Goal: Task Accomplishment & Management: Use online tool/utility

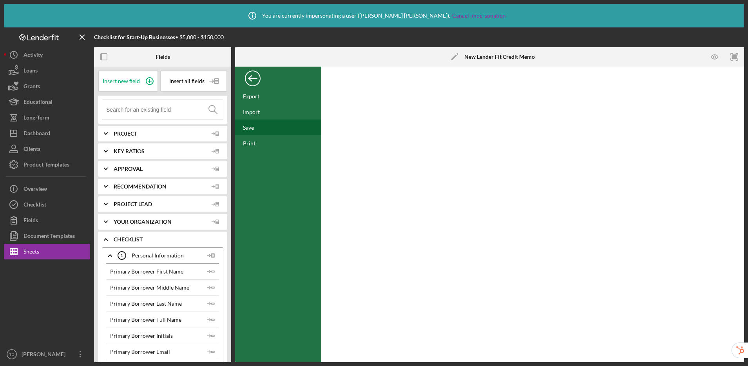
click at [254, 128] on div "Save" at bounding box center [278, 127] width 86 height 16
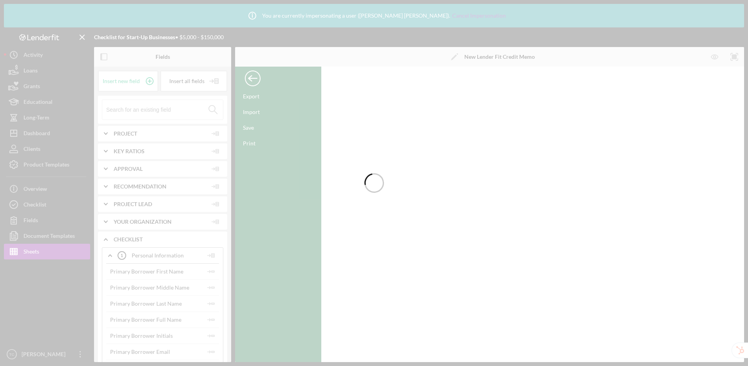
click at [254, 80] on div at bounding box center [374, 183] width 748 height 366
click at [250, 82] on div at bounding box center [374, 183] width 748 height 366
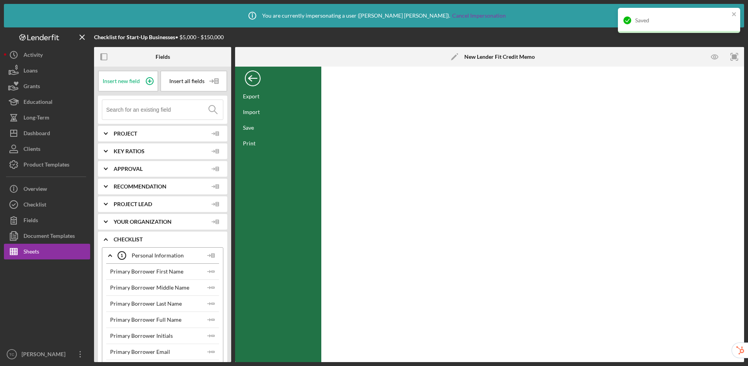
click at [251, 83] on div "Back" at bounding box center [253, 77] width 16 height 16
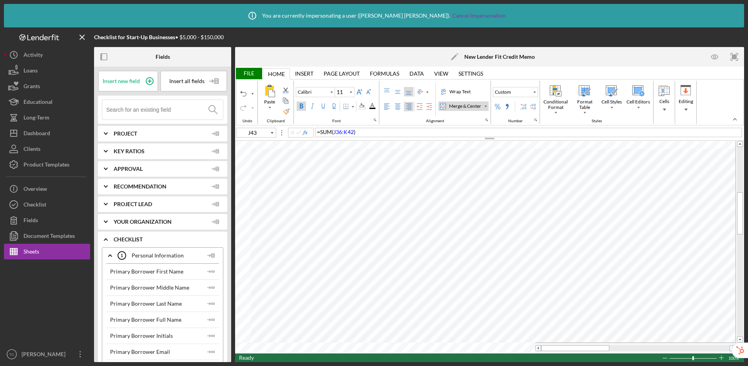
type input "L26"
type input "12"
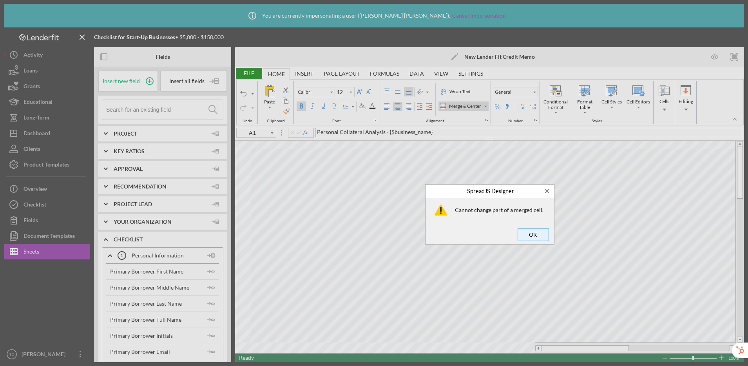
click at [527, 230] on span "OK" at bounding box center [533, 234] width 26 height 11
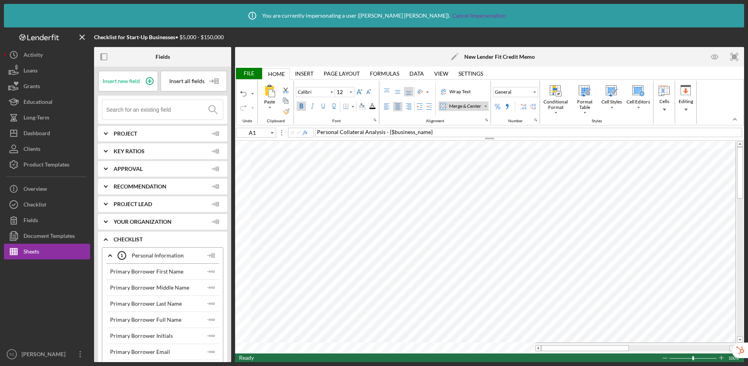
click at [471, 108] on div "Merge & Center" at bounding box center [464, 106] width 35 height 7
type input "F1"
click at [170, 110] on input at bounding box center [164, 110] width 117 height 20
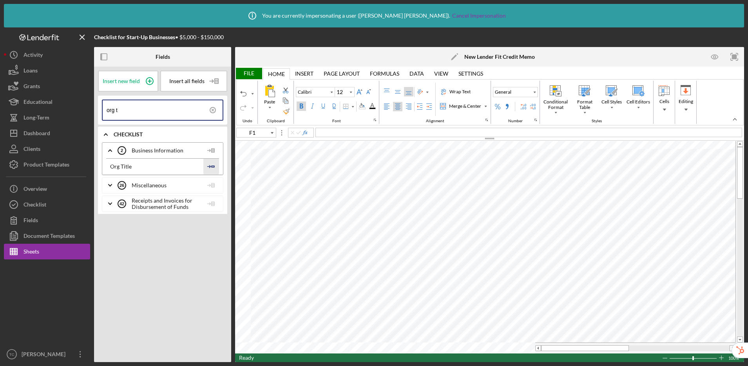
type input "org t"
click at [213, 165] on icon "Icon/Insert Field" at bounding box center [211, 167] width 16 height 16
type input "10"
type input "F2"
type input "12"
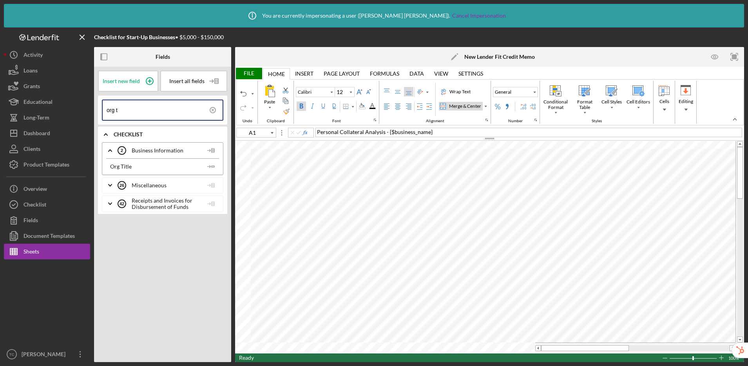
click at [467, 107] on div "Merge & Center" at bounding box center [464, 106] width 35 height 7
type input "A1"
drag, startPoint x: 441, startPoint y: 133, endPoint x: 385, endPoint y: 131, distance: 56.8
click at [385, 131] on div "Personal Collateral Analysis - {$business_name}" at bounding box center [528, 132] width 427 height 9
type input "A2"
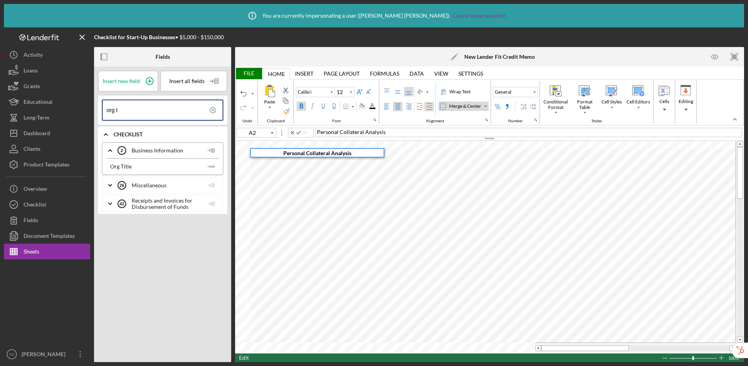
type input "10"
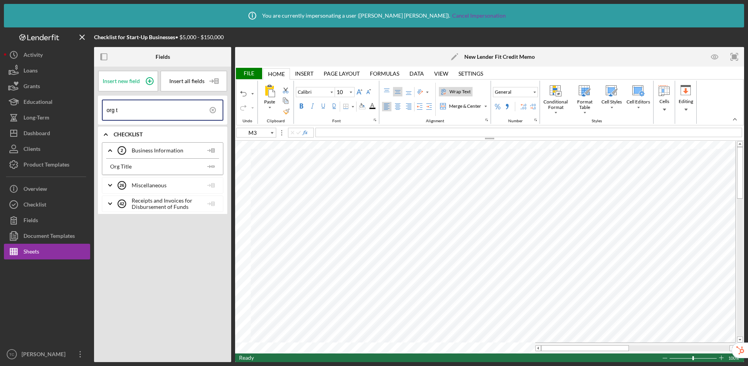
click at [249, 73] on div "File" at bounding box center [248, 73] width 27 height 11
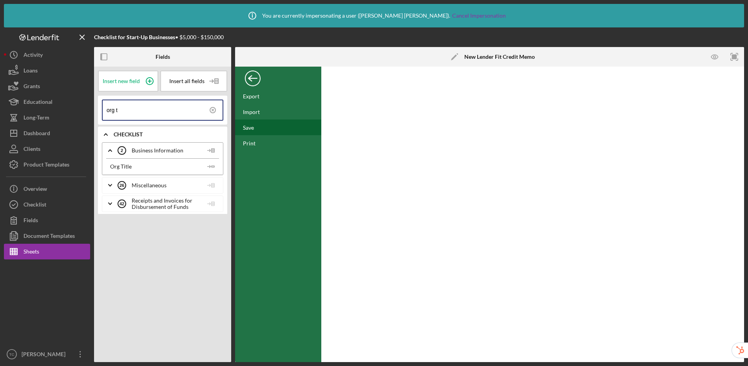
click at [253, 126] on div "Save" at bounding box center [248, 127] width 11 height 7
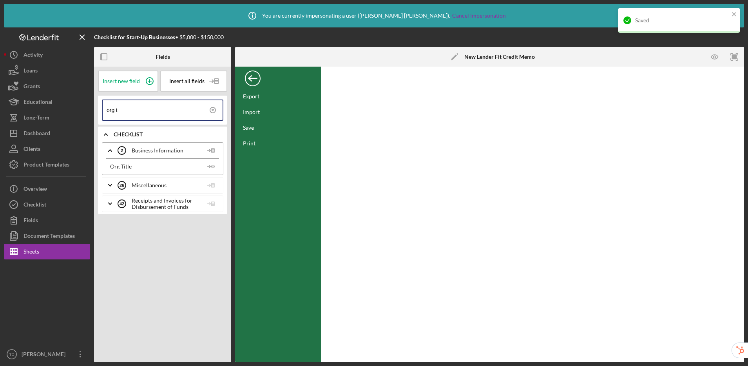
click at [255, 79] on div "Back" at bounding box center [253, 77] width 16 height 16
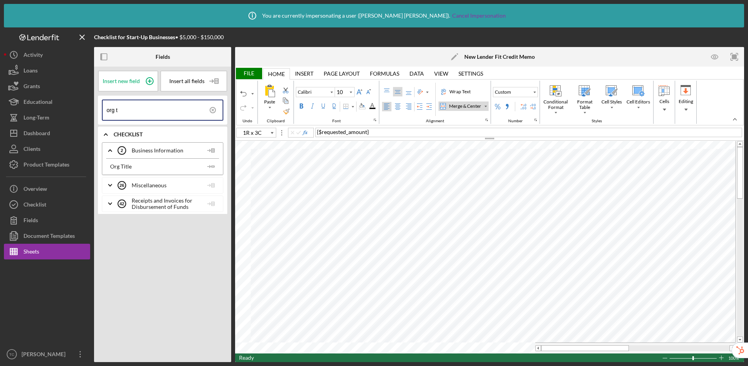
type input "G5"
drag, startPoint x: 149, startPoint y: 108, endPoint x: 96, endPoint y: 102, distance: 53.2
click at [96, 102] on div "Insert new field Insert all fields org t Icon/Expander Checklist Icon/Expander …" at bounding box center [162, 214] width 137 height 295
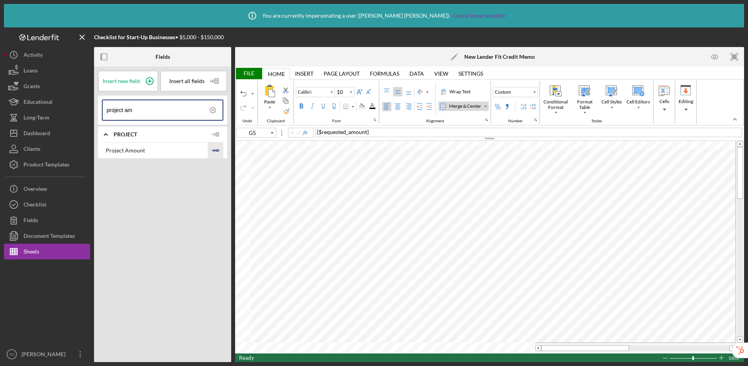
type input "project am"
click at [214, 150] on polyline "button" at bounding box center [214, 150] width 2 height 2
click at [246, 72] on div "File" at bounding box center [248, 73] width 27 height 11
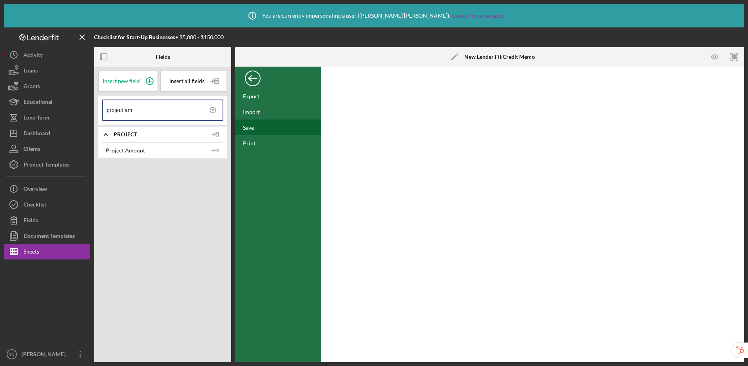
click at [262, 125] on div "Save" at bounding box center [278, 127] width 86 height 16
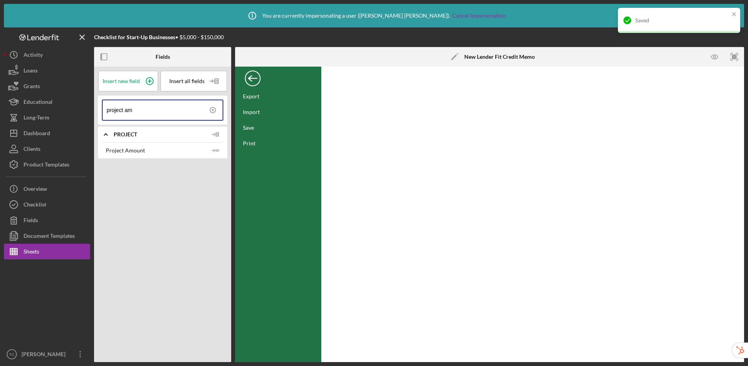
click at [255, 83] on div "Back" at bounding box center [253, 77] width 16 height 16
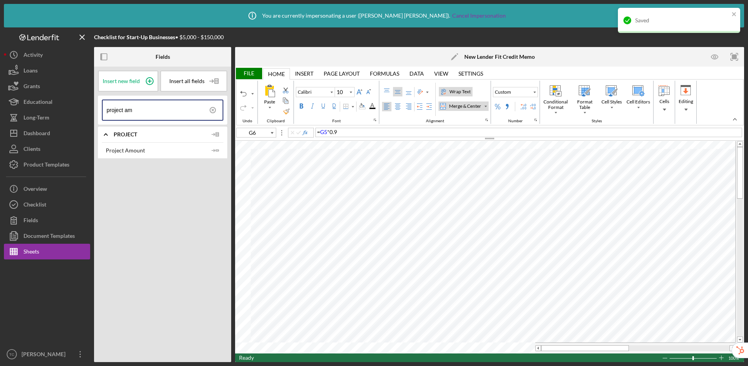
type input "E11"
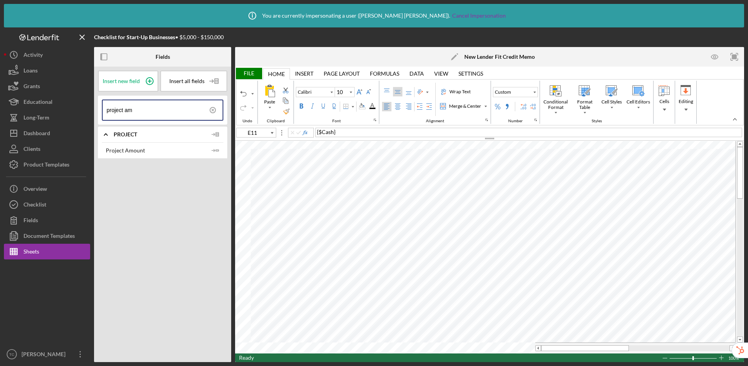
drag, startPoint x: 123, startPoint y: 109, endPoint x: 90, endPoint y: 106, distance: 33.0
click at [90, 106] on div "Checklist for Start-Up Businesses • $5,000 - $150,000 Fields Insert new field I…" at bounding box center [374, 194] width 740 height 335
type input "cash in per"
click at [215, 165] on icon "Icon/Insert Field" at bounding box center [211, 167] width 16 height 16
click at [256, 72] on div "File" at bounding box center [248, 73] width 27 height 11
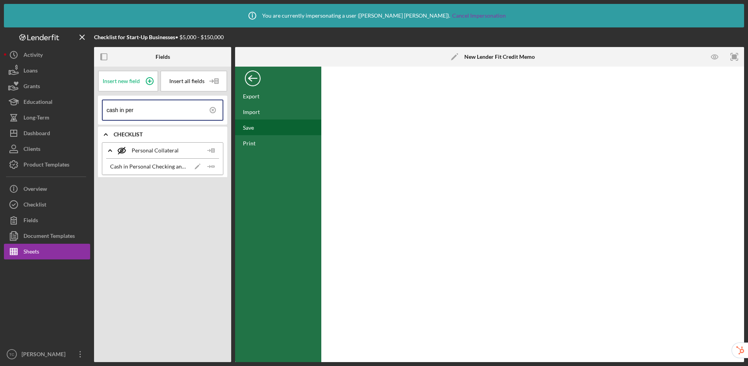
click at [262, 130] on div "Save" at bounding box center [278, 127] width 86 height 16
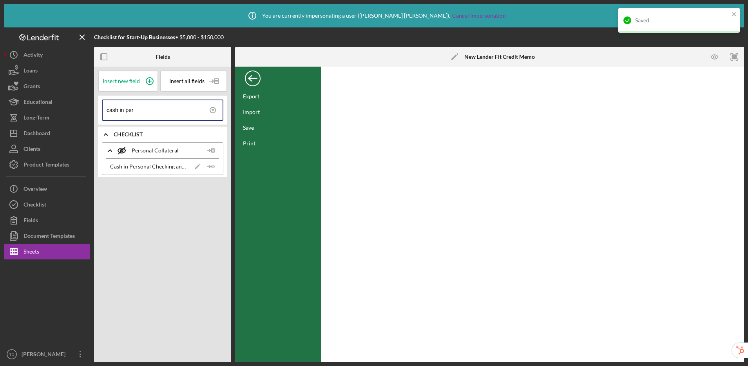
click at [255, 80] on div "Back" at bounding box center [253, 77] width 16 height 16
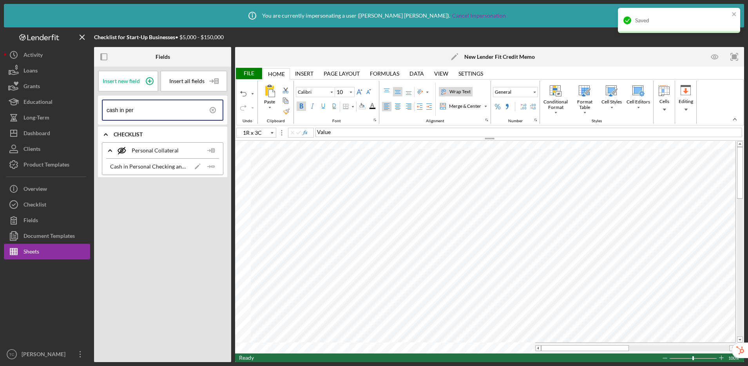
type input "A12"
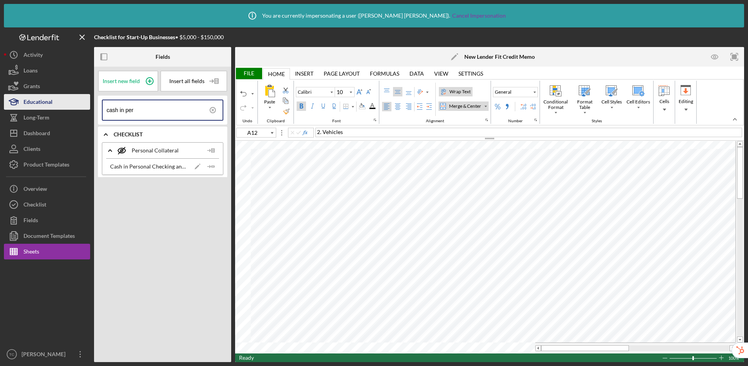
drag, startPoint x: 132, startPoint y: 109, endPoint x: 85, endPoint y: 103, distance: 48.2
click at [85, 103] on div "Checklist for Start-Up Businesses • $5,000 - $150,000 Fields Insert new field I…" at bounding box center [374, 194] width 740 height 335
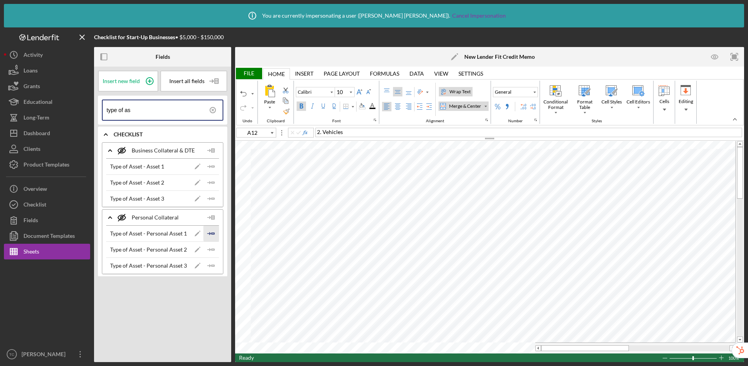
type input "type of as"
click at [210, 231] on icon "Icon/Insert Field" at bounding box center [211, 234] width 16 height 16
click at [210, 251] on icon "Icon/Insert Field" at bounding box center [211, 250] width 16 height 16
click at [214, 263] on icon "Icon/Insert Field" at bounding box center [211, 266] width 16 height 16
type input "A21"
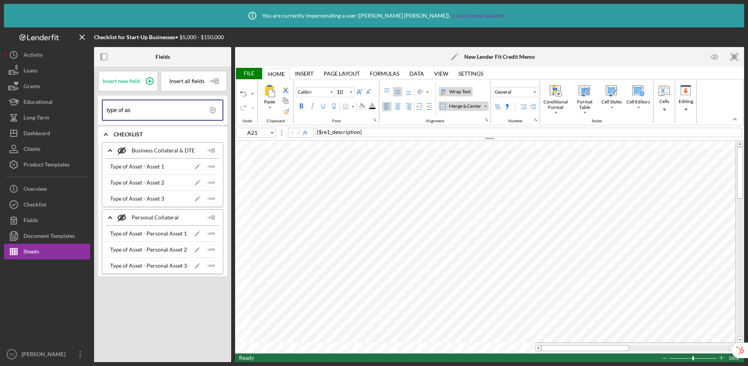
drag, startPoint x: 105, startPoint y: 104, endPoint x: 94, endPoint y: 101, distance: 10.5
click at [94, 101] on div "Insert new field Insert all fields type of as Icon/Expander Checklist Icon/Expa…" at bounding box center [162, 214] width 137 height 295
type input "a"
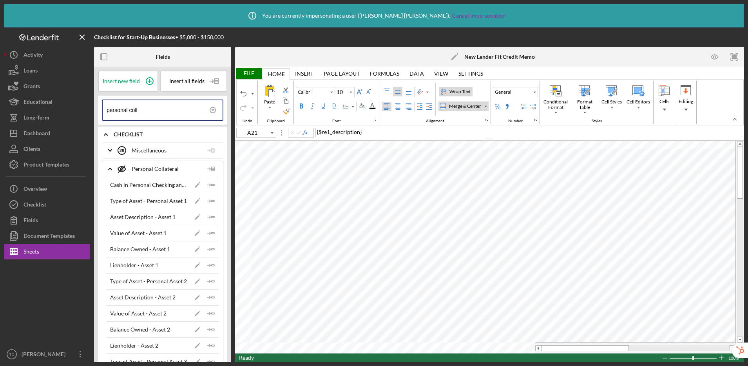
type input "personal coll"
click at [206, 217] on icon "Icon/Insert Field" at bounding box center [211, 217] width 16 height 16
click at [210, 296] on icon "Icon/Insert Field" at bounding box center [211, 297] width 16 height 16
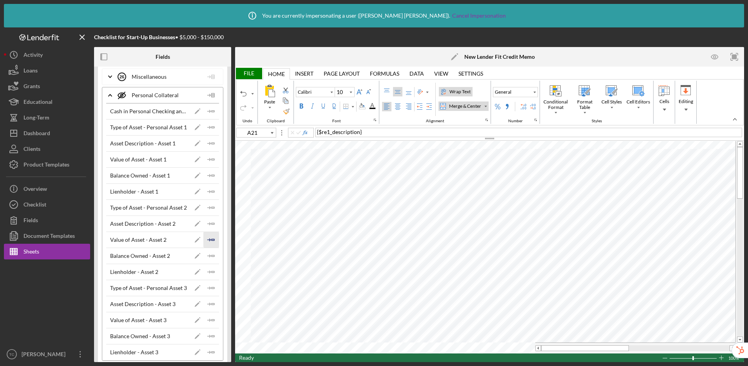
scroll to position [99, 0]
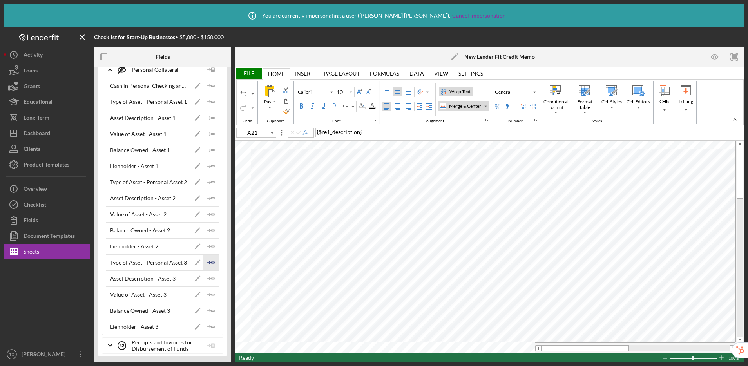
click at [211, 264] on icon "Icon/Insert Field" at bounding box center [211, 263] width 16 height 16
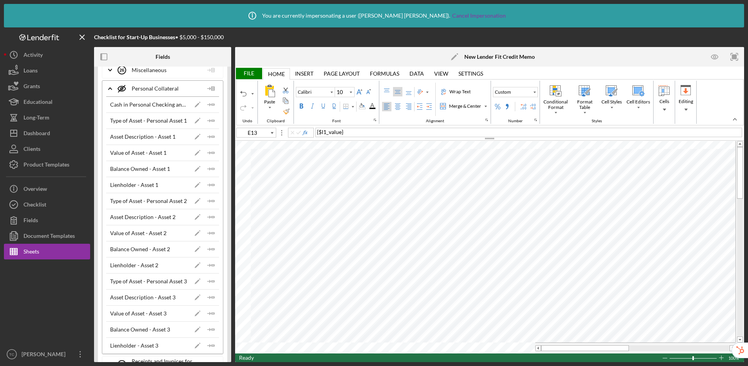
scroll to position [41, 0]
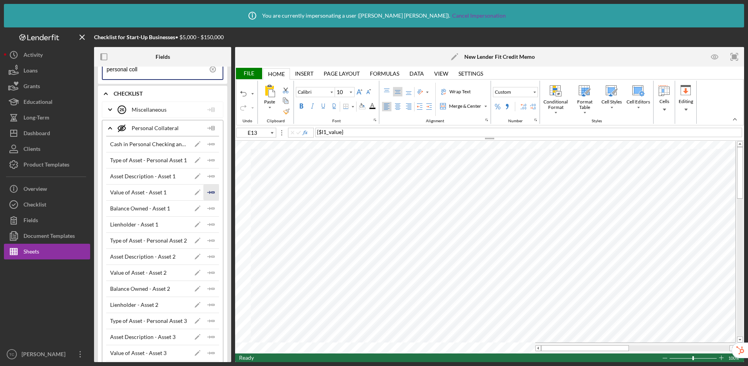
click at [208, 192] on icon "Icon/Insert Field" at bounding box center [211, 193] width 16 height 16
click at [211, 210] on icon "Icon/Insert Field" at bounding box center [211, 209] width 16 height 16
click at [209, 221] on icon "Icon/Insert Field" at bounding box center [211, 225] width 16 height 16
click at [207, 273] on line "button" at bounding box center [208, 273] width 3 height 0
click at [207, 286] on icon "Icon/Insert Field" at bounding box center [211, 289] width 16 height 16
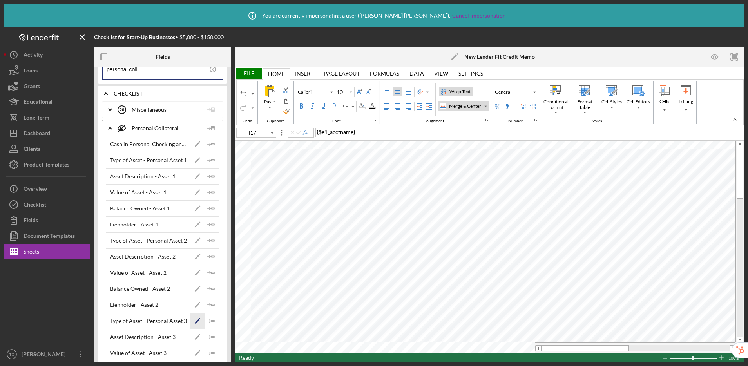
scroll to position [42, 0]
click at [209, 304] on icon "Icon/Insert Field" at bounding box center [211, 303] width 16 height 16
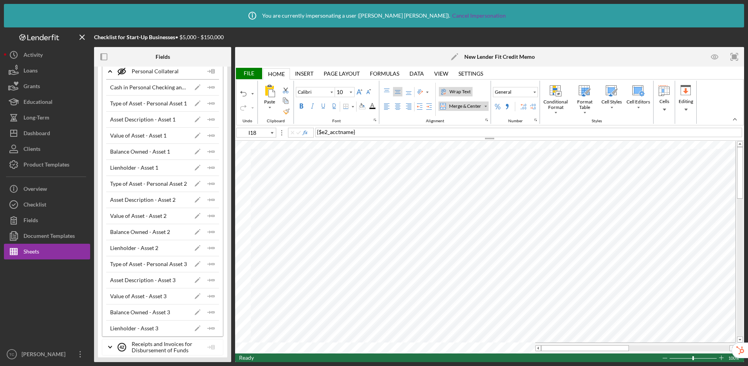
scroll to position [99, 0]
drag, startPoint x: 206, startPoint y: 292, endPoint x: 218, endPoint y: 288, distance: 12.0
click at [206, 292] on icon "Icon/Insert Field" at bounding box center [211, 295] width 16 height 16
click at [212, 310] on icon "Icon/Insert Field" at bounding box center [211, 311] width 16 height 16
click at [206, 327] on icon "Icon/Insert Field" at bounding box center [211, 327] width 16 height 16
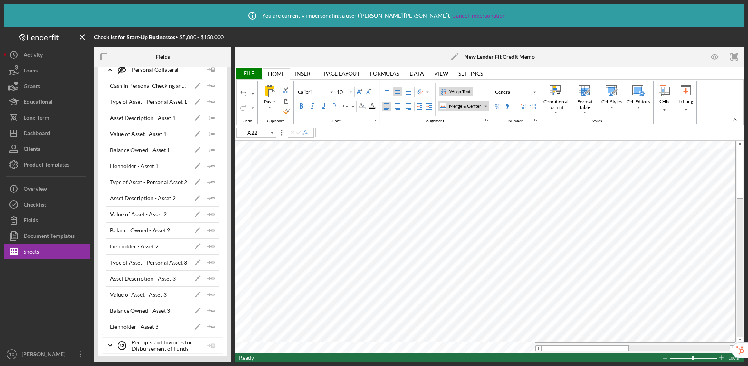
click at [253, 72] on div "File" at bounding box center [248, 73] width 27 height 11
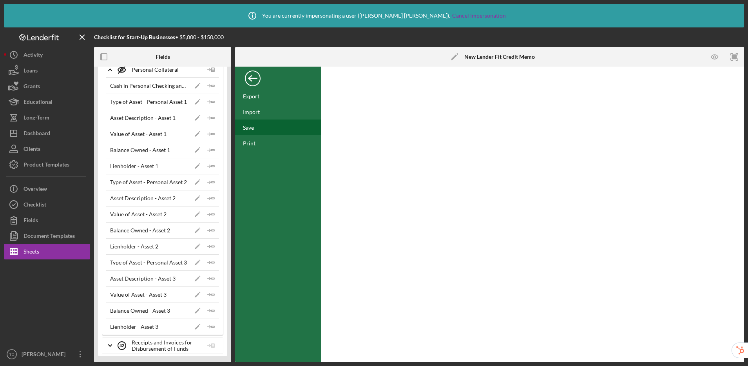
click at [257, 128] on div "Save" at bounding box center [278, 127] width 86 height 16
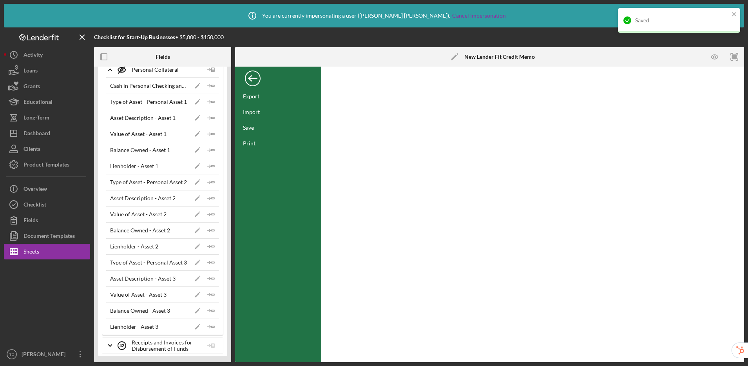
click at [253, 80] on div "Back" at bounding box center [253, 77] width 16 height 16
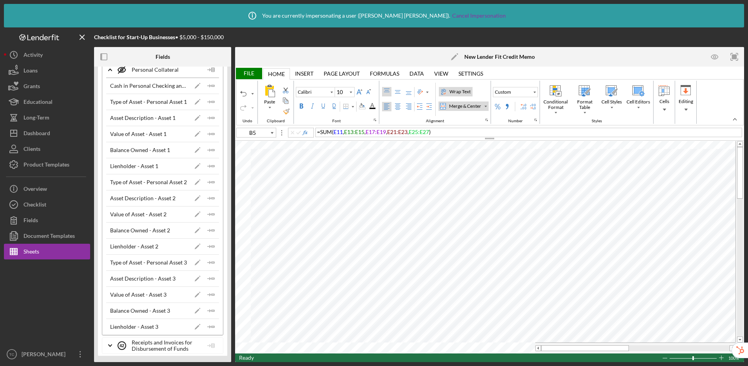
click at [474, 128] on div "= SUM ( E11 , E13:E15 , E17:E19 , E21:E23 , E25:E27 )" at bounding box center [528, 132] width 427 height 9
click at [434, 129] on div "= SUM ( F13:F15 , F21:F23 , F25:F27 , M7 )" at bounding box center [528, 132] width 427 height 9
type input "M7"
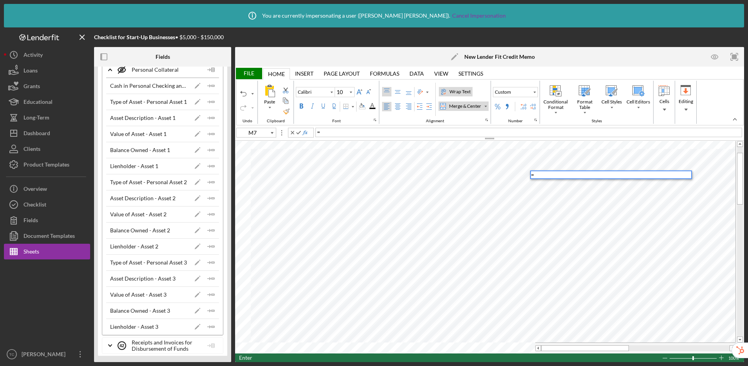
type input "11"
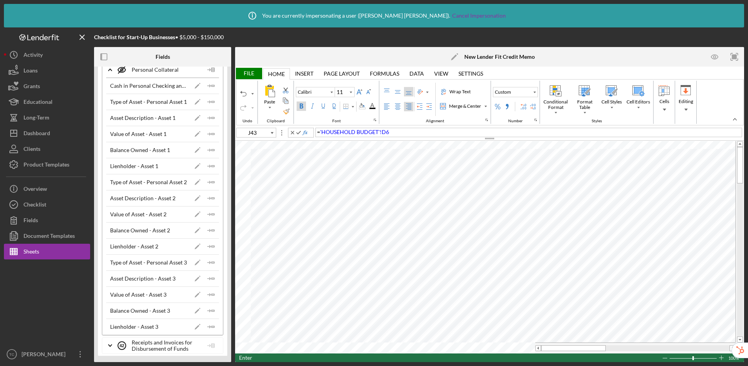
type input "M8"
type input "10"
type input "J43"
type input "11"
click at [370, 129] on div "= F52" at bounding box center [528, 132] width 427 height 9
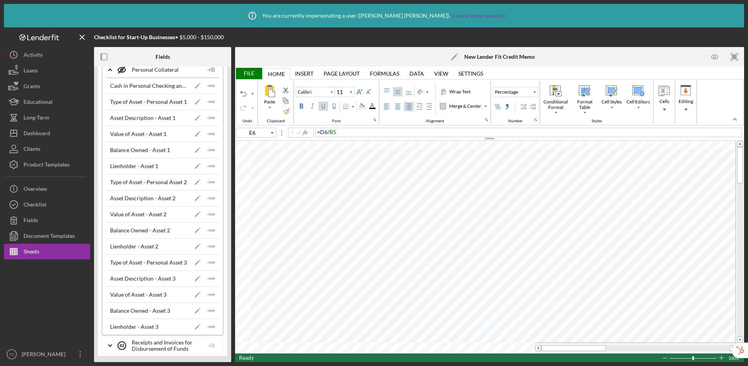
click at [364, 136] on div "= D6 / B5" at bounding box center [528, 132] width 427 height 9
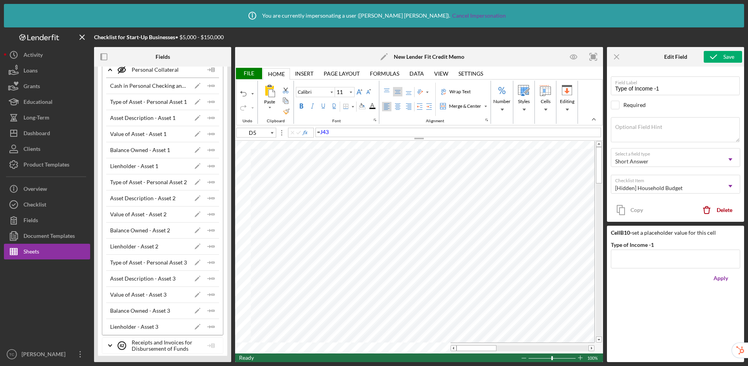
type input "M7"
type input "10"
type input "11"
type input "M8"
type input "10"
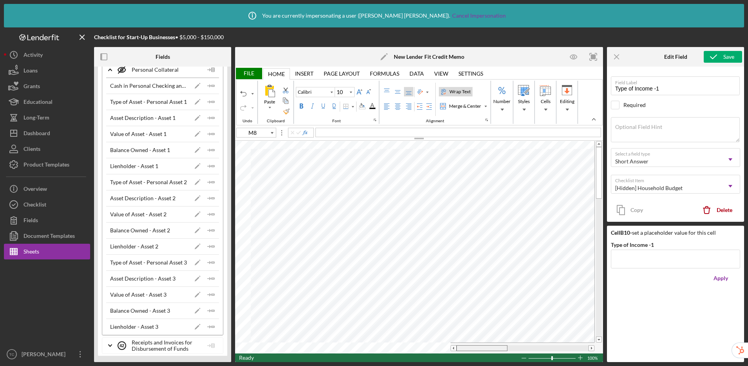
click at [447, 346] on tr at bounding box center [414, 347] width 359 height 11
type input "D5"
type input "11"
click at [244, 72] on div "File" at bounding box center [248, 73] width 27 height 11
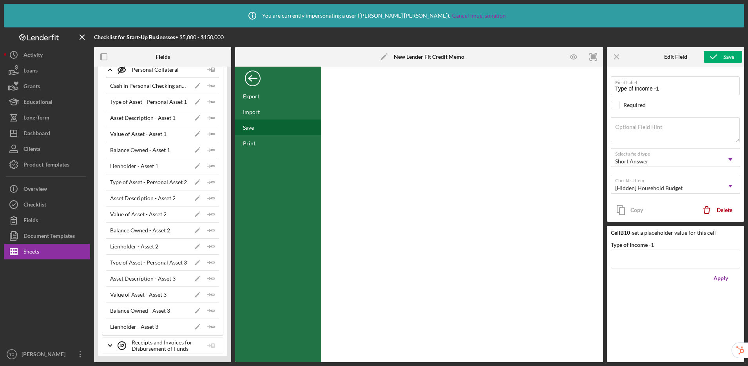
click at [255, 127] on div "Save" at bounding box center [278, 127] width 86 height 16
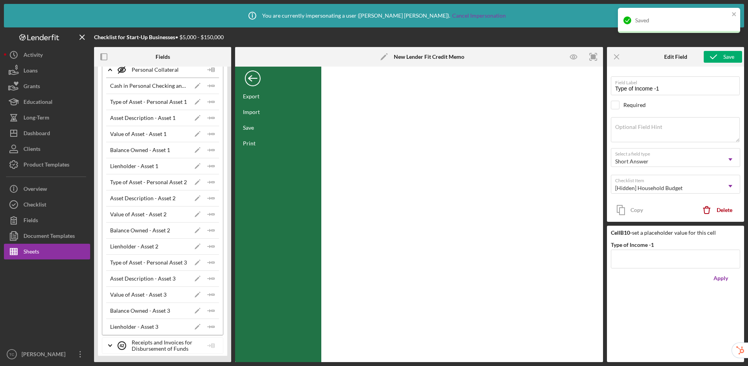
click at [251, 84] on div "Back" at bounding box center [253, 77] width 16 height 16
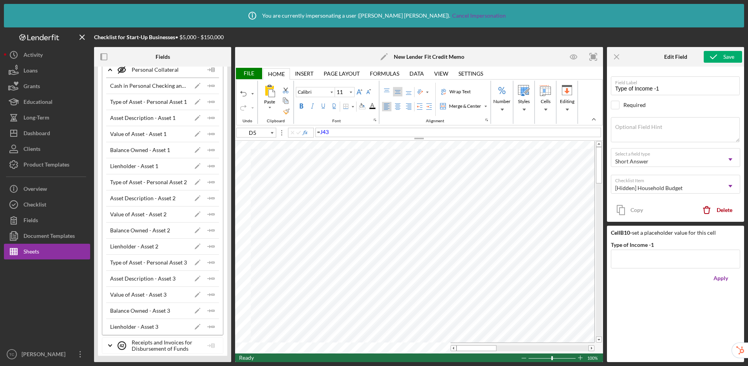
type input "M8"
type input "10"
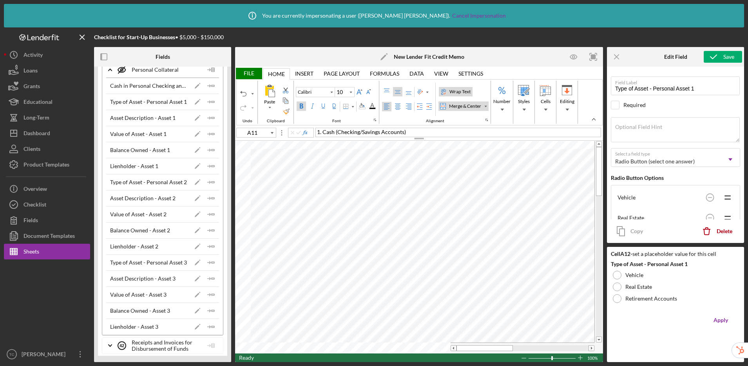
click at [323, 133] on span "1. Cash (Checking/Savings Accounts)" at bounding box center [361, 131] width 89 height 7
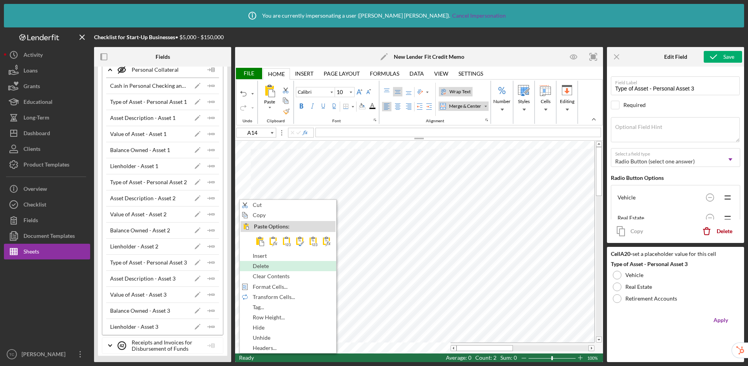
click at [249, 265] on div "Delete" at bounding box center [288, 266] width 95 height 9
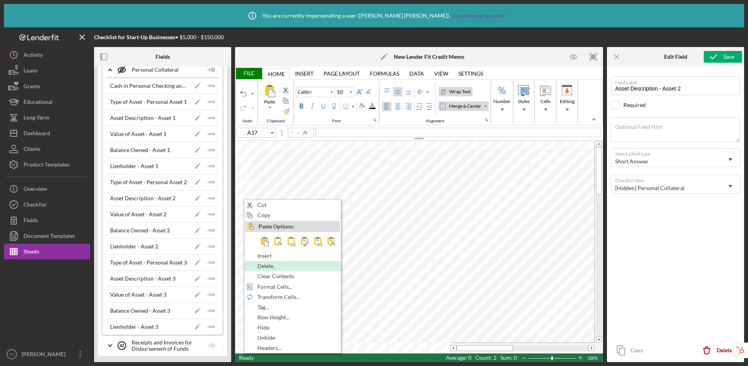
click at [260, 268] on span "Delete" at bounding box center [269, 266] width 25 height 6
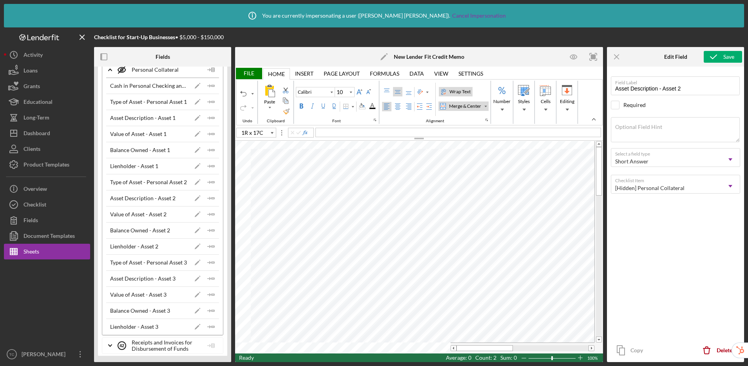
type input "A20"
type input "Type of Asset - Personal Asset 3"
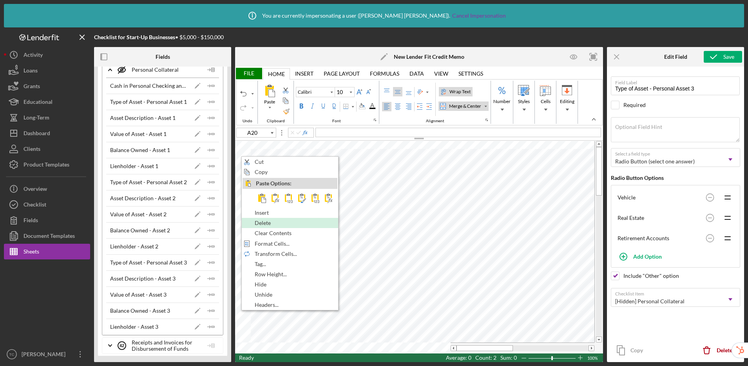
click at [273, 225] on span "Delete" at bounding box center [267, 223] width 25 height 6
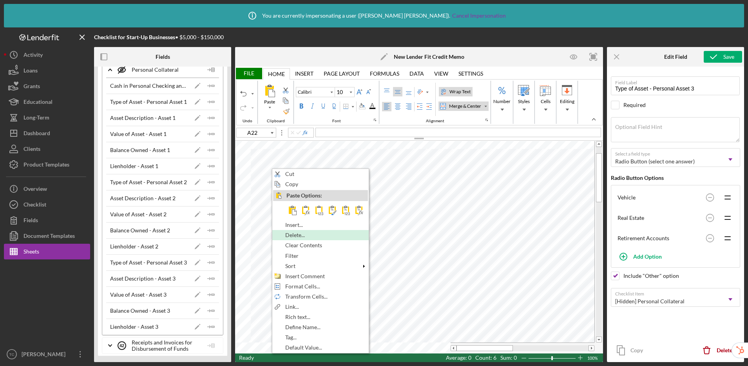
click at [289, 237] on span "Delete..." at bounding box center [299, 235] width 29 height 6
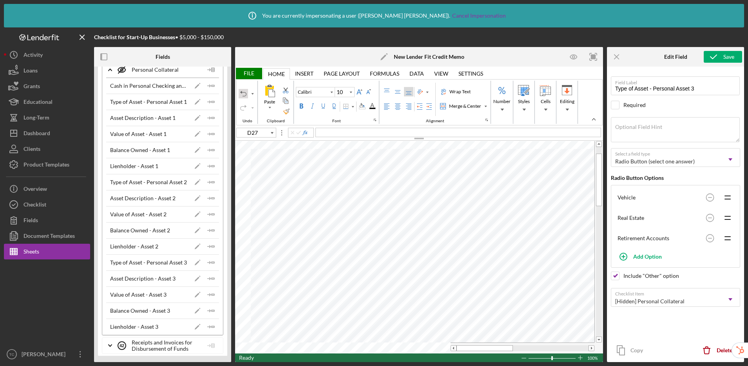
click at [242, 92] on div "Undo" at bounding box center [243, 93] width 6 height 6
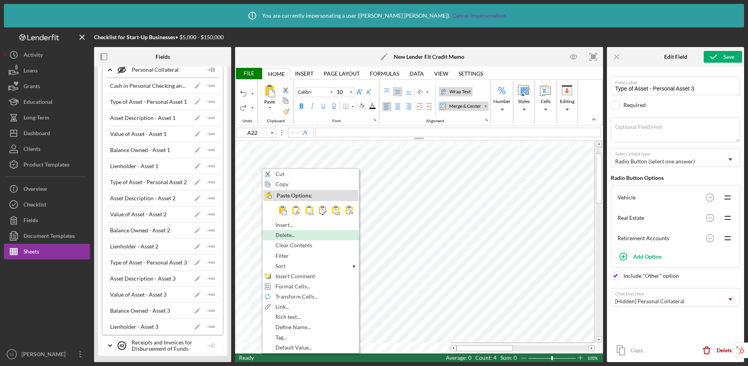
click at [290, 236] on span "Delete..." at bounding box center [289, 235] width 29 height 6
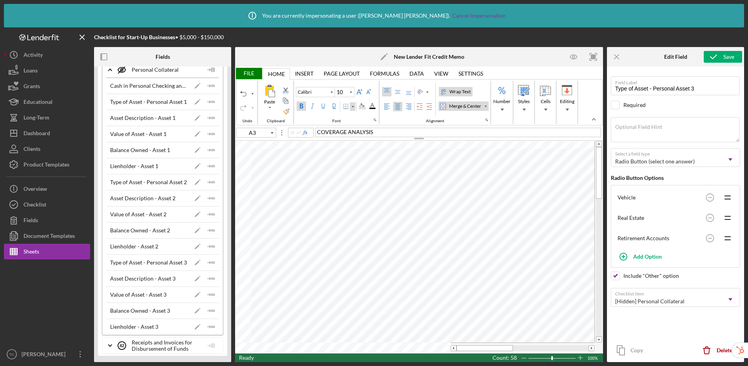
click at [353, 106] on div "Border" at bounding box center [353, 107] width 4 height 4
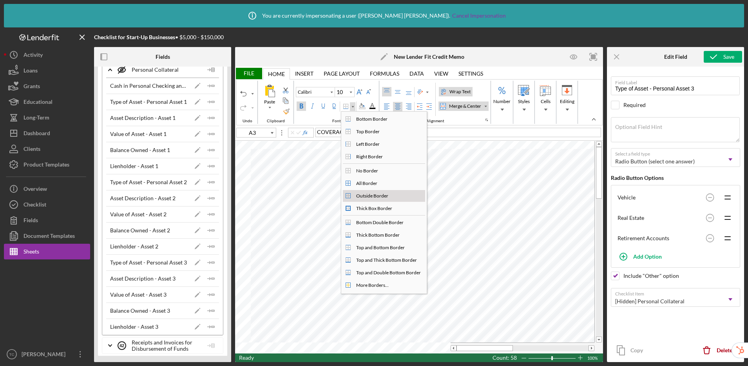
click at [361, 194] on div "Outside Border" at bounding box center [372, 195] width 35 height 7
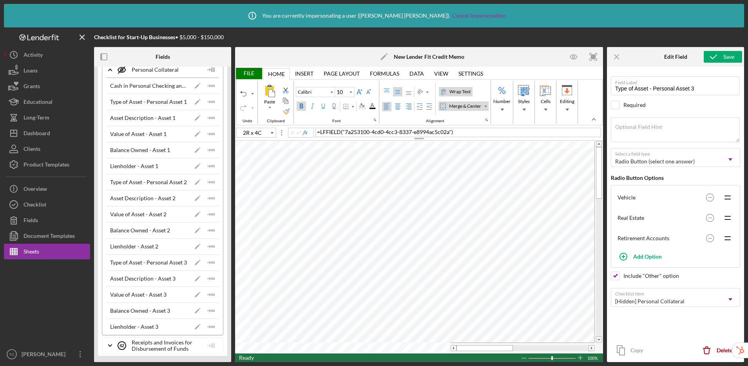
type input "A12"
type input "Type of Asset - Personal Asset 1"
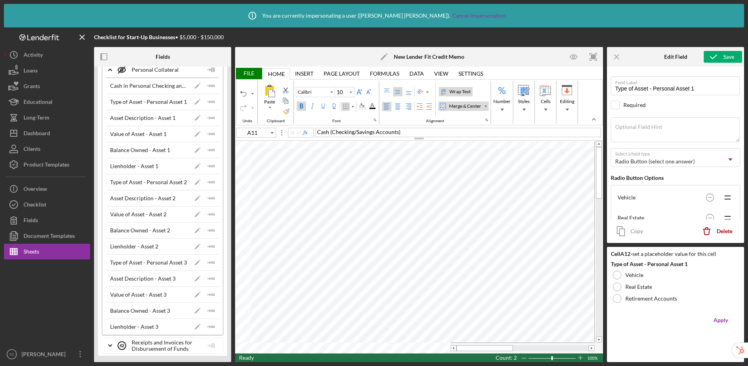
click at [345, 108] on div "Border" at bounding box center [345, 106] width 6 height 6
click at [343, 105] on div "Border" at bounding box center [345, 106] width 6 height 6
type input "A17"
type input "Asset Description - Asset 2"
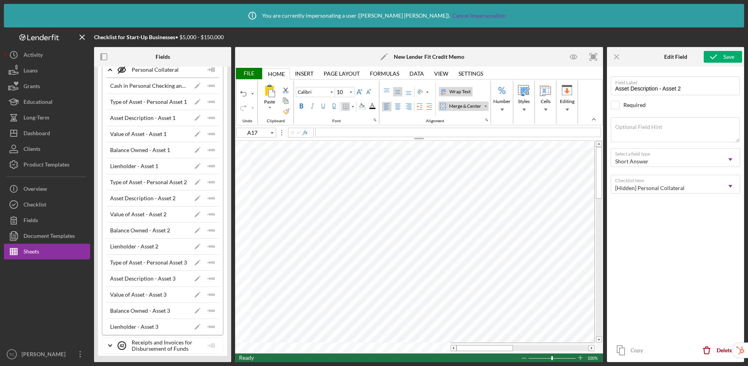
click at [346, 108] on div "Border" at bounding box center [345, 106] width 6 height 6
click at [245, 74] on div "File" at bounding box center [248, 73] width 27 height 11
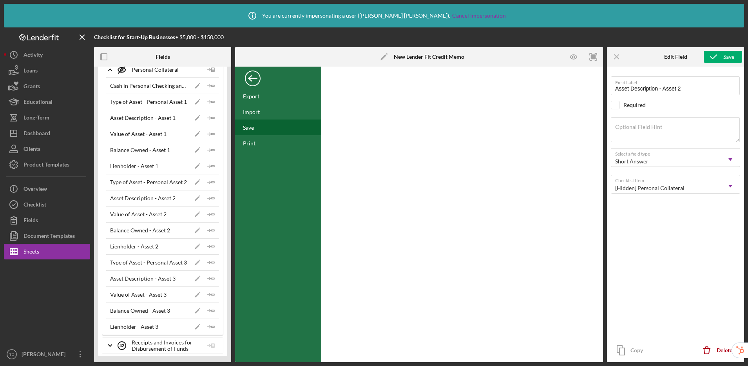
click at [248, 125] on div "Save" at bounding box center [248, 127] width 11 height 7
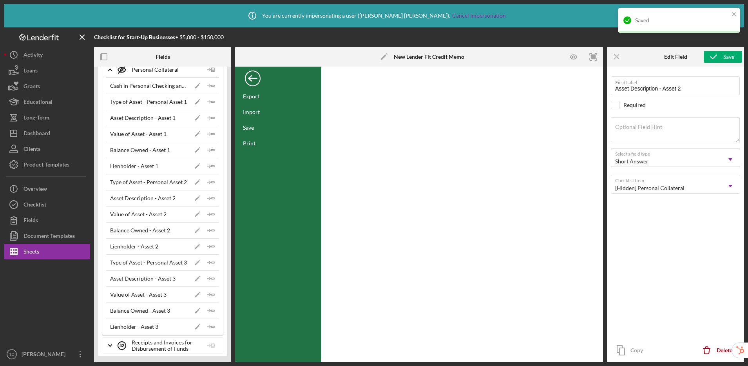
click at [257, 82] on div "Back" at bounding box center [253, 77] width 16 height 16
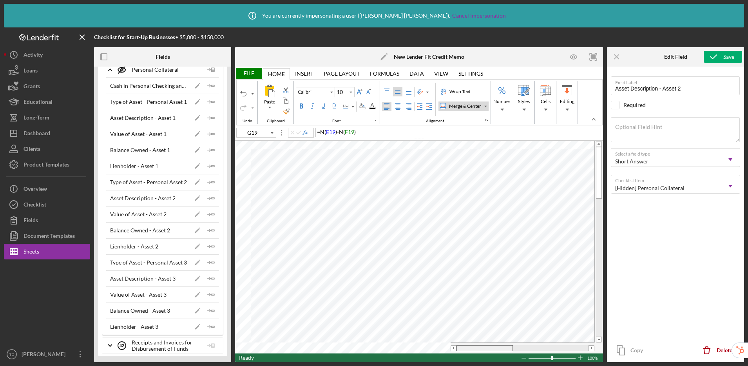
drag, startPoint x: 497, startPoint y: 347, endPoint x: 463, endPoint y: 349, distance: 34.5
click at [463, 349] on div at bounding box center [484, 348] width 56 height 6
type input "D5"
type input "11"
click at [346, 109] on div "Border" at bounding box center [345, 106] width 6 height 6
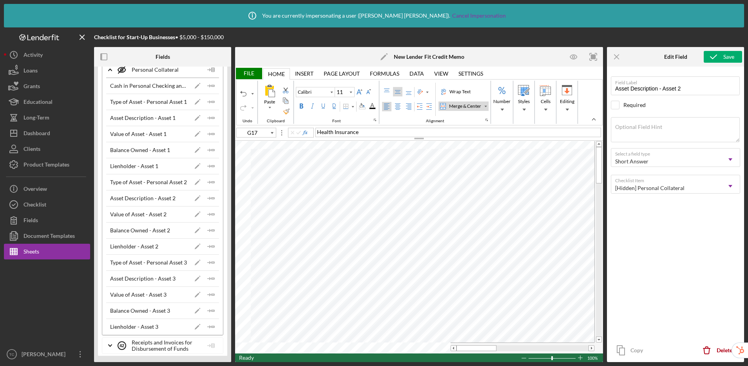
click at [244, 74] on div "File" at bounding box center [248, 73] width 27 height 11
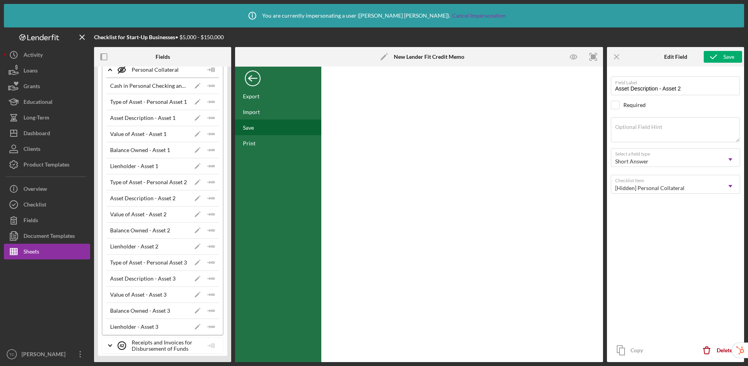
click at [250, 128] on div "Save" at bounding box center [248, 127] width 11 height 7
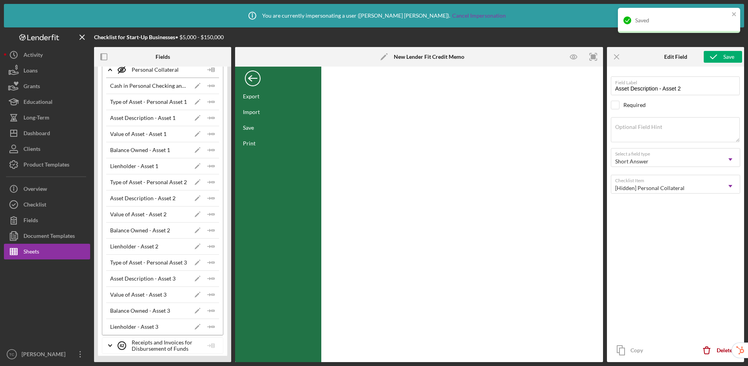
click at [252, 83] on div "Back" at bounding box center [253, 77] width 16 height 16
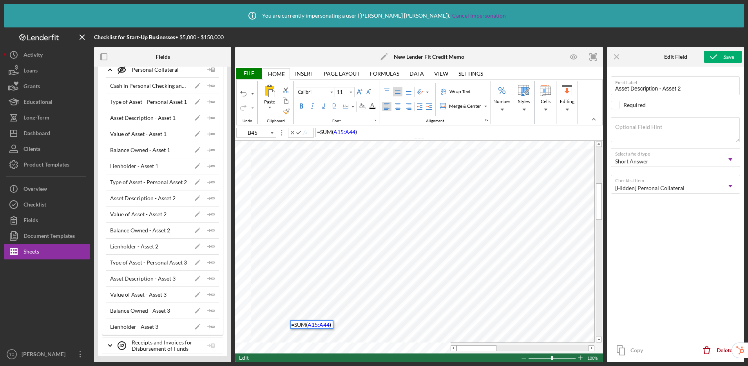
click at [380, 133] on div "= SUM ( A15:A44 )" at bounding box center [458, 132] width 286 height 9
drag, startPoint x: 470, startPoint y: 349, endPoint x: 508, endPoint y: 347, distance: 38.4
click at [508, 347] on div at bounding box center [516, 348] width 40 height 6
click at [433, 342] on table at bounding box center [419, 247] width 368 height 212
drag, startPoint x: 472, startPoint y: 349, endPoint x: 461, endPoint y: 346, distance: 10.9
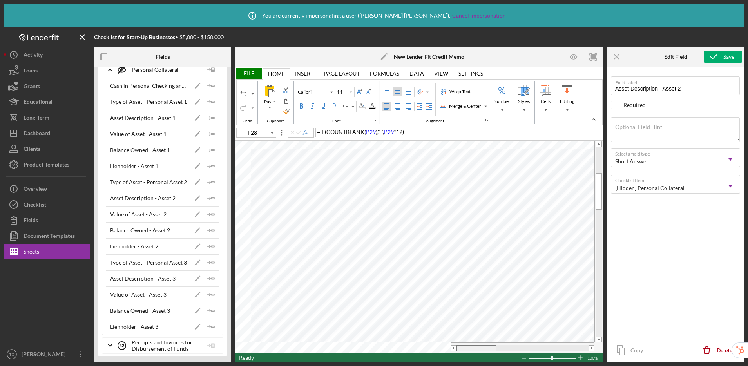
click at [461, 346] on div at bounding box center [476, 348] width 40 height 6
type input "A36"
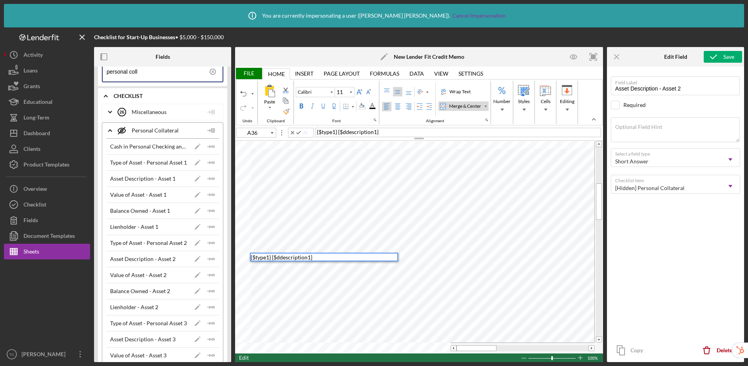
scroll to position [0, 0]
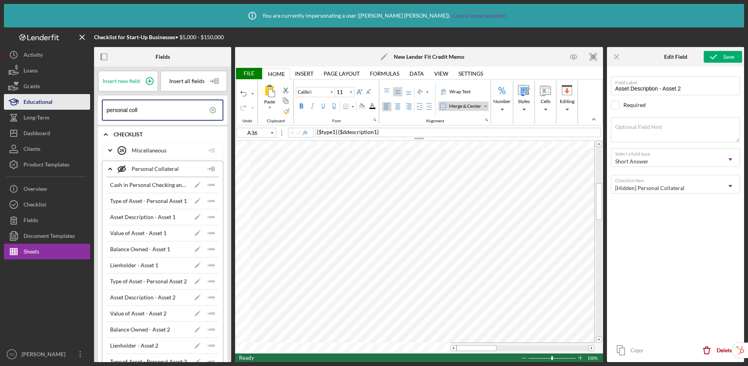
drag, startPoint x: 162, startPoint y: 111, endPoint x: 52, endPoint y: 98, distance: 110.4
click at [52, 98] on div "Checklist for Start-Up Businesses • $5,000 - $150,000 Fields Insert new field I…" at bounding box center [374, 194] width 740 height 335
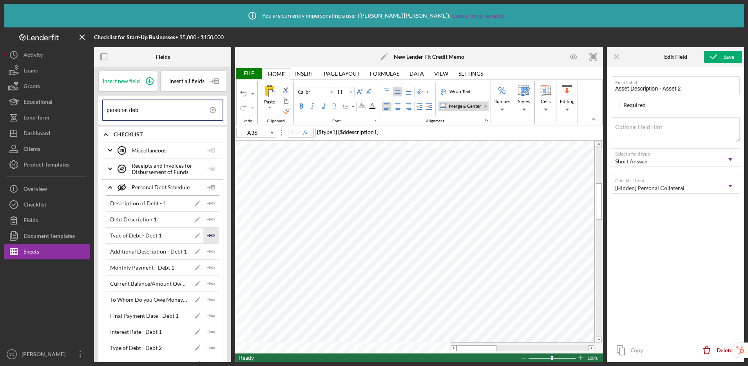
type input "personal deb"
click at [208, 235] on polyline "button" at bounding box center [209, 235] width 2 height 2
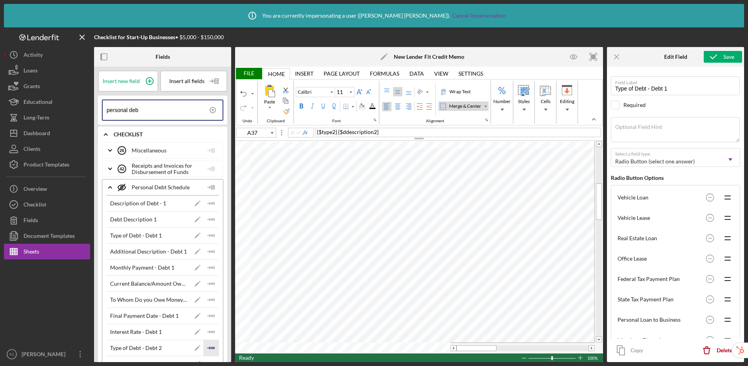
click at [213, 347] on icon "Icon/Insert Field" at bounding box center [211, 348] width 16 height 16
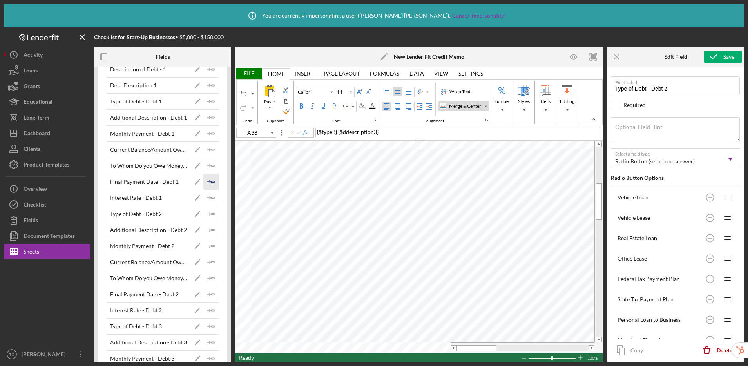
scroll to position [202, 0]
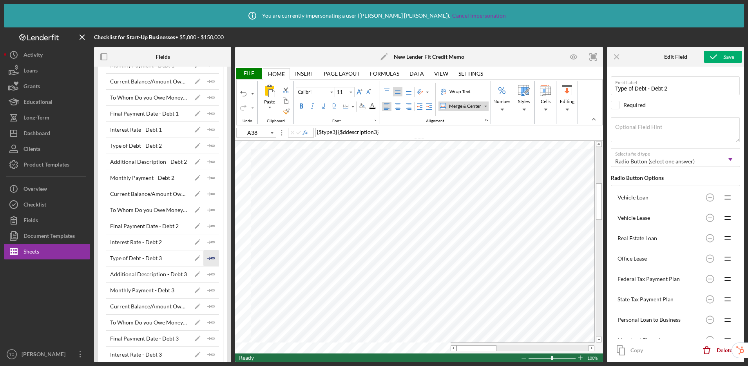
click at [208, 257] on icon "Icon/Insert Field" at bounding box center [211, 258] width 16 height 16
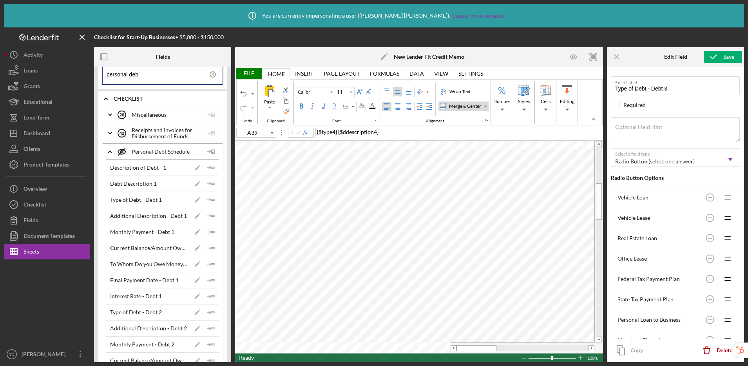
scroll to position [0, 0]
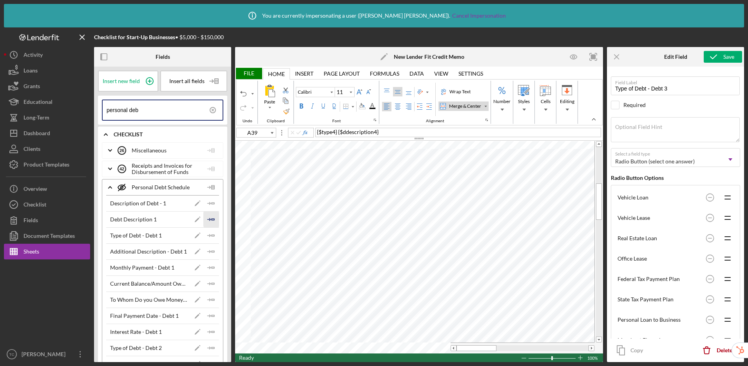
type input "F36"
click at [208, 264] on icon "Icon/Insert Field" at bounding box center [211, 268] width 16 height 16
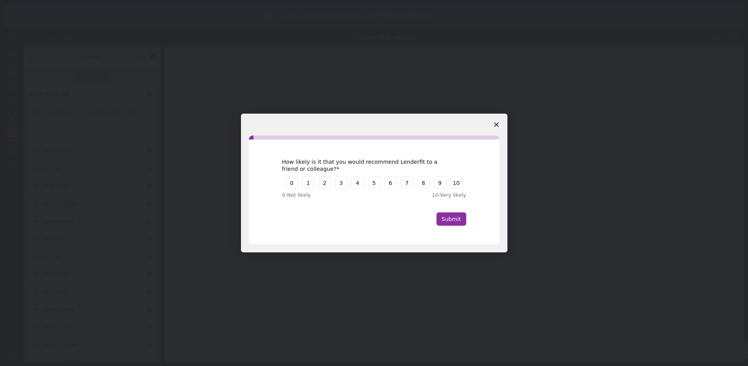
drag, startPoint x: 31, startPoint y: 175, endPoint x: 10, endPoint y: 166, distance: 22.4
click at [10, 166] on div "Intercom messenger" at bounding box center [374, 183] width 748 height 366
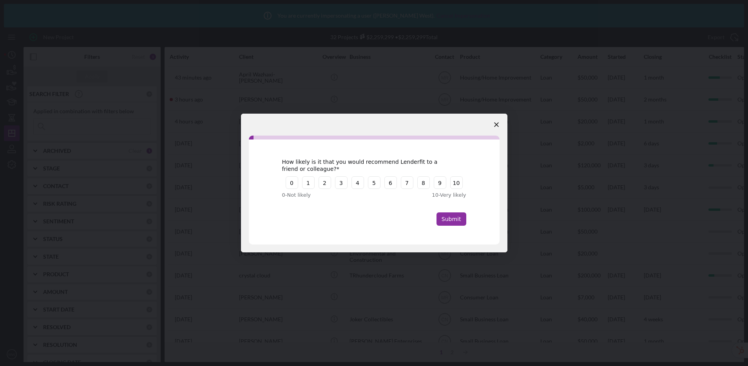
click at [496, 123] on icon "Close survey" at bounding box center [496, 124] width 5 height 5
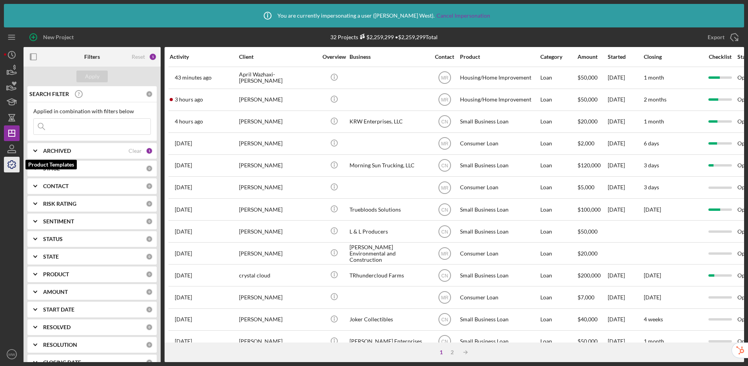
click at [11, 161] on icon "button" at bounding box center [12, 165] width 8 height 8
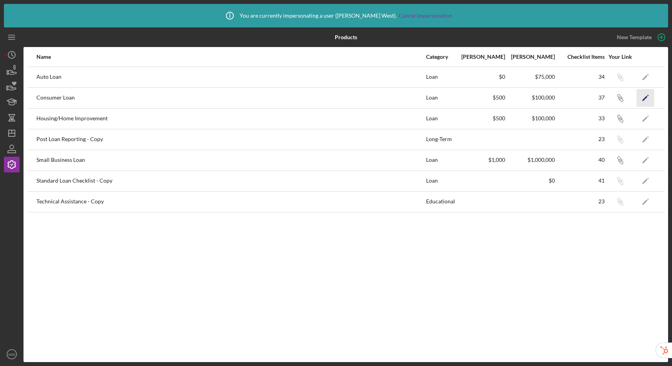
click at [641, 99] on icon "Icon/Edit" at bounding box center [646, 98] width 18 height 18
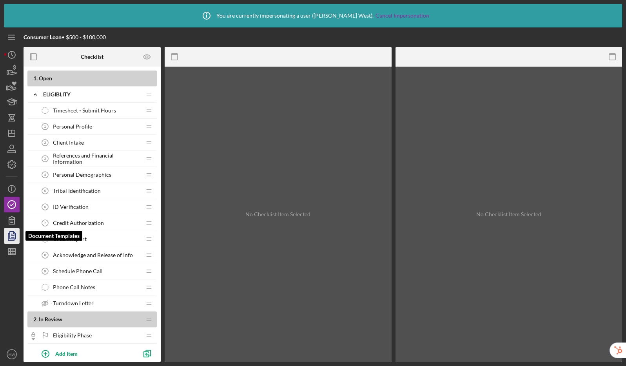
click at [11, 237] on icon "button" at bounding box center [12, 236] width 20 height 20
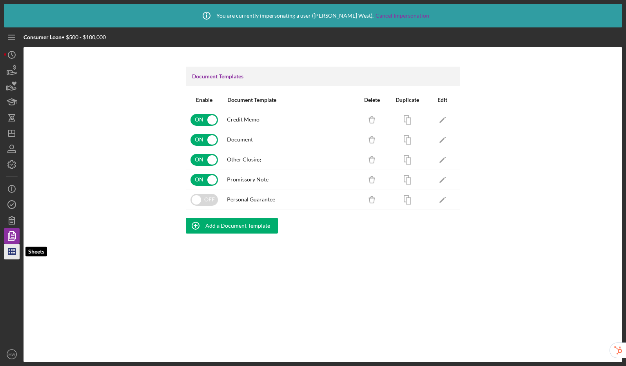
click at [11, 250] on icon "button" at bounding box center [12, 252] width 20 height 20
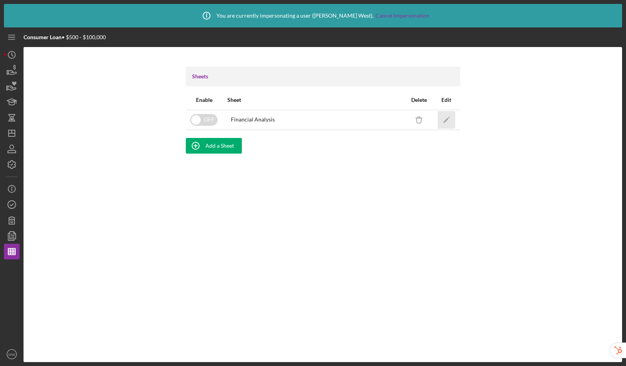
click at [448, 119] on icon "Icon/Edit" at bounding box center [446, 120] width 18 height 18
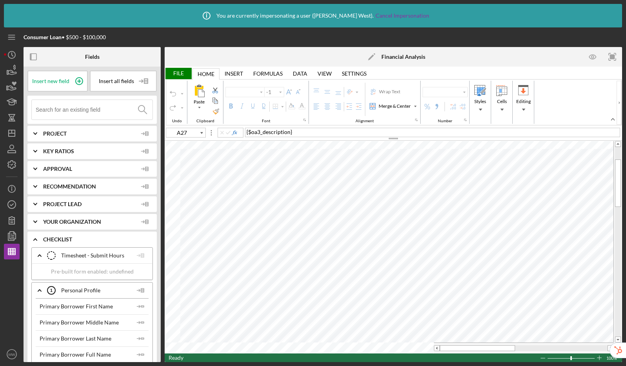
type input "Calibri"
type input "10"
type input "O49"
type input "11"
type input "A29"
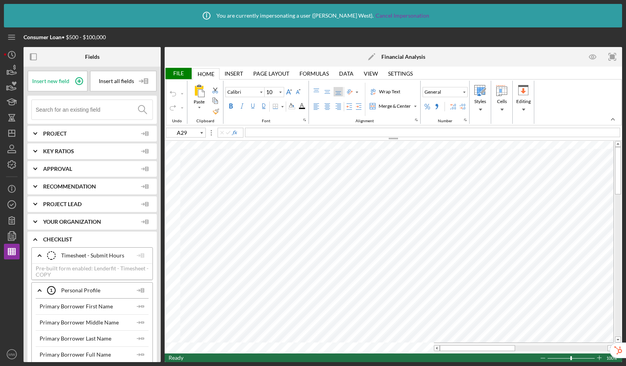
type input "12"
type input "A1"
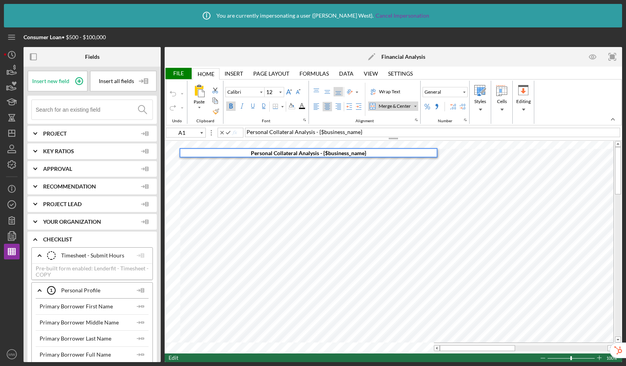
drag, startPoint x: 376, startPoint y: 135, endPoint x: 364, endPoint y: 133, distance: 11.9
click at [364, 133] on div "Personal Collateral Analysis - {$business_name}" at bounding box center [432, 132] width 375 height 9
type input "10"
type input "L6"
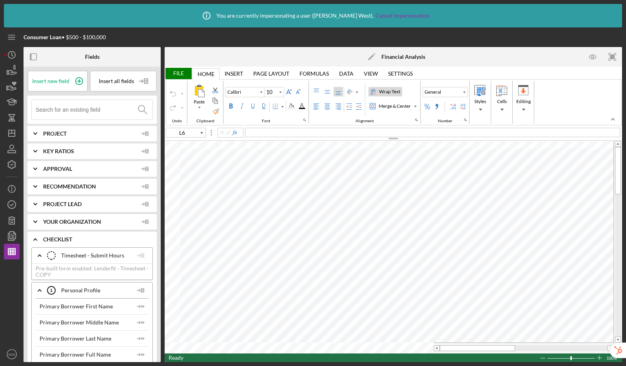
type input "12"
type input "A1"
click at [394, 108] on div "Merge & Center" at bounding box center [394, 106] width 35 height 7
type input "10"
type input "E4"
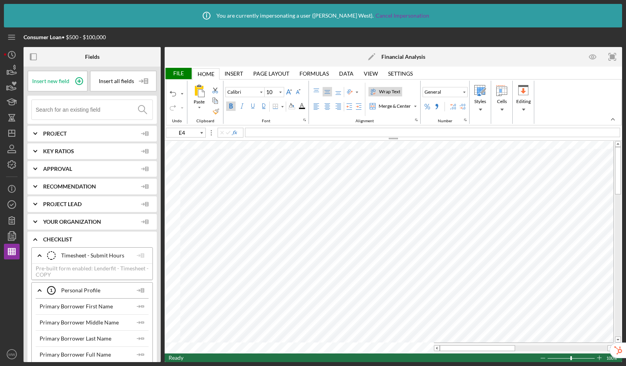
type input "12"
type input "D1"
click at [121, 109] on input at bounding box center [94, 110] width 117 height 20
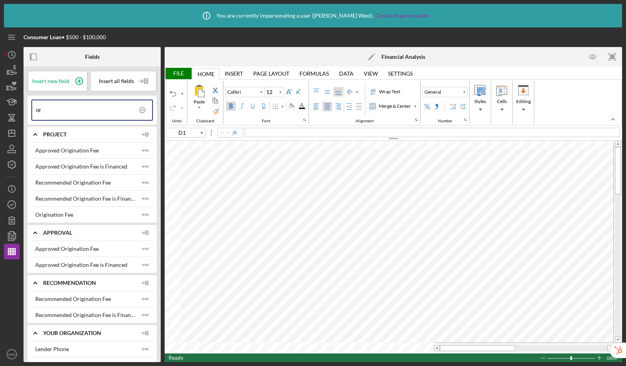
type input "o"
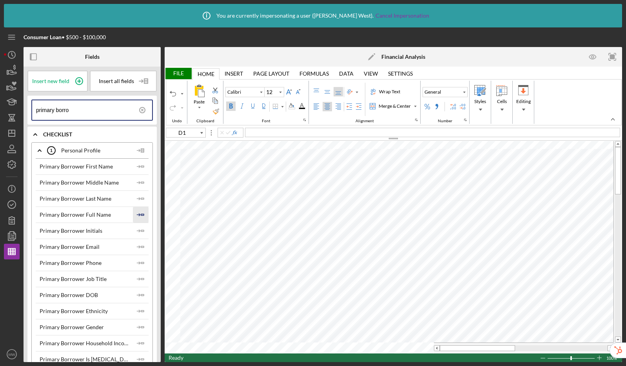
type input "primary borro"
click at [140, 213] on icon "Icon/Insert Field" at bounding box center [141, 215] width 16 height 16
type input "D2"
type input "12"
type input "A1"
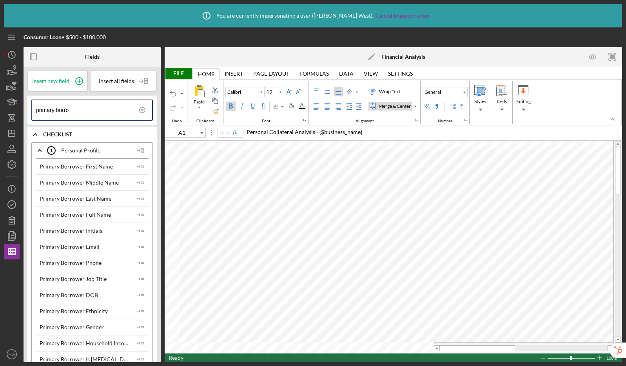
click at [398, 110] on div "Merge & Center" at bounding box center [390, 106] width 44 height 9
type input "10"
type input "A3"
type input "12"
type input "A1"
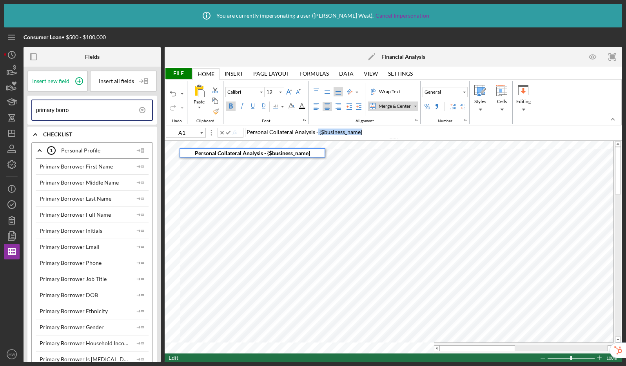
drag, startPoint x: 372, startPoint y: 134, endPoint x: 316, endPoint y: 132, distance: 56.1
click at [316, 132] on div "Personal Collateral Analysis - {$business_name}" at bounding box center [432, 132] width 375 height 9
type input "A2"
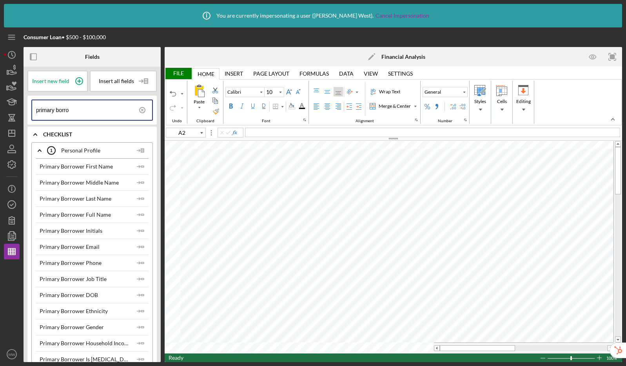
type input "12"
click at [239, 139] on div "File Home Home Insert Insert Page Layout Page Layout Formulas Formulas Data Dat…" at bounding box center [393, 214] width 457 height 295
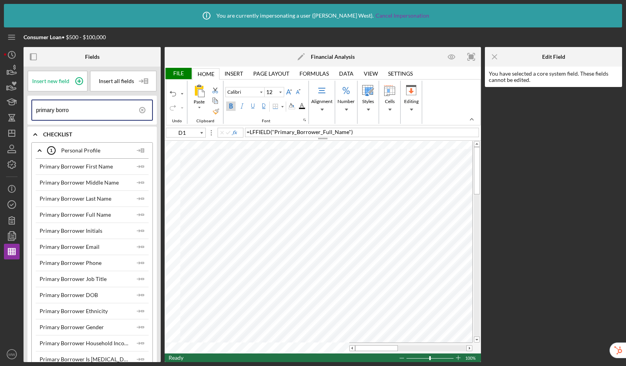
type input "F1"
type input "10"
type input "A3"
type input "12"
click at [497, 56] on icon "Icon/Menu Close" at bounding box center [495, 57] width 18 height 18
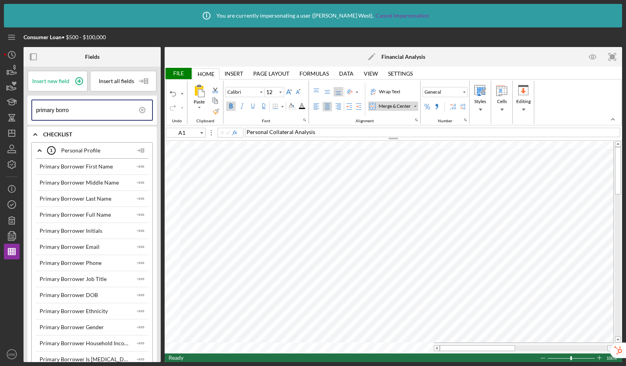
click at [391, 107] on div "Merge & Center" at bounding box center [394, 106] width 35 height 7
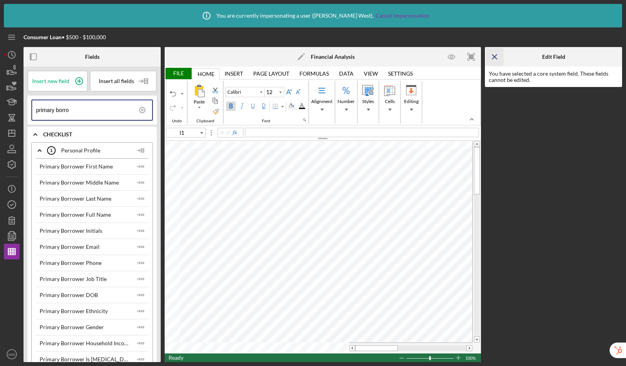
click at [491, 54] on icon "Icon/Menu Close" at bounding box center [495, 57] width 18 height 18
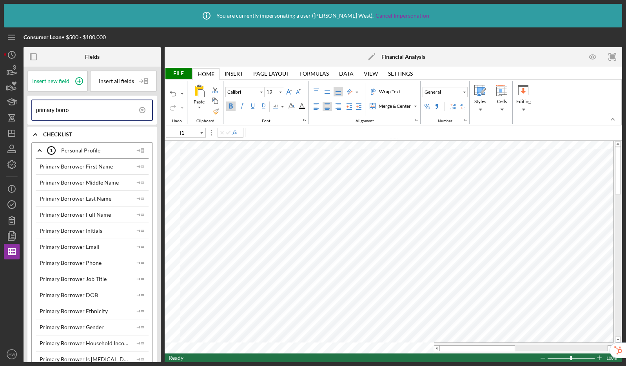
click at [176, 75] on div "File" at bounding box center [178, 73] width 27 height 11
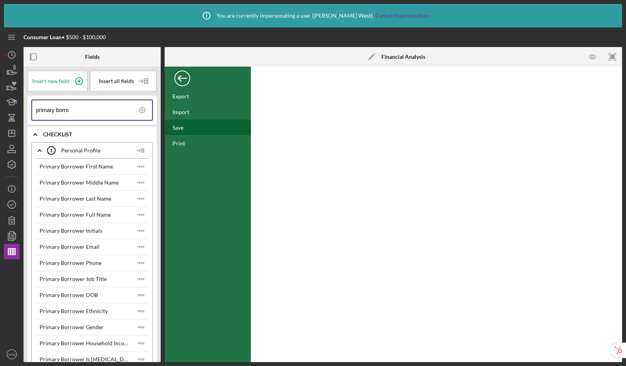
click at [182, 127] on div "Save" at bounding box center [177, 127] width 11 height 7
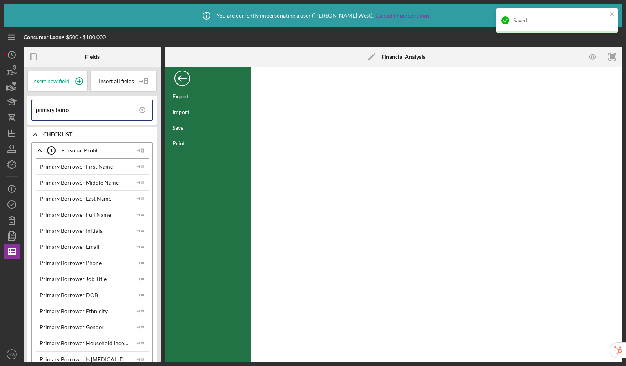
click at [185, 81] on div "Back" at bounding box center [182, 77] width 16 height 16
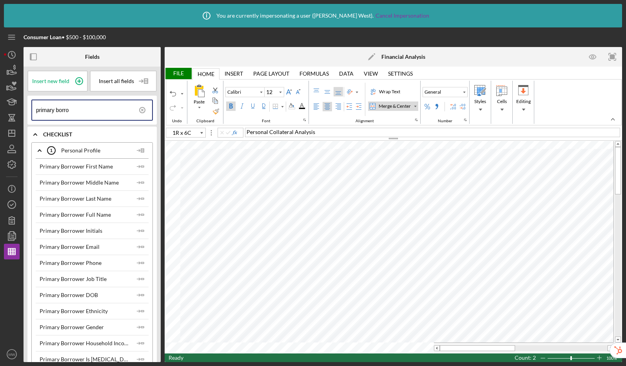
type input "A1"
type input "10"
click at [179, 72] on div "File" at bounding box center [178, 73] width 27 height 11
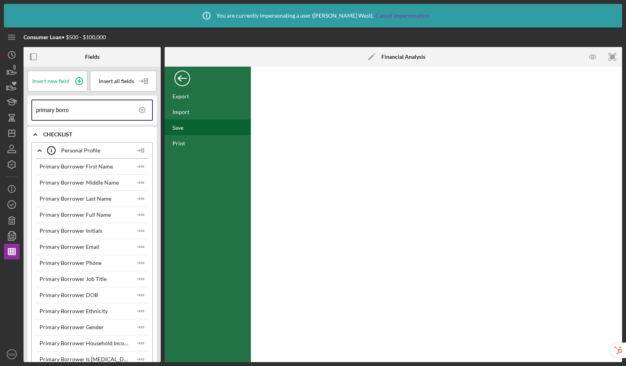
click at [186, 127] on div "Save" at bounding box center [208, 127] width 86 height 16
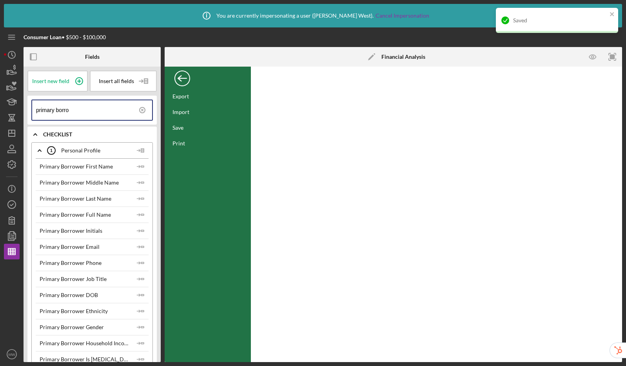
click at [181, 77] on div "Back" at bounding box center [182, 77] width 16 height 16
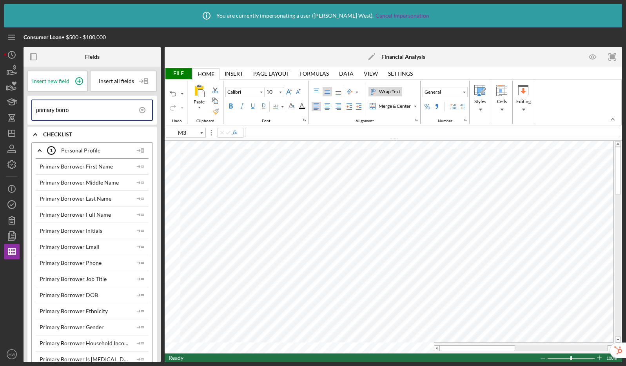
type input "B7"
type input "11"
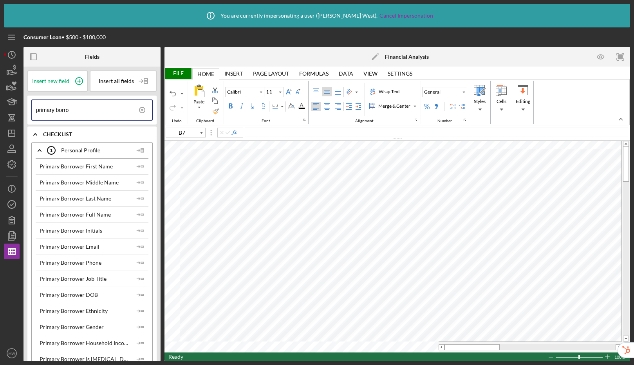
type input "M3"
type input "10"
type input "M7"
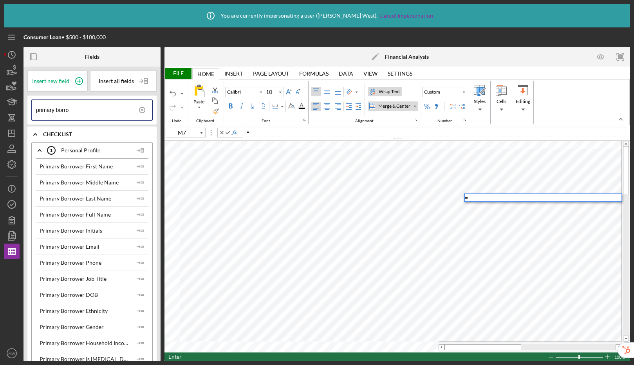
type input "11"
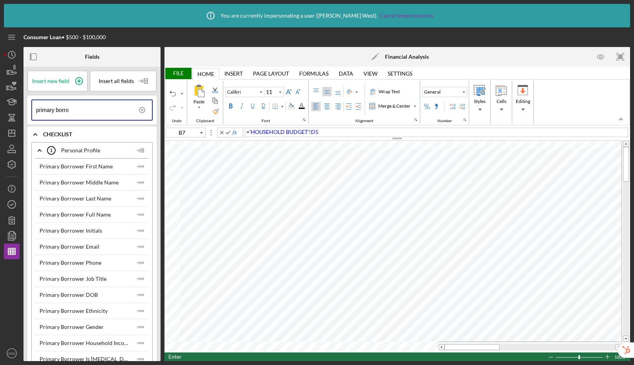
type input "M8"
type input "10"
click at [176, 71] on div "File" at bounding box center [178, 73] width 27 height 11
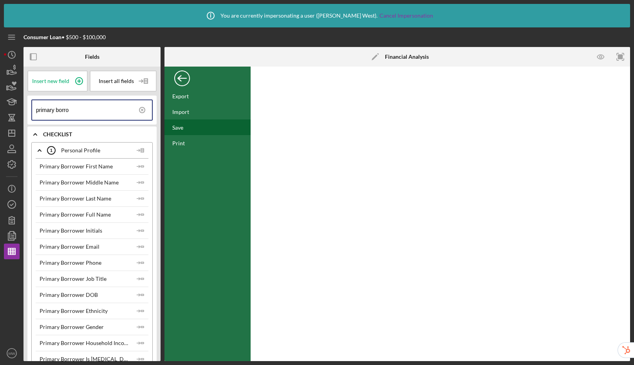
click at [185, 125] on div "Save" at bounding box center [208, 127] width 86 height 16
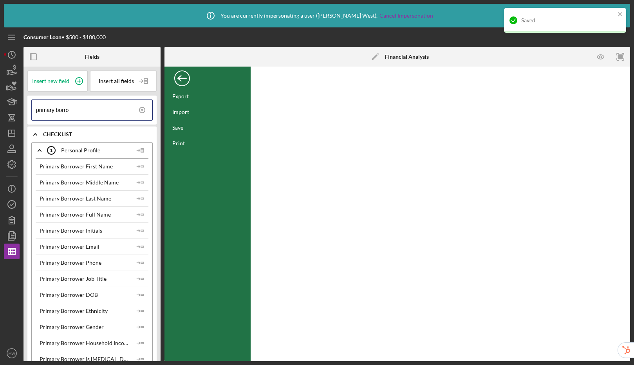
click at [178, 78] on div "Back" at bounding box center [182, 77] width 16 height 16
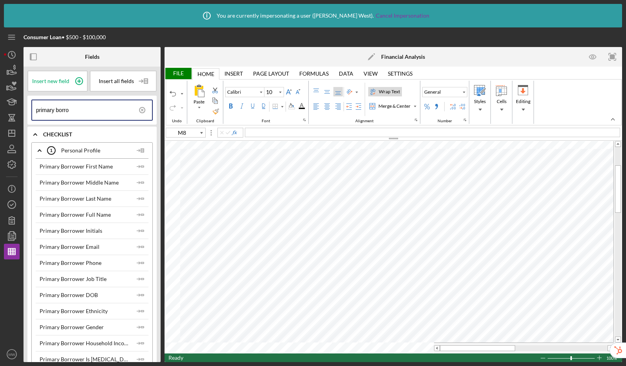
type input "B7"
type input "11"
click at [13, 219] on icon "button" at bounding box center [12, 220] width 20 height 20
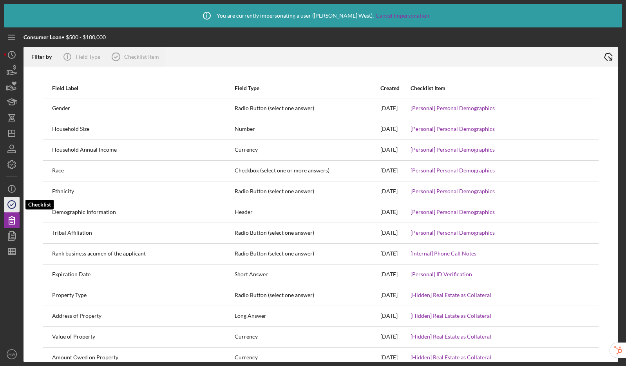
click at [11, 208] on icon "button" at bounding box center [12, 205] width 20 height 20
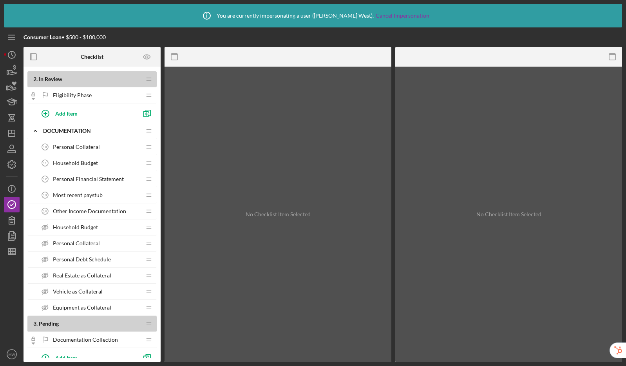
scroll to position [238, 0]
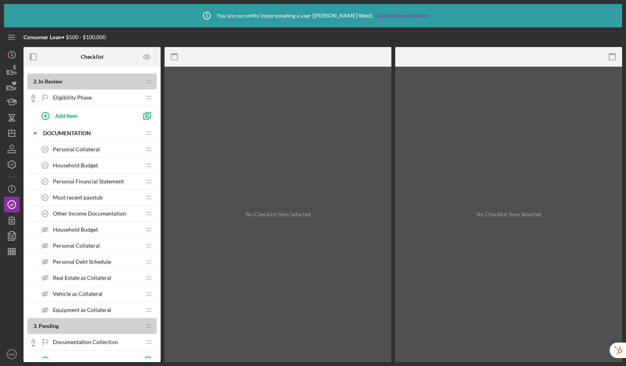
click at [91, 230] on span "Household Budget" at bounding box center [75, 229] width 45 height 6
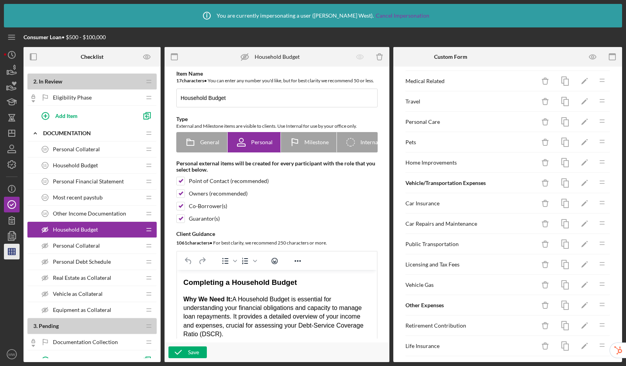
scroll to position [948, 0]
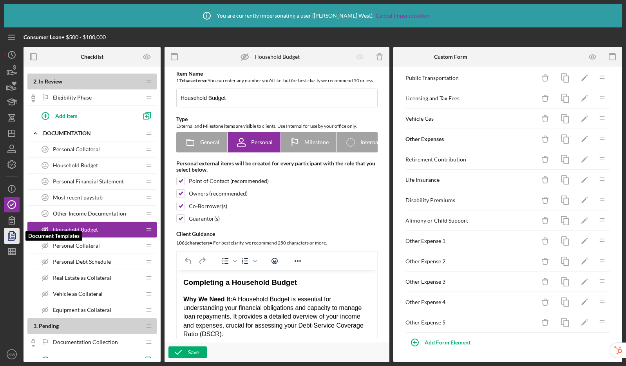
click at [13, 237] on icon "button" at bounding box center [12, 235] width 3 height 3
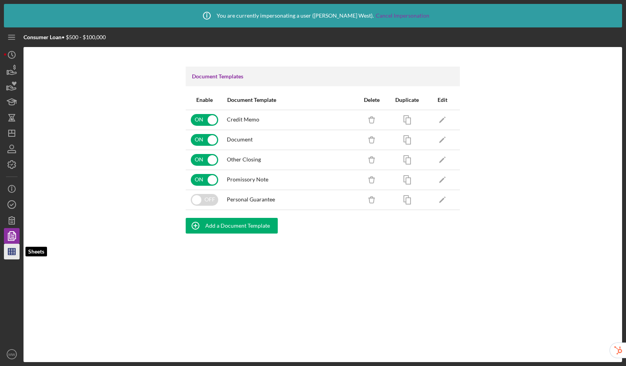
click at [9, 255] on polygon "button" at bounding box center [11, 251] width 7 height 6
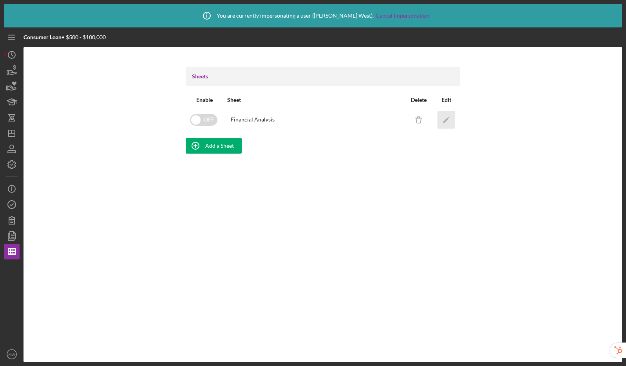
click at [447, 118] on polygon "button" at bounding box center [445, 120] width 5 height 5
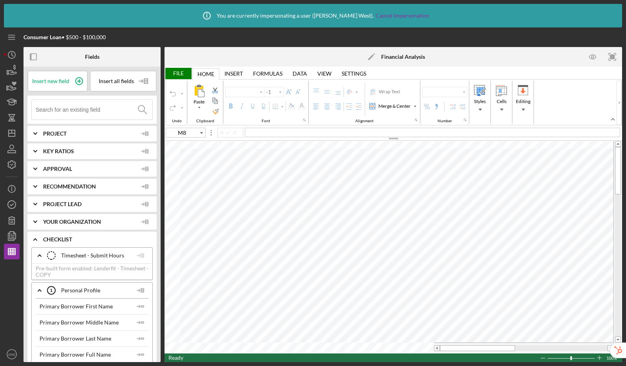
type input "Calibri"
type input "10"
type input "B7"
type input "11"
type input "M8"
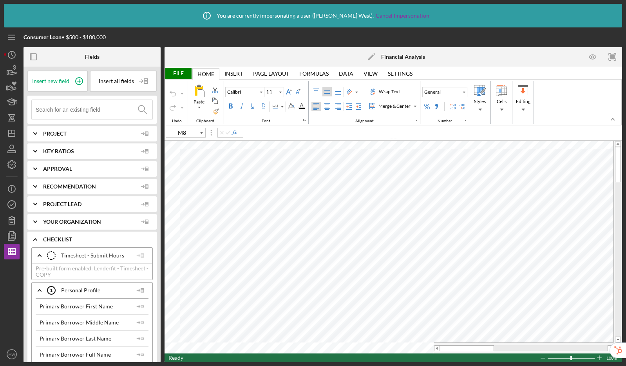
type input "10"
type input "A11"
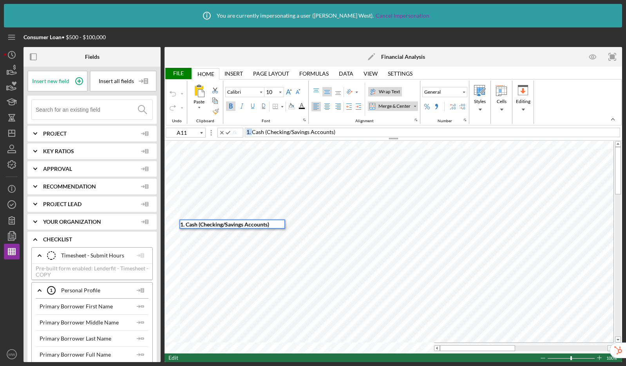
drag, startPoint x: 252, startPoint y: 134, endPoint x: 240, endPoint y: 133, distance: 12.1
click at [240, 133] on div "A11 1. Cash (Checking/Savings Accounts)" at bounding box center [394, 132] width 458 height 9
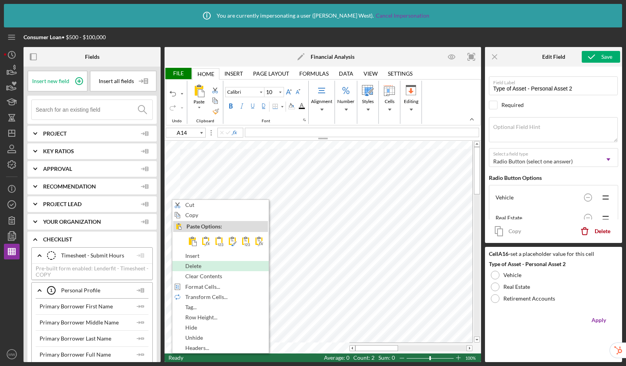
click at [192, 267] on span "Delete" at bounding box center [197, 266] width 25 height 6
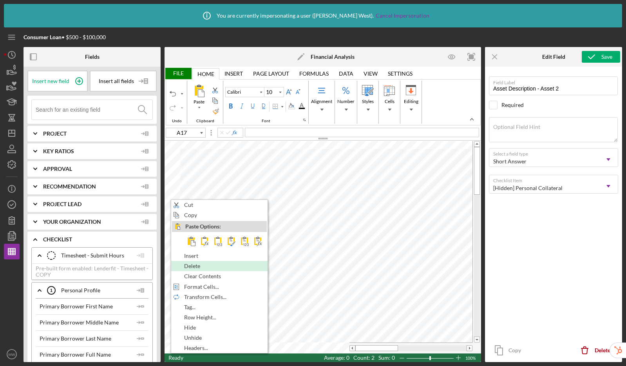
click at [195, 264] on span "Delete" at bounding box center [196, 266] width 25 height 6
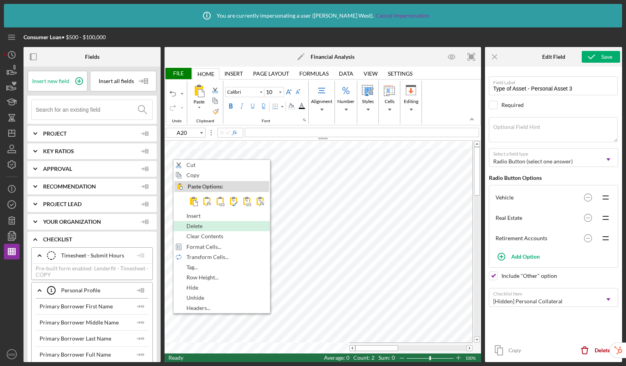
click at [202, 227] on span "Delete" at bounding box center [198, 226] width 25 height 6
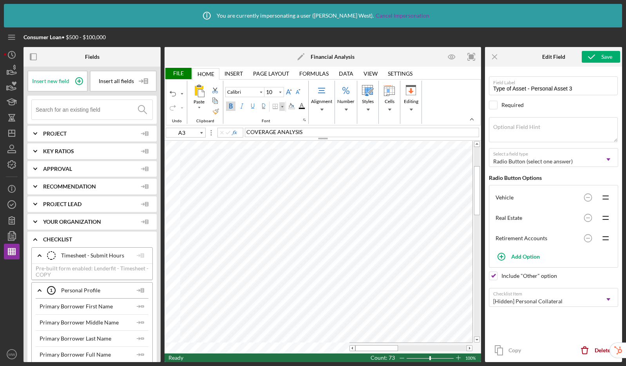
click at [280, 108] on div "Border" at bounding box center [282, 107] width 4 height 4
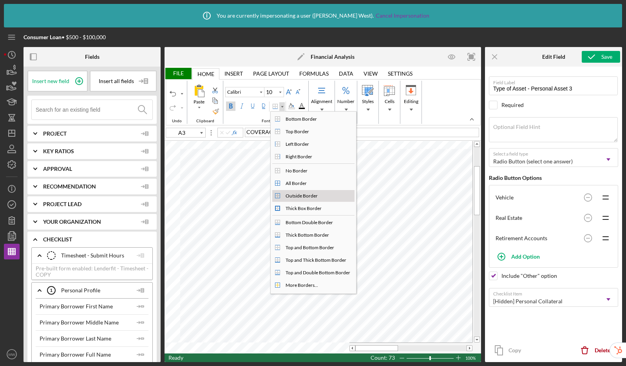
click at [290, 194] on div "Outside Border" at bounding box center [301, 195] width 35 height 7
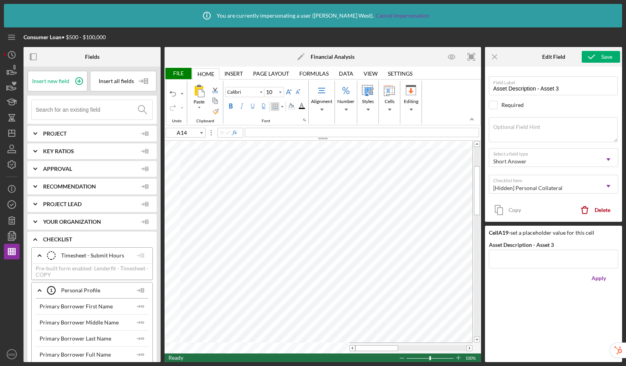
click at [273, 107] on div "Border" at bounding box center [275, 106] width 6 height 6
type input "A17"
type input "Asset Description - Asset 2"
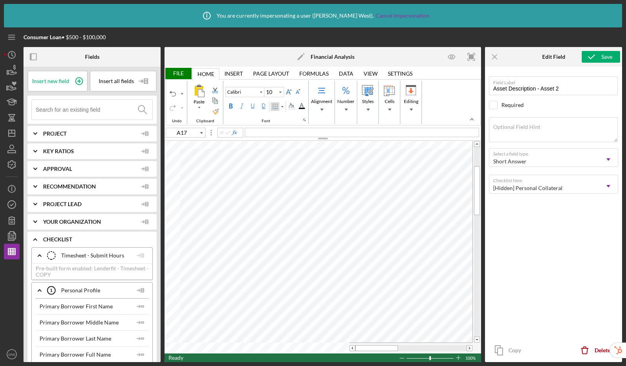
click at [275, 107] on div "Border" at bounding box center [275, 106] width 6 height 6
click at [275, 106] on div "Border" at bounding box center [275, 106] width 6 height 6
click at [181, 71] on div "File" at bounding box center [178, 73] width 27 height 11
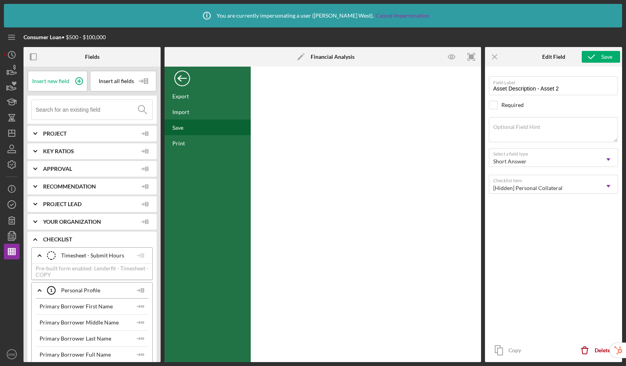
click at [179, 131] on div "Save" at bounding box center [208, 127] width 86 height 16
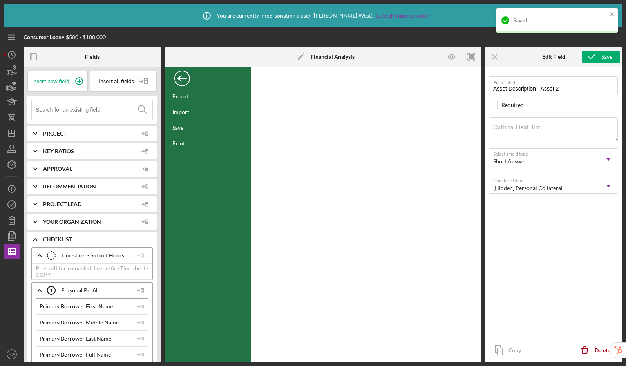
click at [179, 79] on div "Back" at bounding box center [182, 77] width 16 height 16
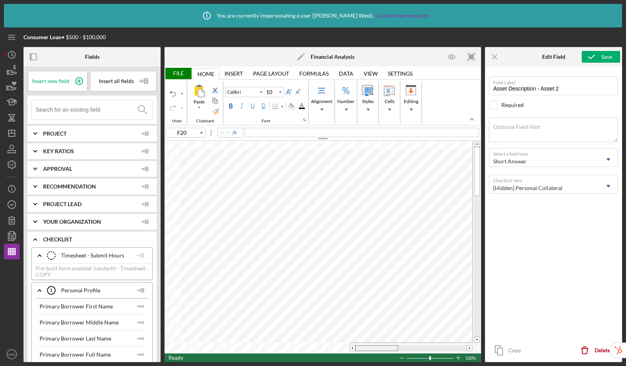
drag, startPoint x: 376, startPoint y: 347, endPoint x: 353, endPoint y: 347, distance: 23.1
click at [353, 347] on div at bounding box center [410, 348] width 123 height 6
type input "B7"
type input "11"
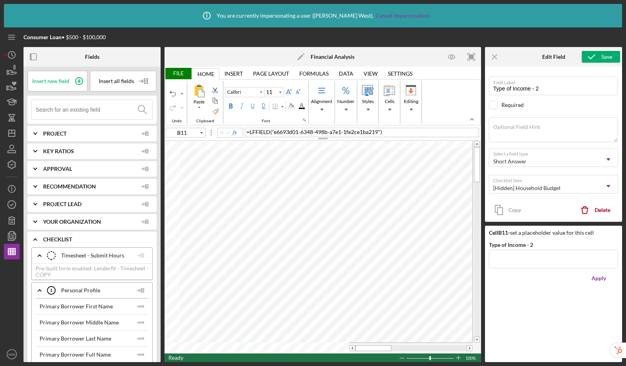
click at [165, 75] on div "File" at bounding box center [178, 73] width 27 height 11
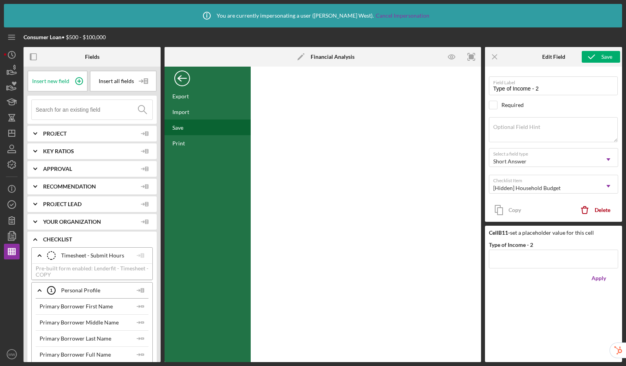
click at [184, 130] on div "Save" at bounding box center [208, 127] width 86 height 16
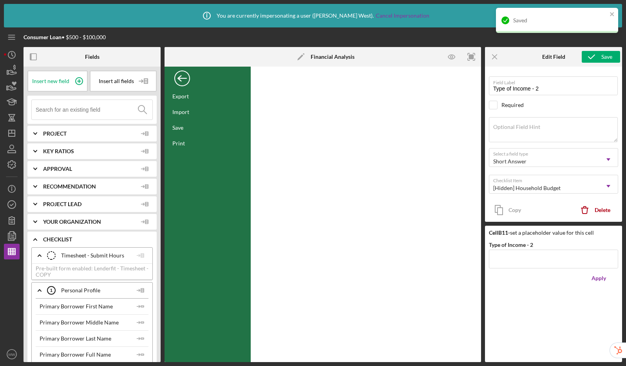
click at [189, 78] on div "Back" at bounding box center [182, 77] width 16 height 16
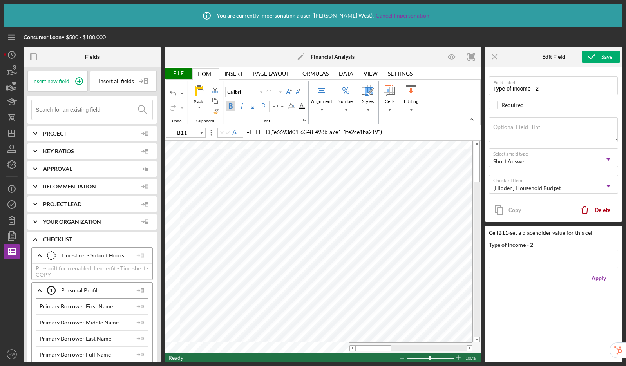
type input "F20"
type input "10"
type input "B11"
type input "11"
type input "F20"
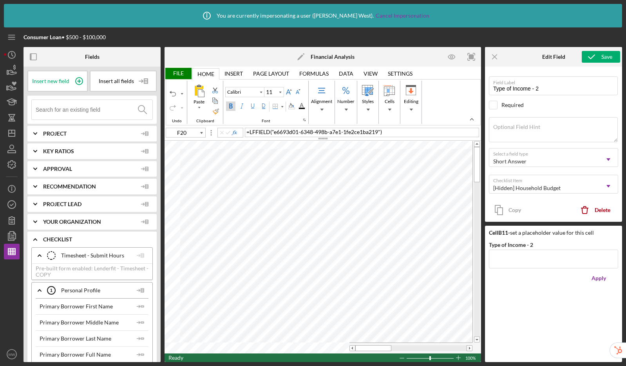
type input "10"
type input "B11"
type input "11"
type input "F20"
type input "10"
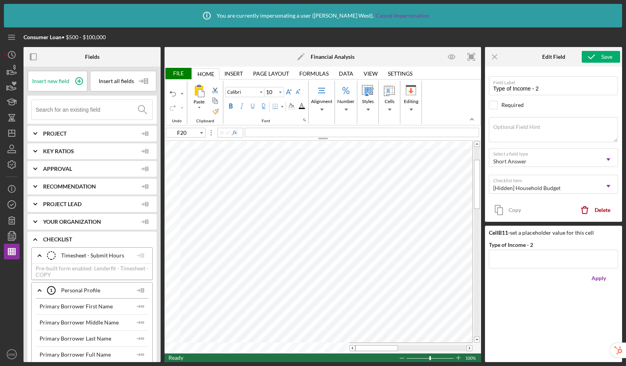
type input "B11"
type input "11"
type input "B12"
click at [275, 105] on div "Border" at bounding box center [275, 106] width 6 height 6
click at [183, 75] on div "File" at bounding box center [178, 73] width 27 height 11
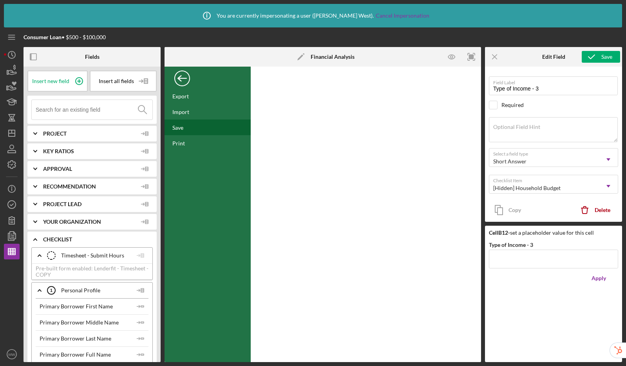
click at [186, 127] on div "Save" at bounding box center [208, 127] width 86 height 16
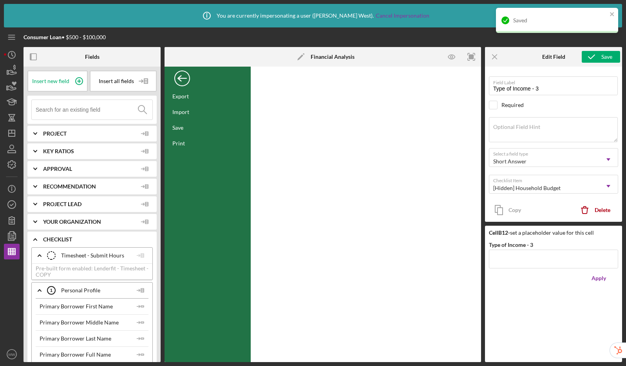
click at [182, 80] on div "Back" at bounding box center [182, 77] width 16 height 16
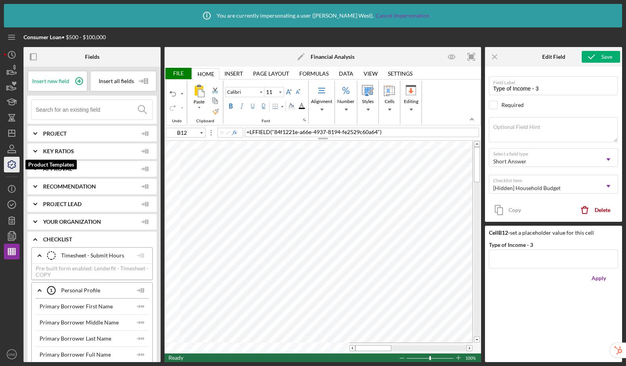
click at [11, 164] on icon "button" at bounding box center [12, 165] width 20 height 20
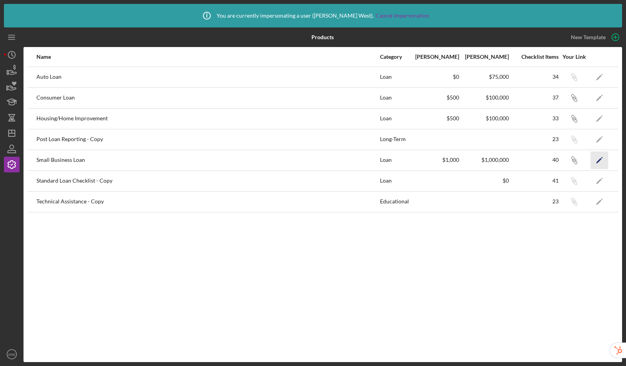
click at [599, 161] on polygon "button" at bounding box center [598, 160] width 5 height 5
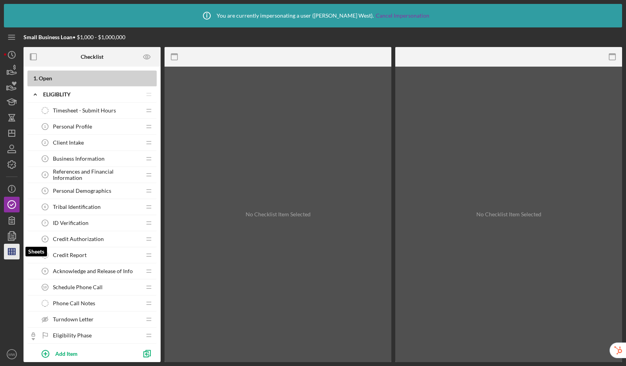
click at [15, 247] on icon "button" at bounding box center [12, 252] width 20 height 20
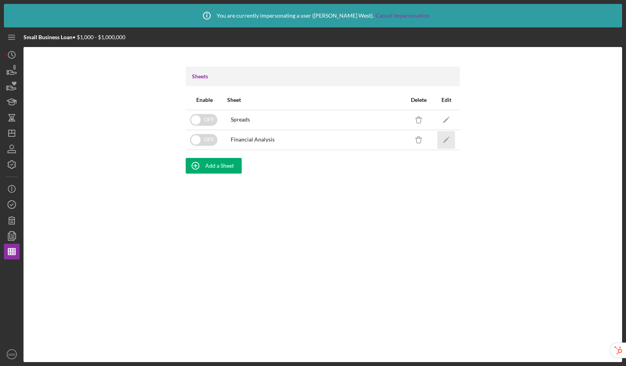
click at [447, 138] on polygon "button" at bounding box center [445, 139] width 5 height 5
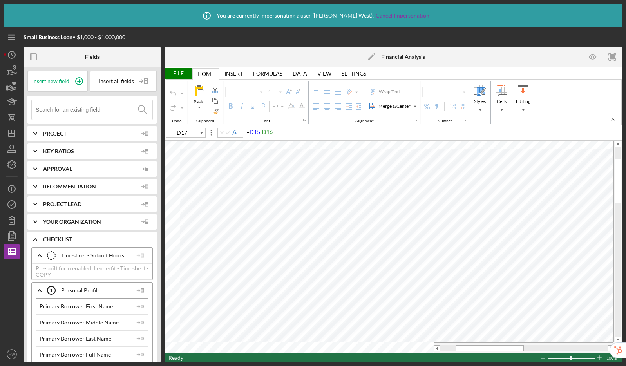
type input "Calibri"
type input "10"
type input "A31"
type input "Lato"
type input "10.5"
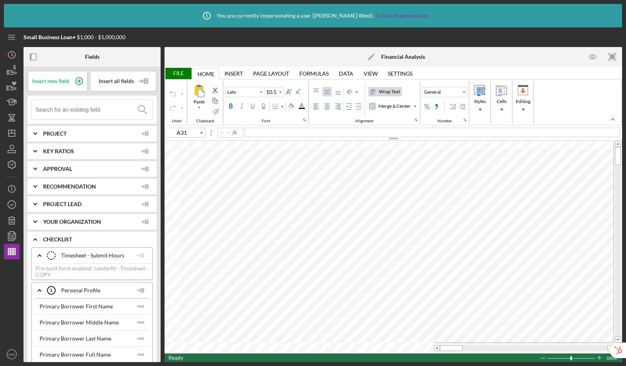
type input "C6"
type input "Calibri"
type input "10"
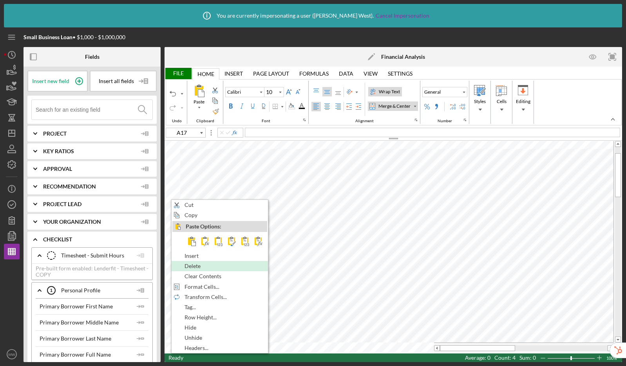
click at [184, 268] on div "Delete" at bounding box center [219, 266] width 95 height 9
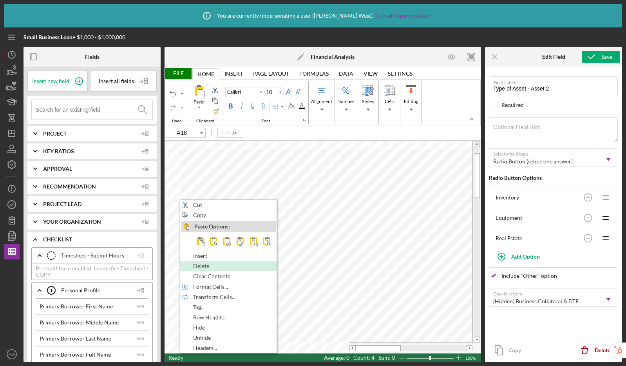
click at [202, 268] on span "Delete" at bounding box center [205, 266] width 25 height 6
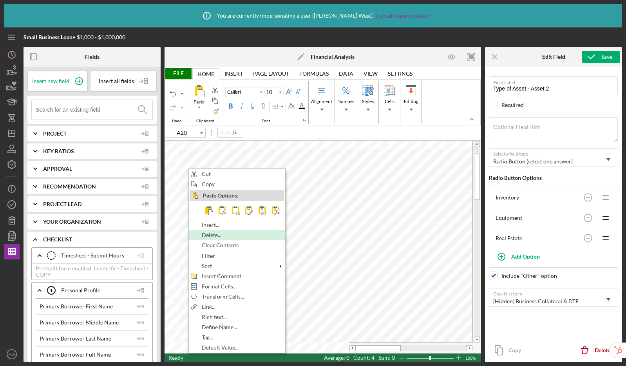
click at [214, 239] on div "Delete..." at bounding box center [237, 235] width 95 height 9
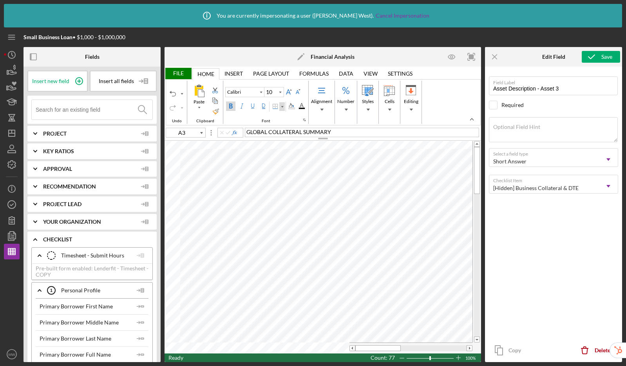
click at [282, 107] on div "Border" at bounding box center [282, 107] width 4 height 4
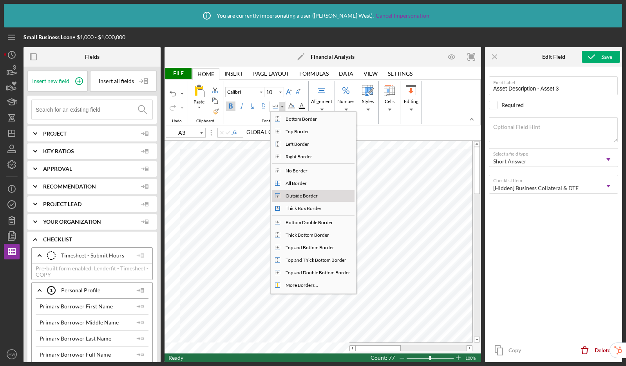
click at [285, 194] on div "Outside Border" at bounding box center [301, 195] width 35 height 7
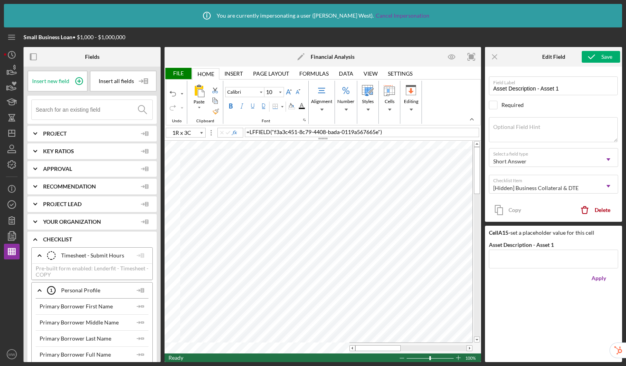
type input "A16"
type input "Type of Asset - Asset 2"
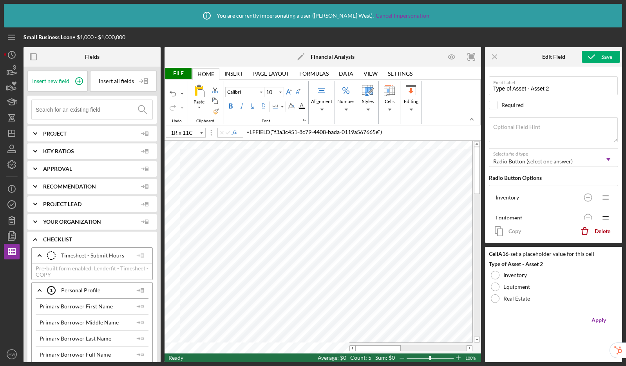
type input "A15"
type input "Asset Description - Asset 1"
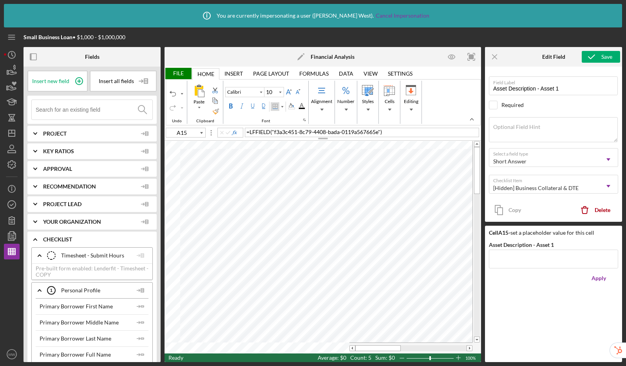
click at [274, 106] on div "Border" at bounding box center [275, 106] width 6 height 6
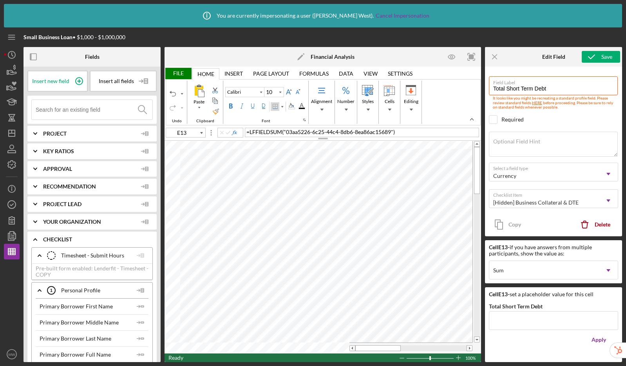
click at [275, 106] on div "Border" at bounding box center [275, 106] width 6 height 6
type input "A17"
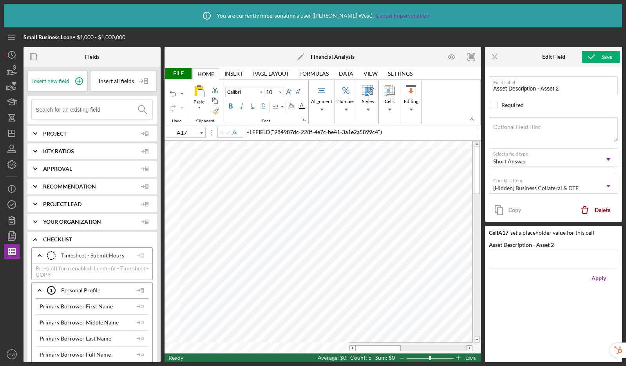
type input "Asset Description - Asset 2"
click at [273, 107] on div "Border" at bounding box center [275, 106] width 6 height 6
type input "A22"
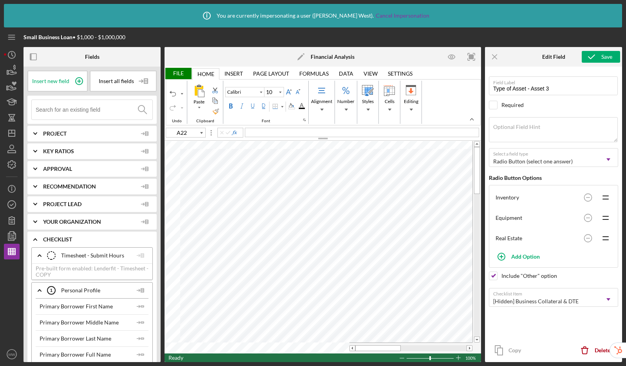
click at [179, 74] on div "File" at bounding box center [178, 73] width 27 height 11
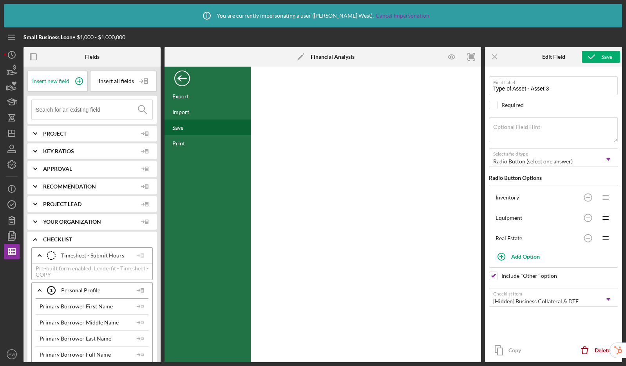
click at [185, 128] on div "Save" at bounding box center [208, 127] width 86 height 16
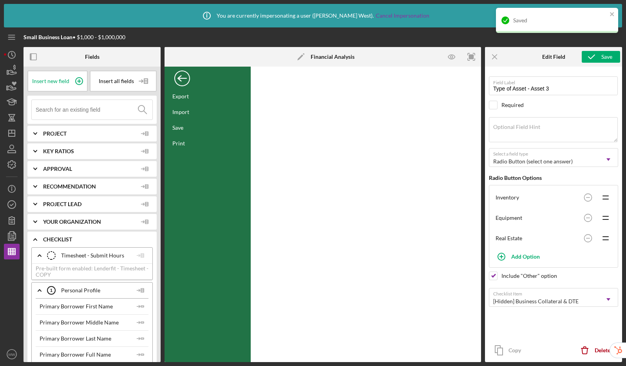
click at [176, 80] on div "Back" at bounding box center [182, 77] width 16 height 16
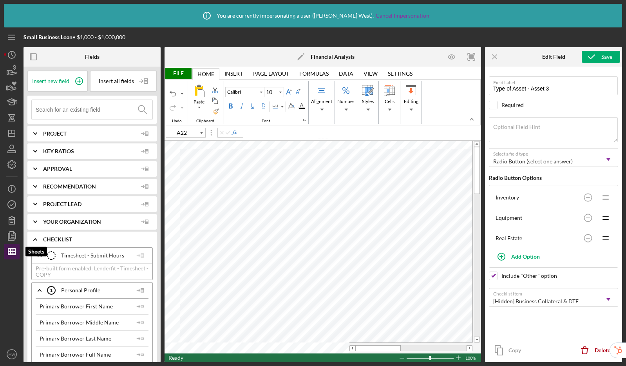
click at [12, 255] on polygon "button" at bounding box center [11, 251] width 7 height 6
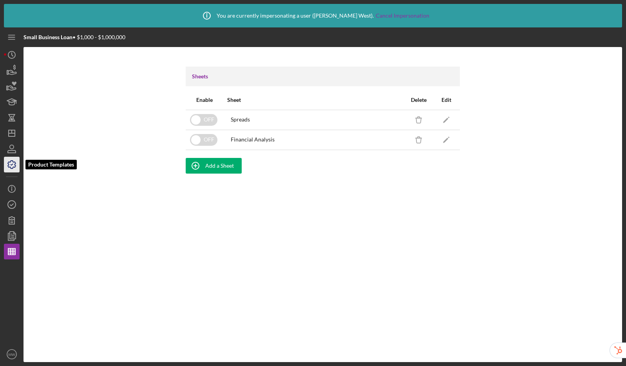
click at [10, 165] on icon "button" at bounding box center [12, 165] width 20 height 20
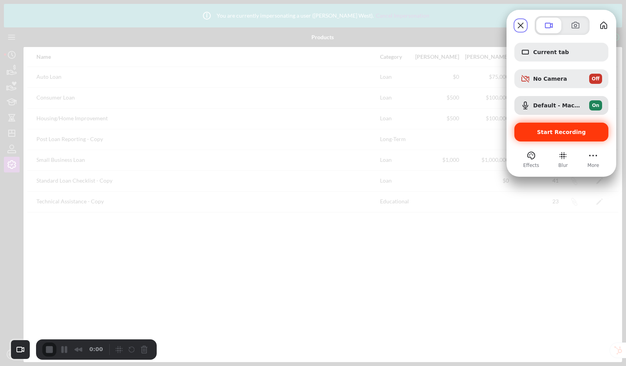
click at [569, 132] on span "Start Recording" at bounding box center [561, 132] width 49 height 6
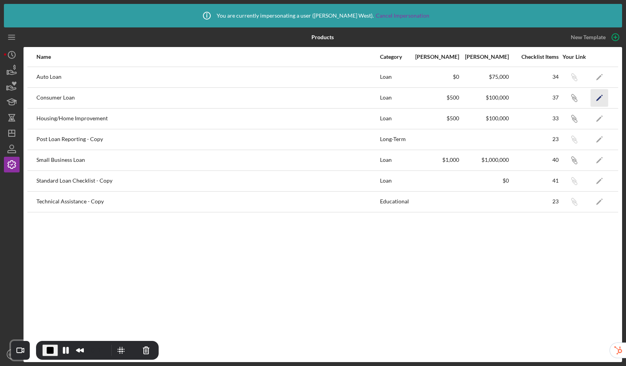
click at [599, 98] on polygon "button" at bounding box center [598, 98] width 5 height 5
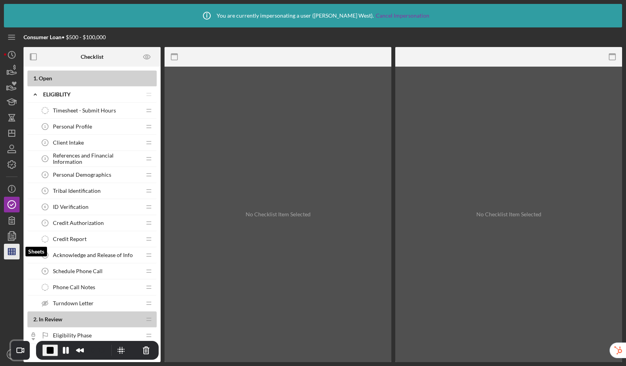
click at [11, 254] on line "button" at bounding box center [11, 251] width 0 height 6
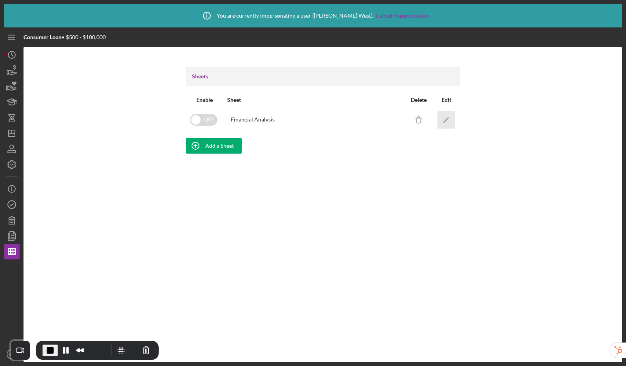
click at [449, 119] on icon "Icon/Edit" at bounding box center [447, 120] width 18 height 18
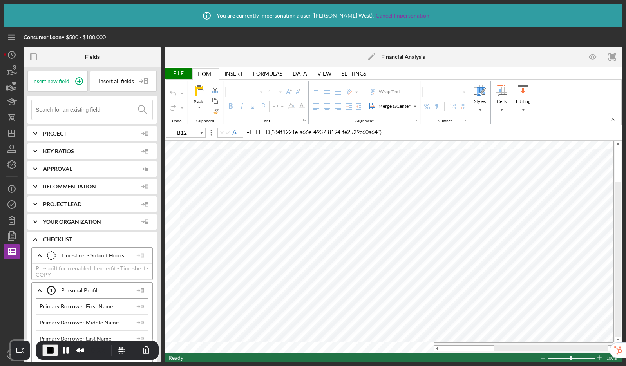
type input "Calibri"
type input "11"
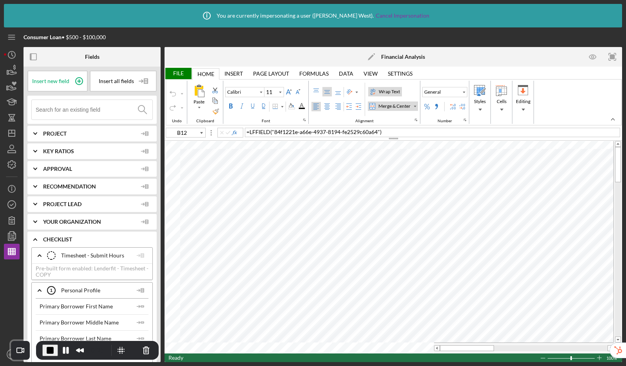
type input "F20"
type input "10"
type input "B12"
type input "11"
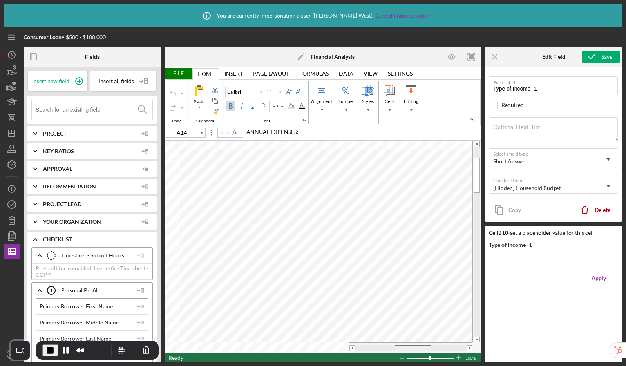
drag, startPoint x: 369, startPoint y: 347, endPoint x: 409, endPoint y: 348, distance: 39.6
click at [409, 348] on div at bounding box center [413, 348] width 36 height 6
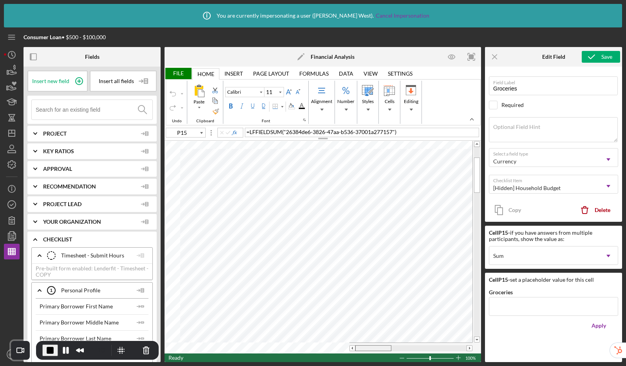
click at [331, 346] on tr at bounding box center [319, 347] width 308 height 11
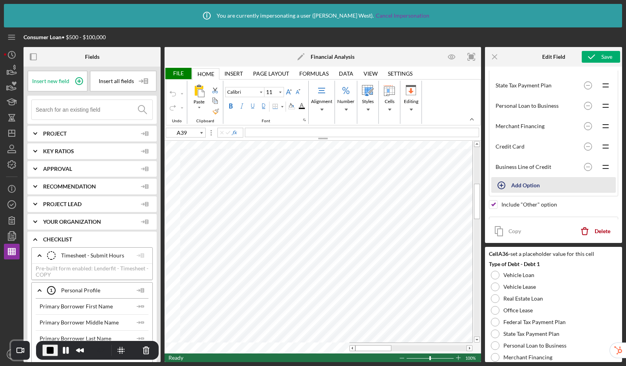
scroll to position [234, 0]
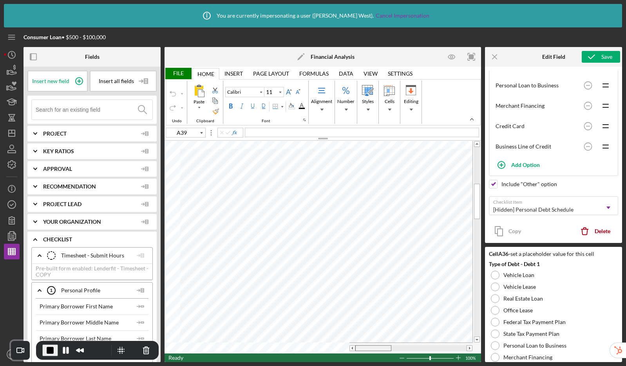
drag, startPoint x: 380, startPoint y: 349, endPoint x: 367, endPoint y: 345, distance: 13.9
click at [367, 345] on div at bounding box center [373, 348] width 36 height 6
type input "A6"
type input "12"
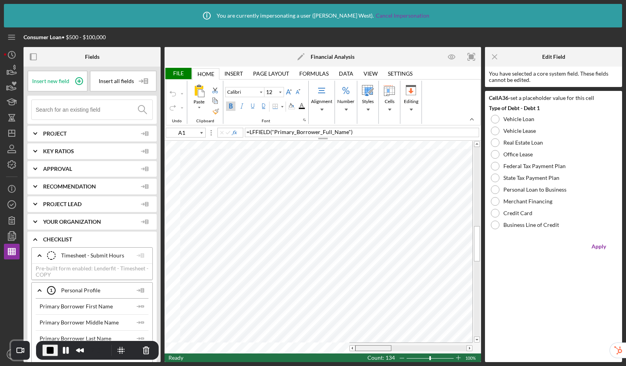
drag, startPoint x: 370, startPoint y: 348, endPoint x: 395, endPoint y: 344, distance: 24.9
click at [402, 346] on div at bounding box center [410, 348] width 111 height 6
click at [273, 72] on div "Page Layout" at bounding box center [271, 74] width 36 height 6
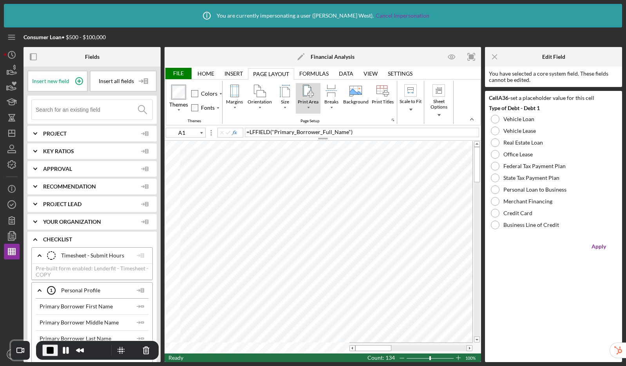
click at [314, 108] on div "Print Area" at bounding box center [308, 103] width 24 height 11
click at [311, 122] on div "Set Print Area" at bounding box center [324, 121] width 31 height 7
click at [181, 70] on div "File" at bounding box center [178, 73] width 27 height 11
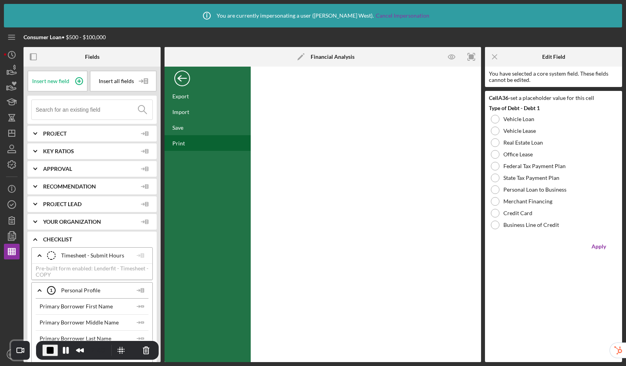
click at [188, 146] on div "Print" at bounding box center [208, 143] width 86 height 16
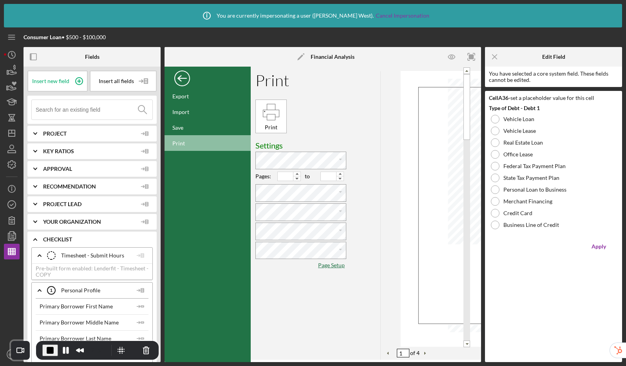
scroll to position [0, 0]
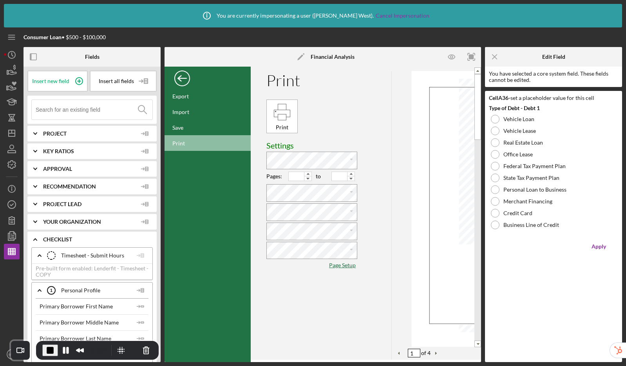
click at [182, 77] on div "Back" at bounding box center [182, 77] width 16 height 16
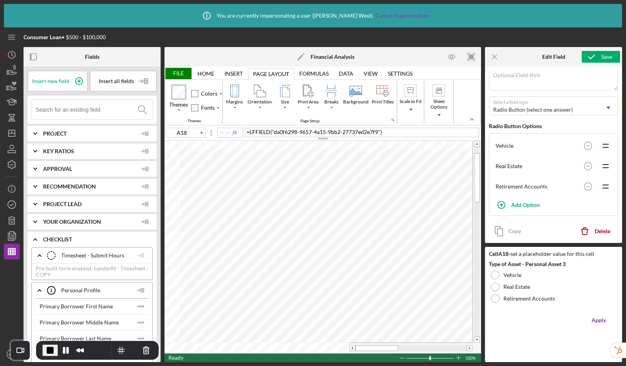
scroll to position [92, 0]
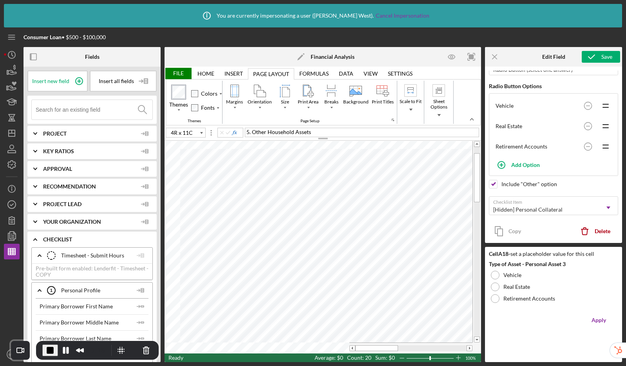
type input "A21"
type input "Asset Description - Asset 3"
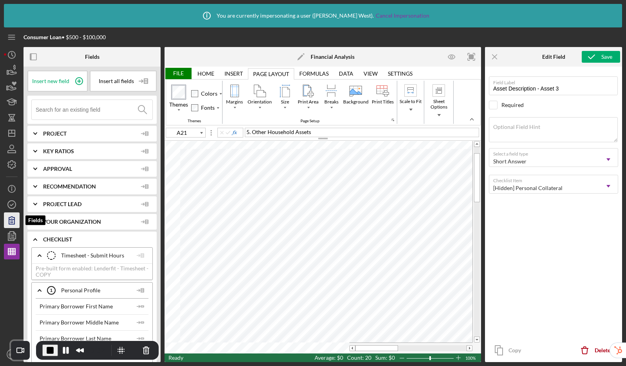
click at [14, 223] on icon "button" at bounding box center [11, 220] width 5 height 7
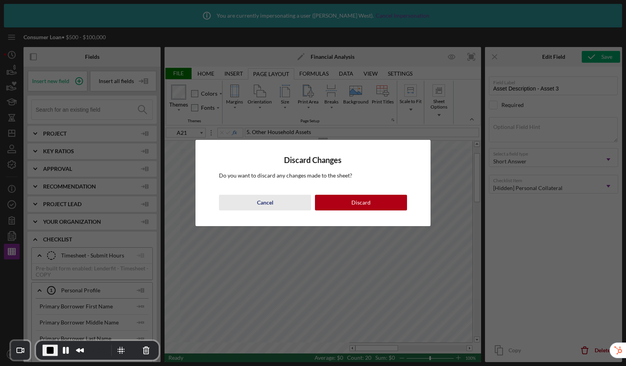
click at [270, 208] on div "Cancel" at bounding box center [265, 203] width 16 height 16
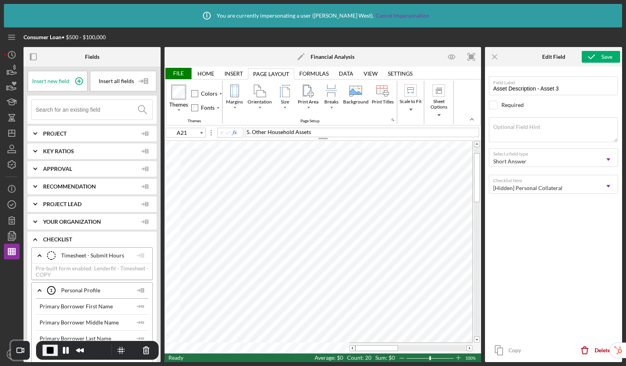
type input "B26"
click at [178, 75] on div "File" at bounding box center [178, 73] width 27 height 11
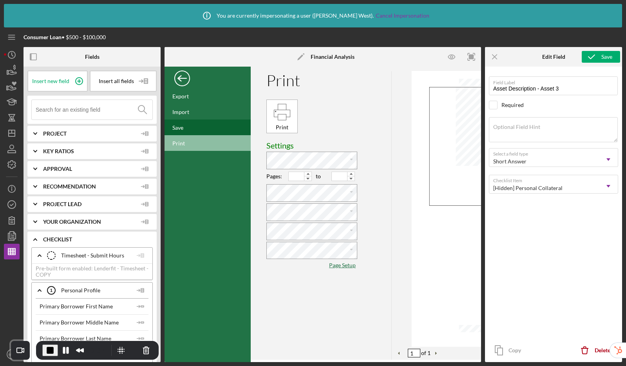
click at [192, 125] on div "Save" at bounding box center [208, 127] width 86 height 16
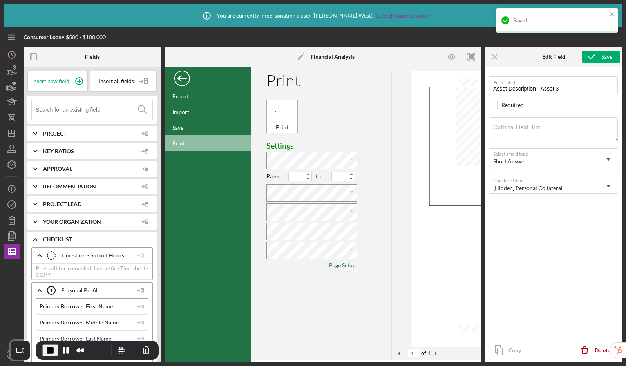
click at [182, 81] on div "Back" at bounding box center [182, 77] width 16 height 16
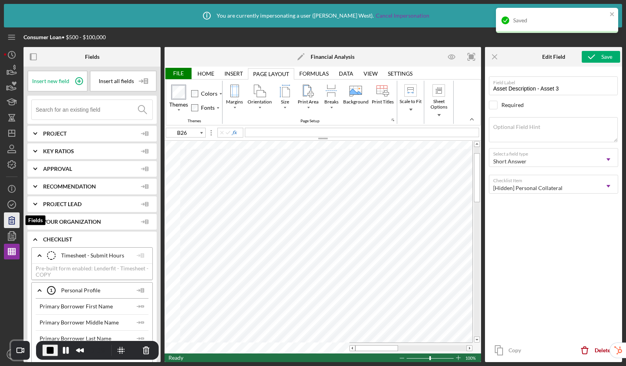
click at [18, 221] on icon "button" at bounding box center [12, 220] width 20 height 20
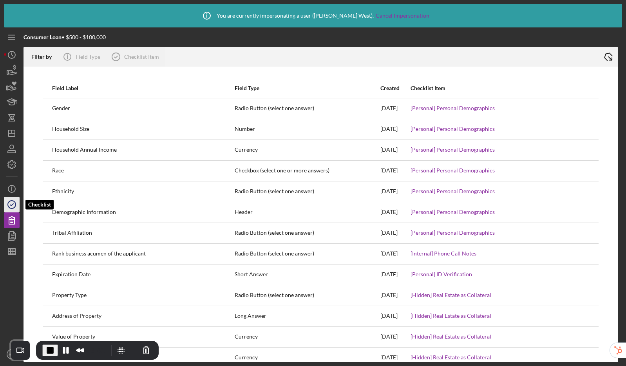
click at [5, 201] on icon "button" at bounding box center [12, 205] width 20 height 20
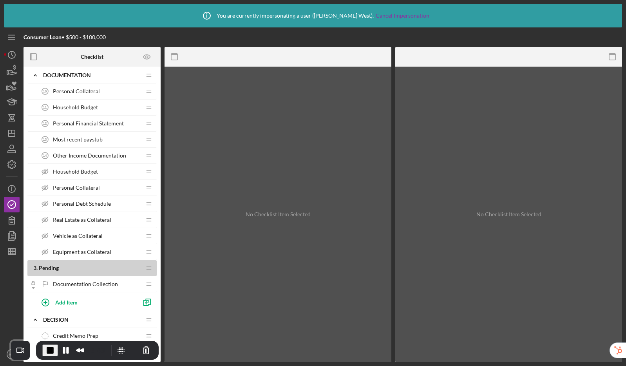
scroll to position [297, 0]
click at [72, 172] on span "Household Budget" at bounding box center [75, 170] width 45 height 6
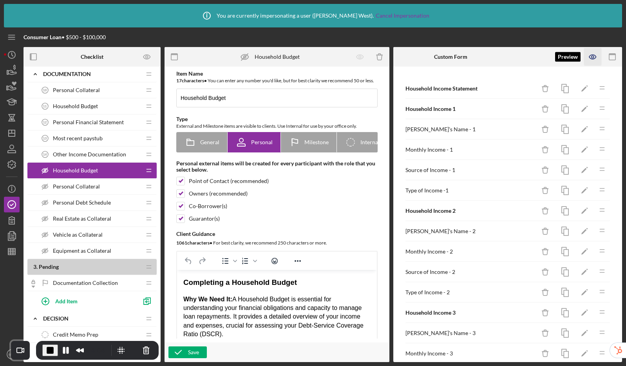
click at [591, 57] on icon "button" at bounding box center [593, 57] width 18 height 18
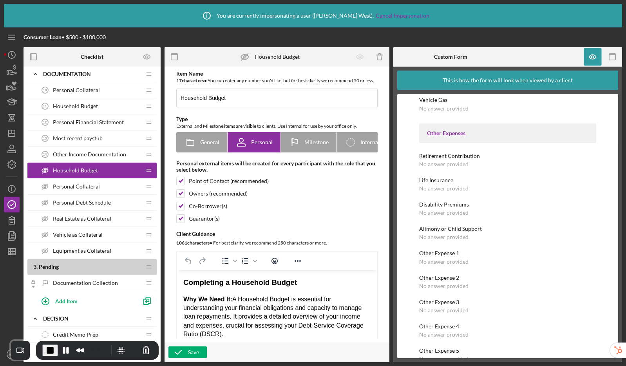
scroll to position [1360, 0]
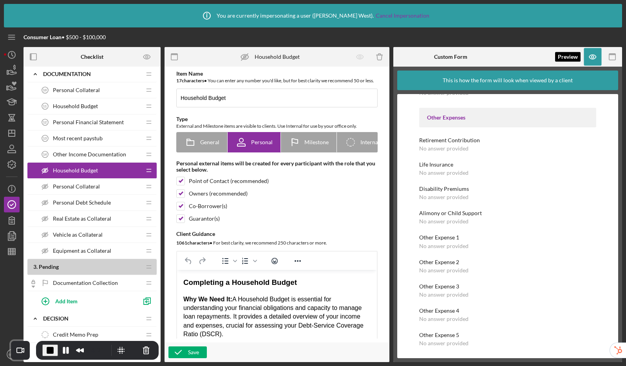
drag, startPoint x: 592, startPoint y: 58, endPoint x: 568, endPoint y: 58, distance: 23.5
click at [592, 58] on icon "button" at bounding box center [593, 57] width 2 height 2
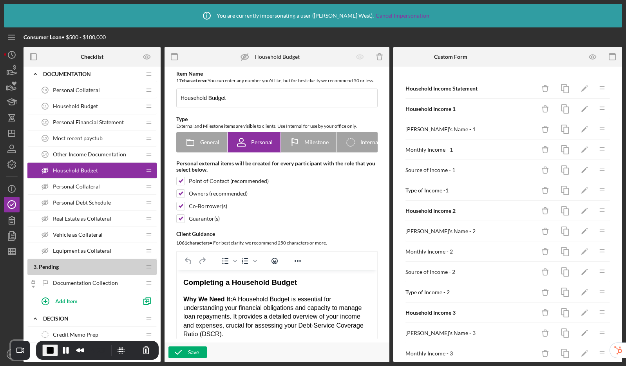
click at [101, 188] on div "Personal Collateral Personal Collateral" at bounding box center [89, 187] width 104 height 16
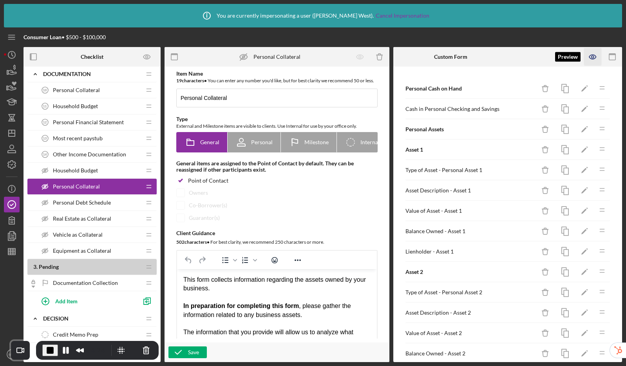
click at [590, 58] on icon "button" at bounding box center [593, 57] width 18 height 18
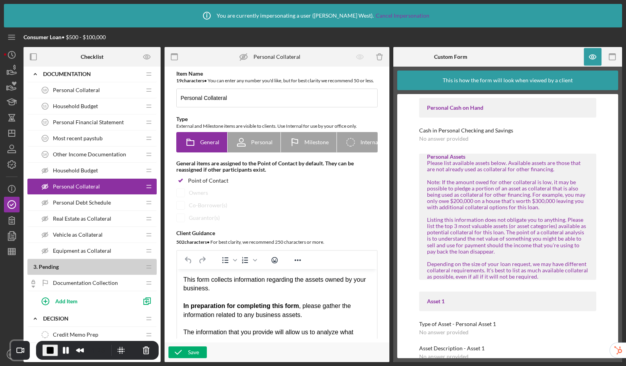
click at [75, 204] on span "Personal Debt Schedule" at bounding box center [82, 202] width 58 height 6
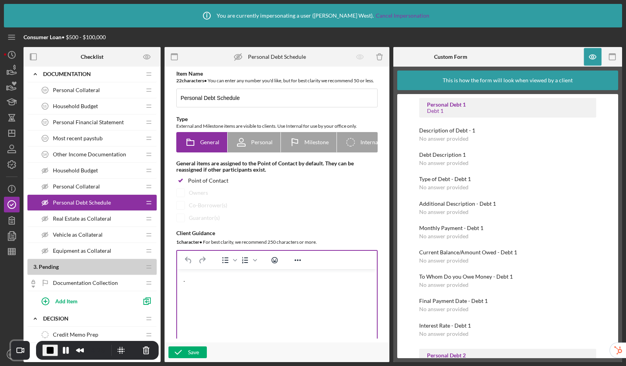
click at [206, 286] on html "." at bounding box center [277, 279] width 200 height 21
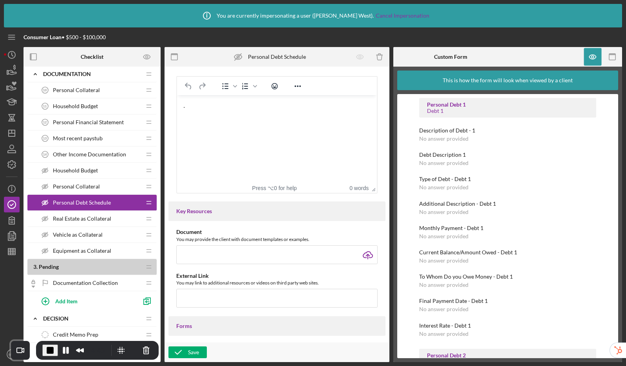
scroll to position [472, 0]
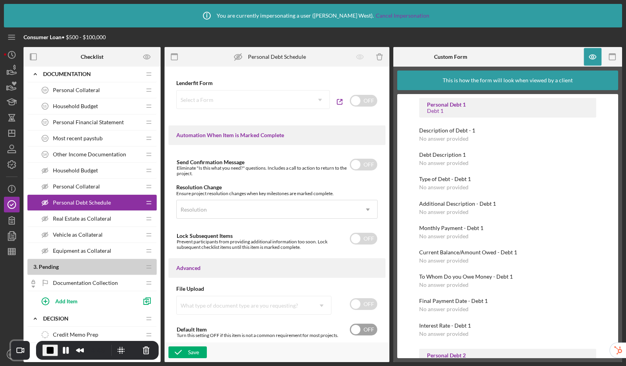
click at [356, 329] on input "checkbox" at bounding box center [363, 330] width 27 height 12
click at [195, 352] on div "Save" at bounding box center [193, 352] width 11 height 12
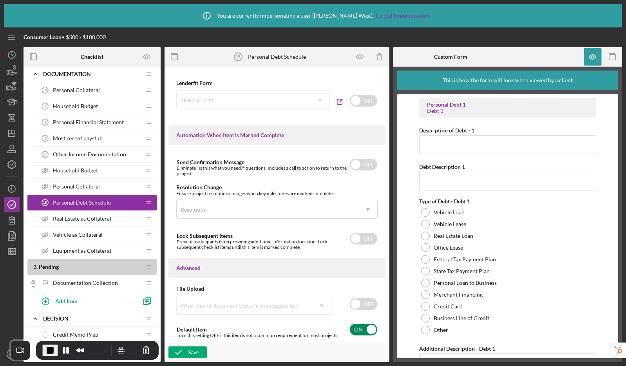
click at [359, 332] on input "checkbox" at bounding box center [363, 330] width 27 height 12
checkbox input "false"
click at [180, 351] on icon "button" at bounding box center [178, 352] width 20 height 20
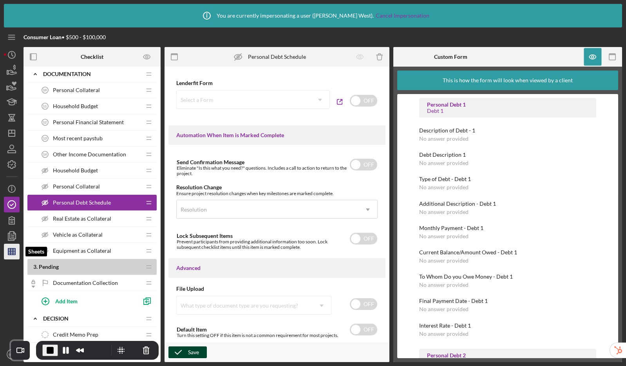
click at [14, 253] on icon "button" at bounding box center [12, 252] width 20 height 20
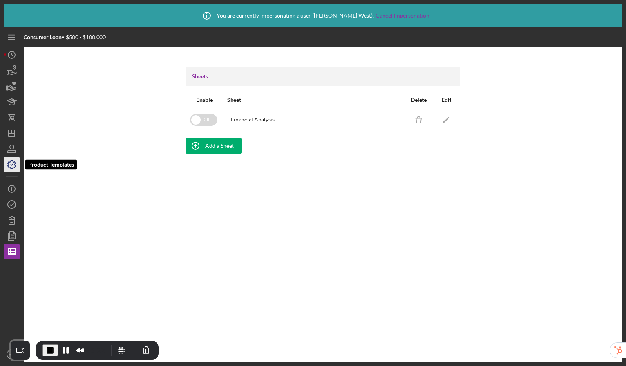
click at [8, 166] on icon "button" at bounding box center [12, 165] width 8 height 8
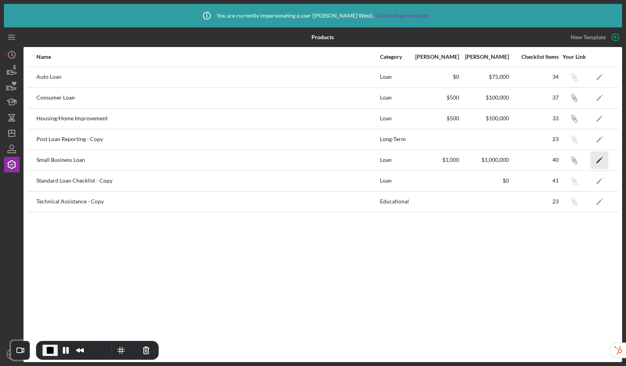
click at [599, 158] on icon "Icon/Edit" at bounding box center [600, 160] width 18 height 18
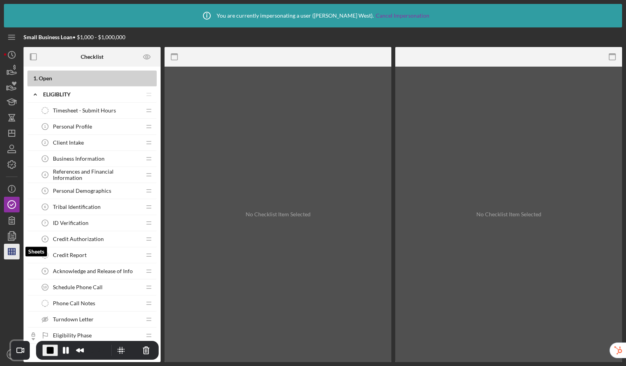
click at [14, 256] on icon "button" at bounding box center [12, 252] width 20 height 20
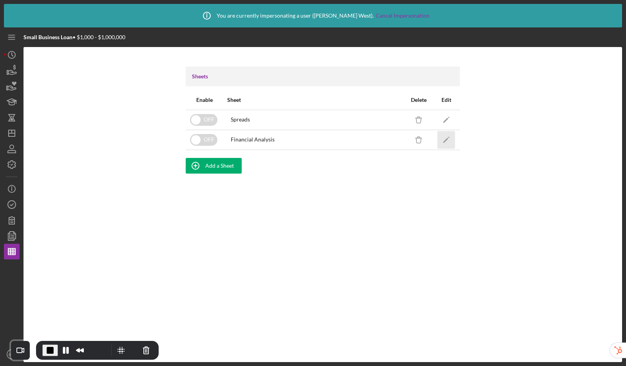
click at [444, 140] on icon "Icon/Edit" at bounding box center [447, 140] width 18 height 18
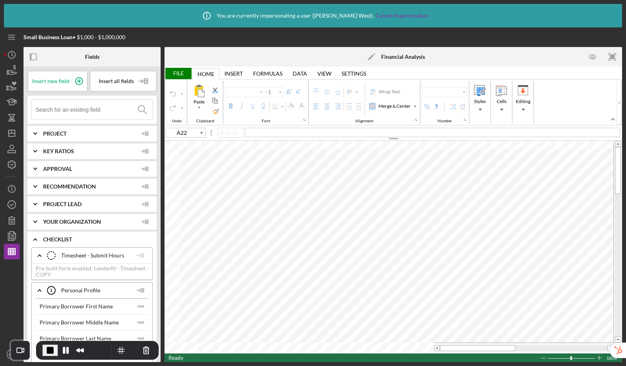
type input "Calibri"
type input "10"
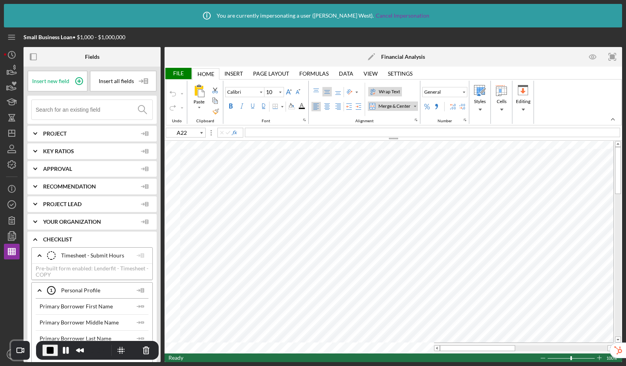
type input "A31"
type input "Lato"
type input "10.5"
type input "A22"
type input "Calibri"
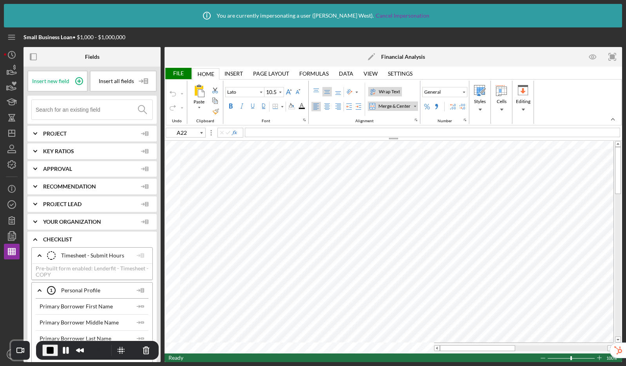
type input "10"
click at [431, 346] on tr at bounding box center [389, 347] width 449 height 11
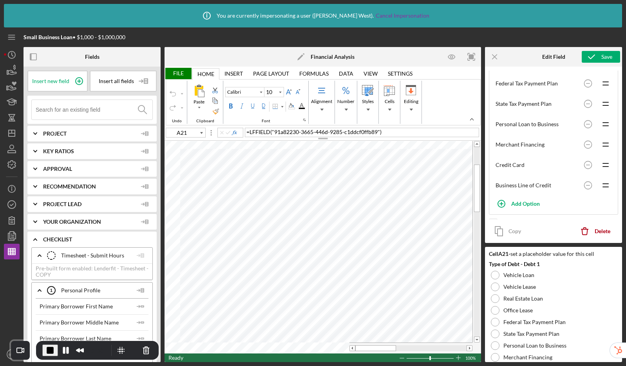
scroll to position [234, 0]
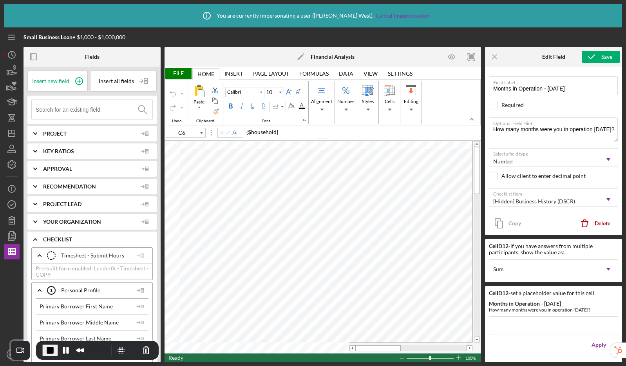
type input "A31"
type input "Lato"
type input "10.5"
click at [357, 349] on div at bounding box center [362, 348] width 11 height 6
click at [12, 207] on icon "button" at bounding box center [12, 205] width 20 height 20
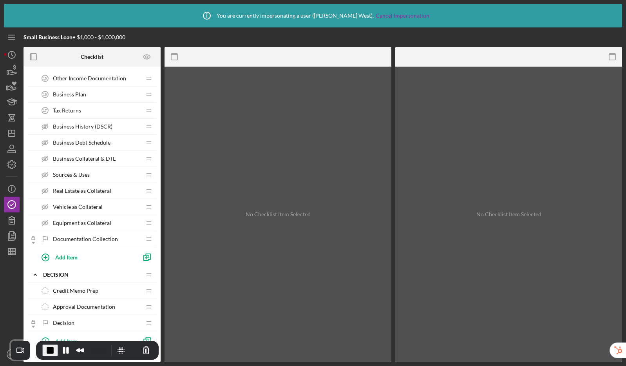
scroll to position [369, 0]
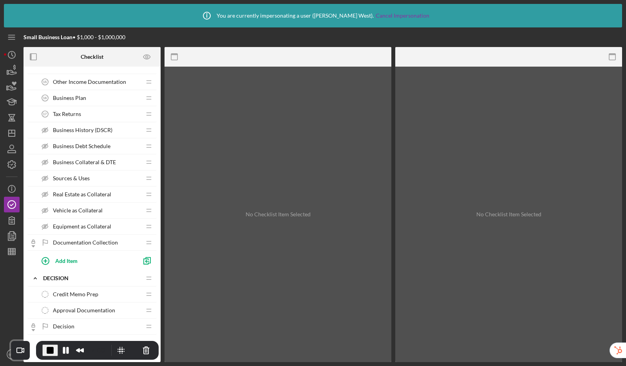
click at [64, 129] on span "Business History (DSCR)" at bounding box center [83, 130] width 60 height 6
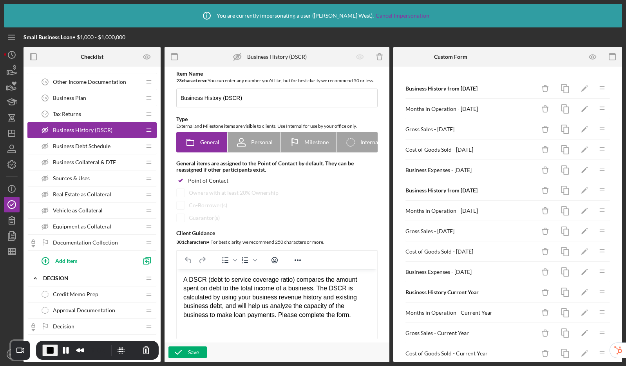
click at [90, 147] on span "Business Debt Schedule" at bounding box center [82, 146] width 58 height 6
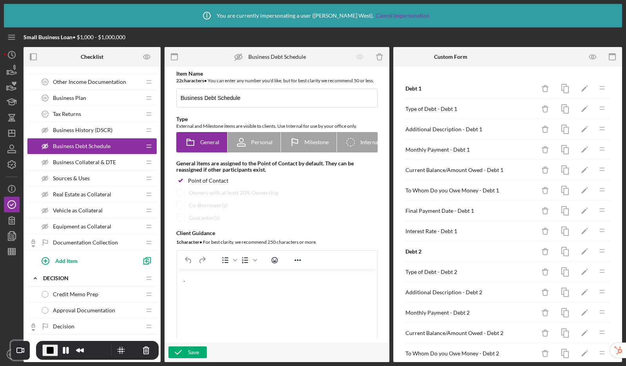
click at [75, 159] on span "Business Collateral & DTE" at bounding box center [84, 162] width 63 height 6
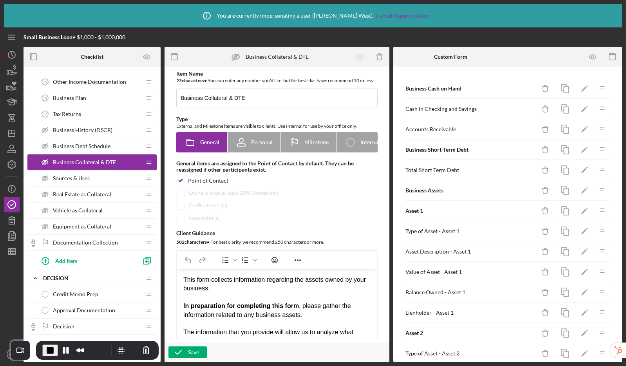
click at [83, 180] on span "Sources & Uses" at bounding box center [71, 178] width 37 height 6
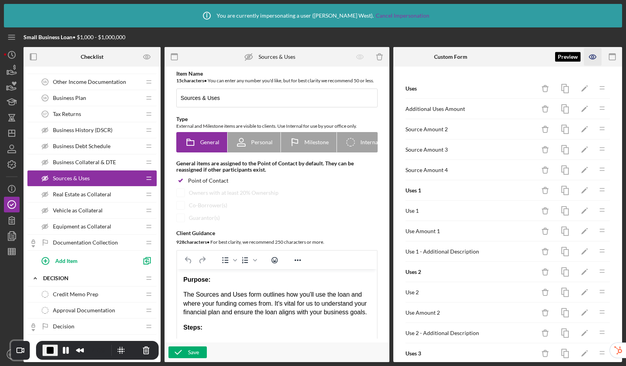
click at [596, 57] on icon "button" at bounding box center [593, 57] width 18 height 18
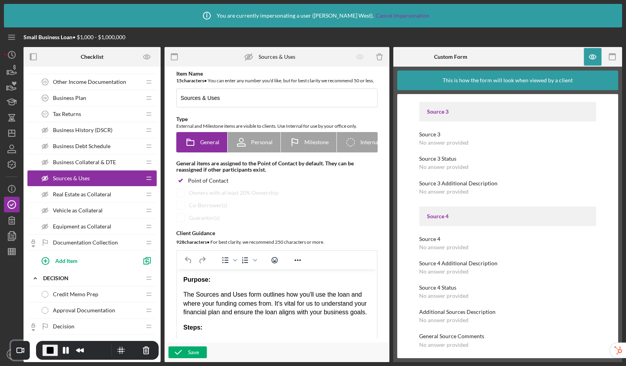
scroll to position [1170, 0]
click at [47, 351] on span "End Recording" at bounding box center [49, 350] width 9 height 9
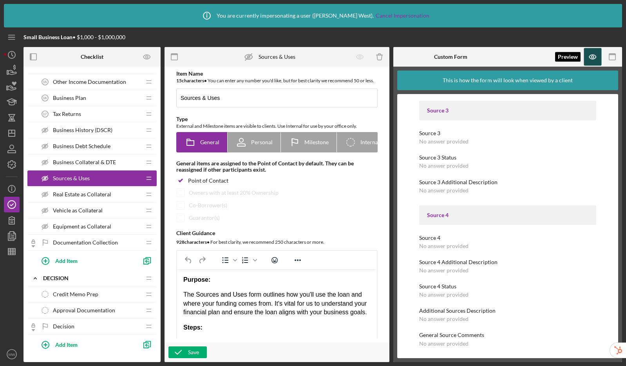
click at [590, 58] on icon "button" at bounding box center [592, 57] width 7 height 4
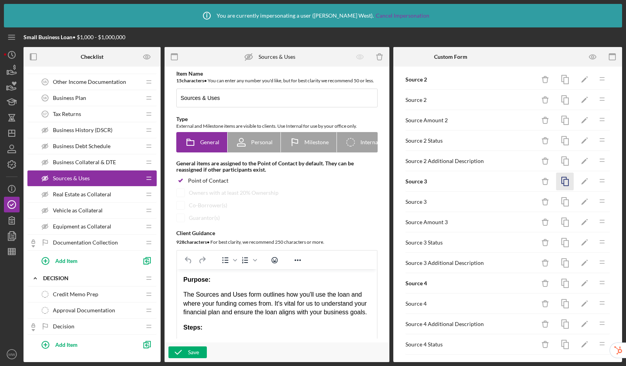
scroll to position [767, 0]
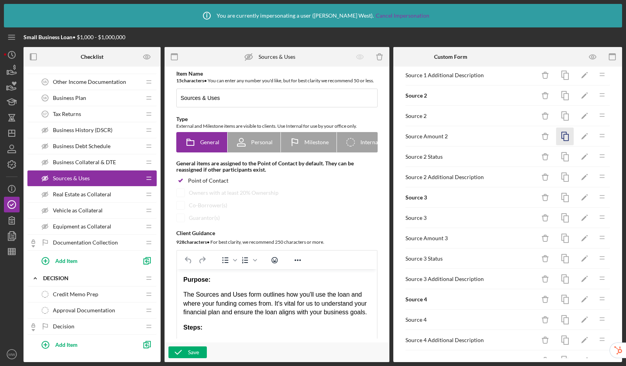
click at [559, 136] on icon "button" at bounding box center [565, 137] width 18 height 18
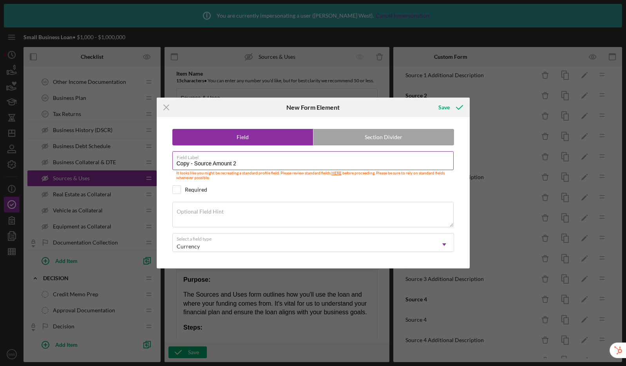
click at [241, 163] on input "Copy - Source Amount 2" at bounding box center [312, 160] width 281 height 19
drag, startPoint x: 195, startPoint y: 165, endPoint x: 156, endPoint y: 161, distance: 39.4
click at [156, 161] on div "Icon/Menu Close New Form Element Save Field Section Divider Field Label Copy - …" at bounding box center [313, 183] width 626 height 366
type input "Source Amount 1"
click at [431, 99] on button "Save" at bounding box center [450, 107] width 39 height 16
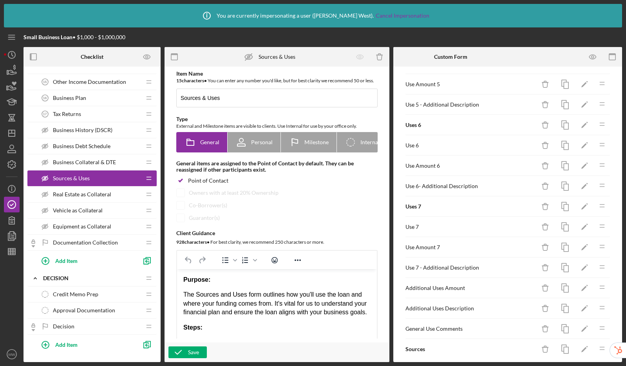
scroll to position [399, 0]
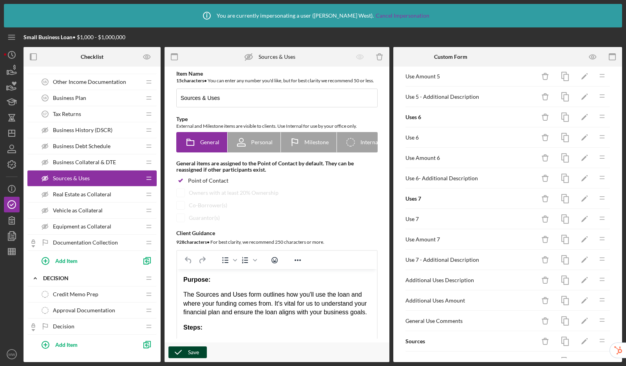
click at [195, 351] on div "Save" at bounding box center [193, 352] width 11 height 12
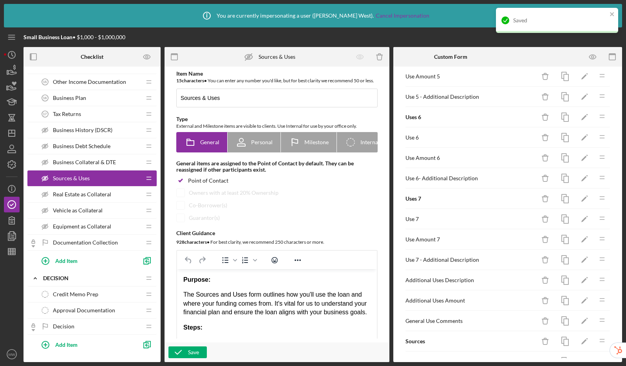
click at [77, 165] on span "Business Collateral & DTE" at bounding box center [84, 162] width 63 height 6
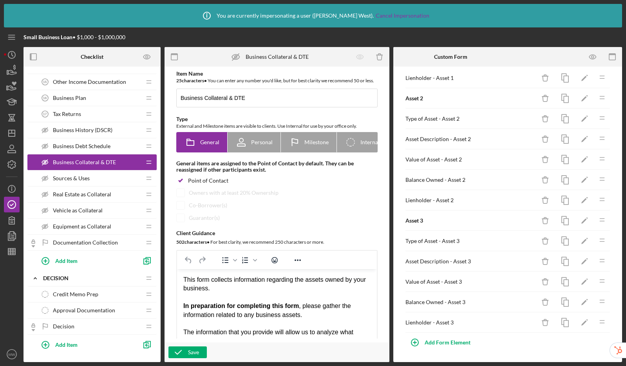
click at [95, 148] on span "Business Debt Schedule" at bounding box center [82, 146] width 58 height 6
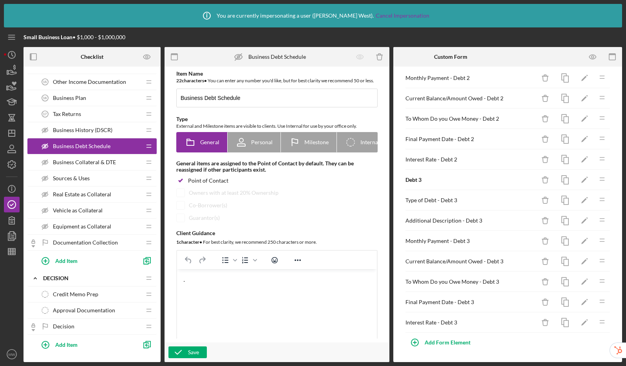
click at [94, 132] on span "Business History (DSCR)" at bounding box center [83, 130] width 60 height 6
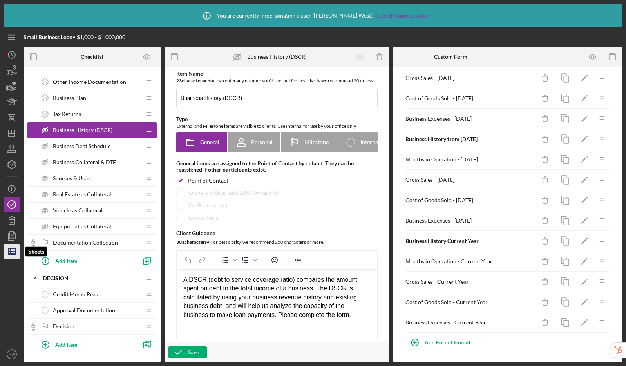
click at [11, 250] on line "button" at bounding box center [11, 251] width 0 height 6
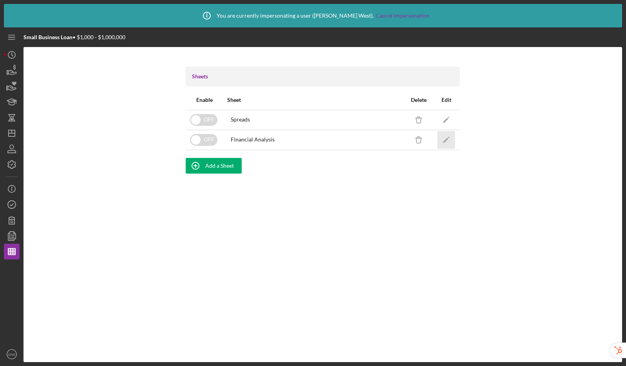
click at [448, 143] on icon "Icon/Edit" at bounding box center [447, 140] width 18 height 18
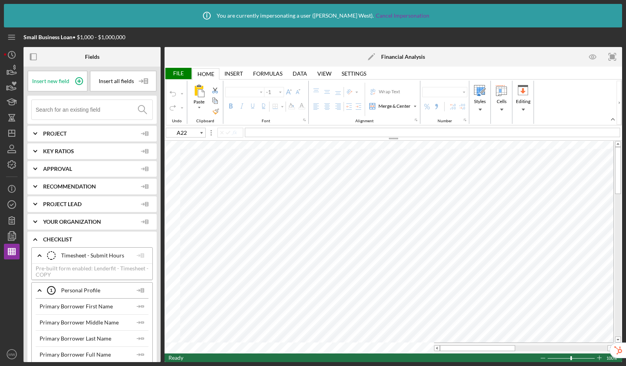
type input "Calibri"
type input "10"
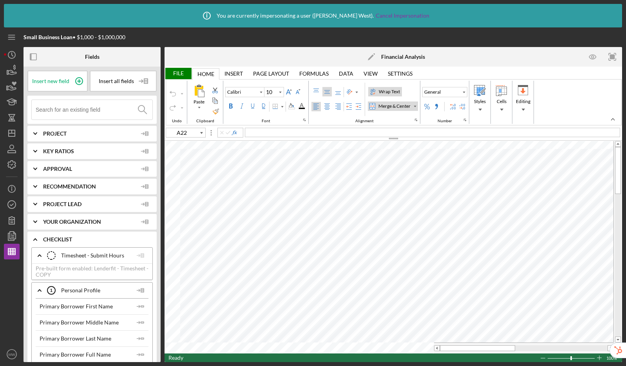
type input "A31"
type input "Lato"
type input "10.5"
click at [452, 349] on div at bounding box center [451, 348] width 23 height 6
click at [10, 220] on icon "button" at bounding box center [12, 220] width 20 height 20
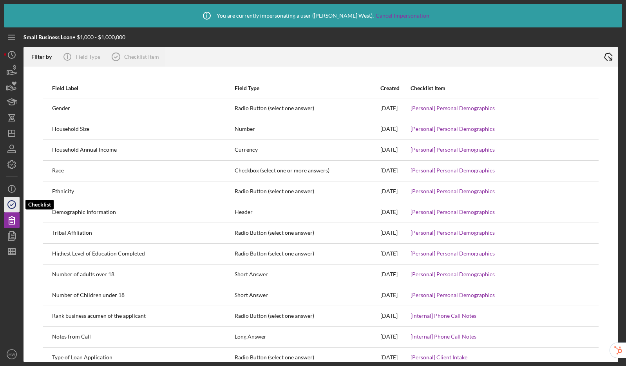
click at [13, 207] on icon "button" at bounding box center [12, 205] width 20 height 20
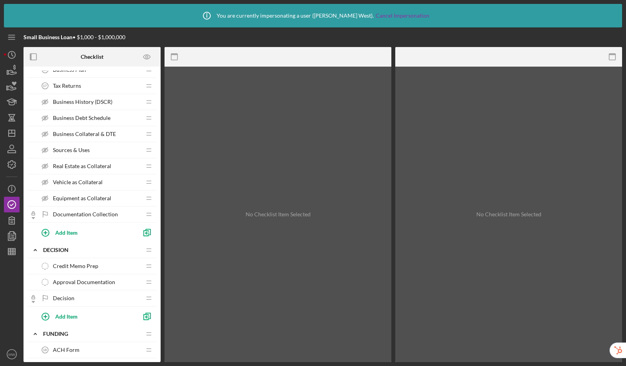
scroll to position [397, 0]
click at [86, 152] on span "Sources & Uses" at bounding box center [71, 151] width 37 height 6
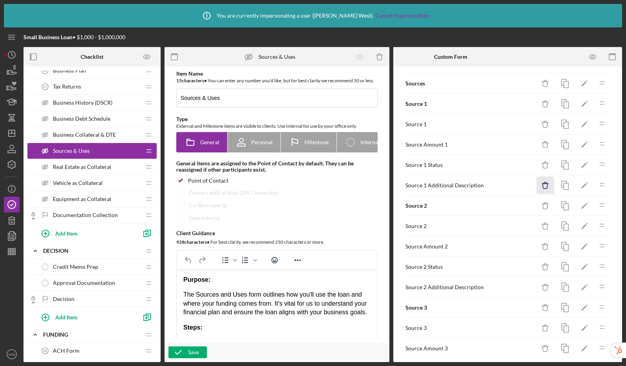
scroll to position [602, 0]
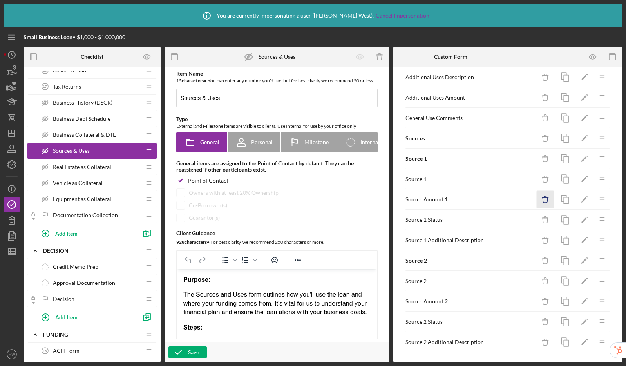
click at [540, 200] on icon "Icon/Delete" at bounding box center [546, 200] width 18 height 18
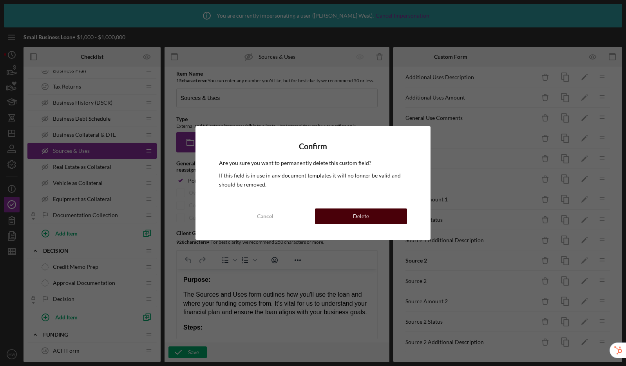
click at [382, 217] on button "Delete" at bounding box center [361, 216] width 92 height 16
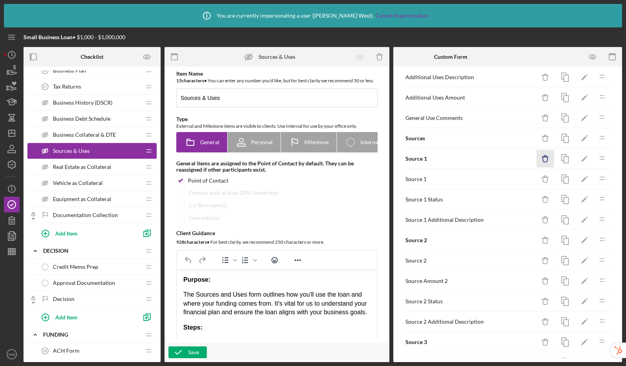
click at [540, 158] on icon "Icon/Delete" at bounding box center [546, 159] width 18 height 18
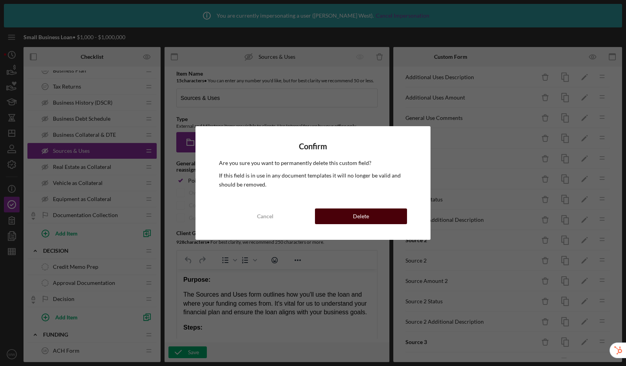
click at [375, 213] on button "Delete" at bounding box center [361, 216] width 92 height 16
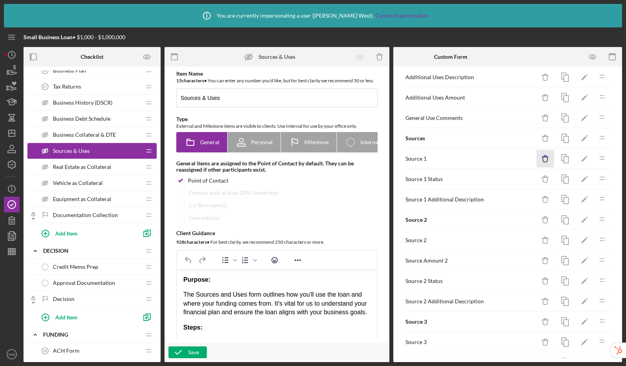
click at [539, 158] on icon "Icon/Delete" at bounding box center [546, 159] width 18 height 18
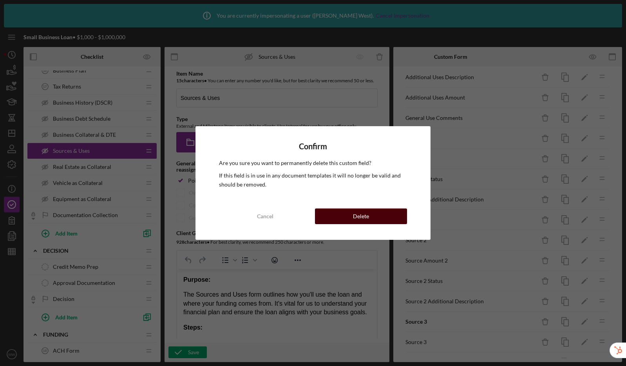
click at [370, 215] on button "Delete" at bounding box center [361, 216] width 92 height 16
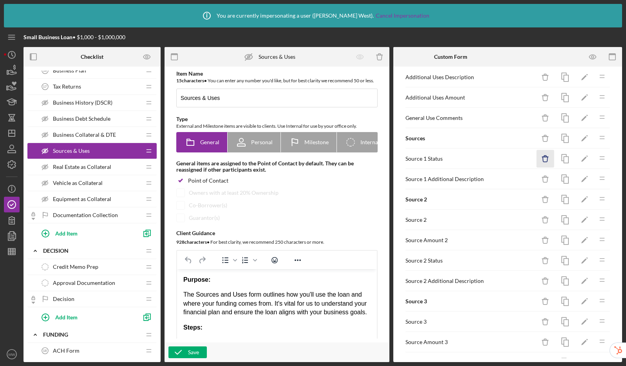
click at [542, 157] on line "button" at bounding box center [545, 157] width 6 height 0
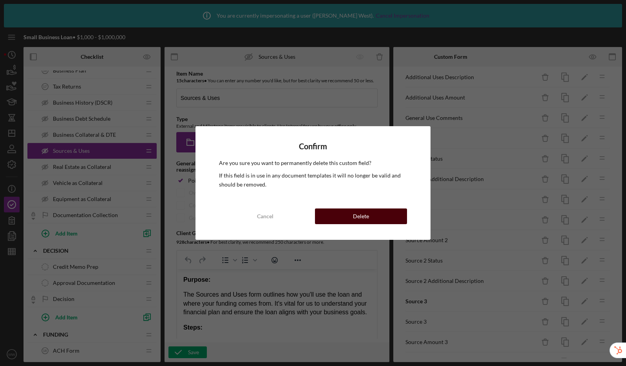
click at [370, 215] on button "Delete" at bounding box center [361, 216] width 92 height 16
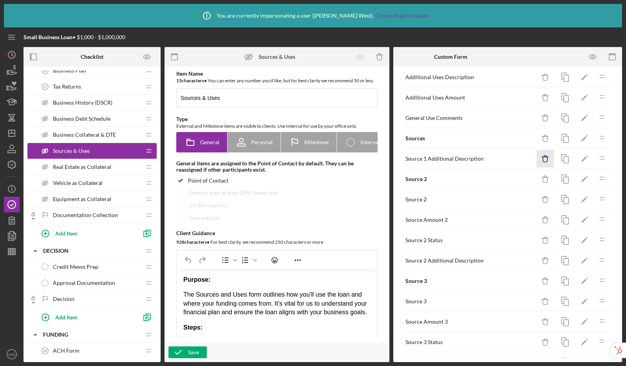
click at [542, 159] on icon "Icon/Delete" at bounding box center [546, 159] width 18 height 18
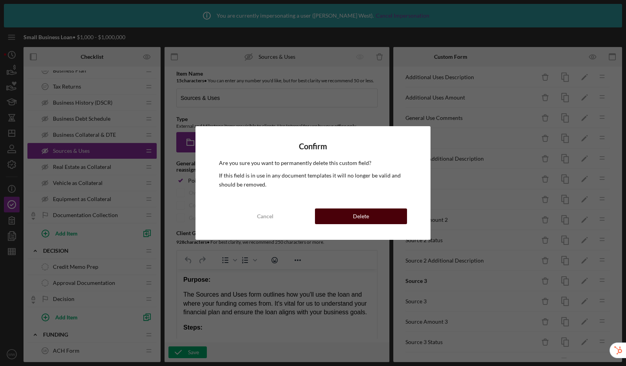
click at [363, 215] on div "Delete" at bounding box center [361, 216] width 16 height 16
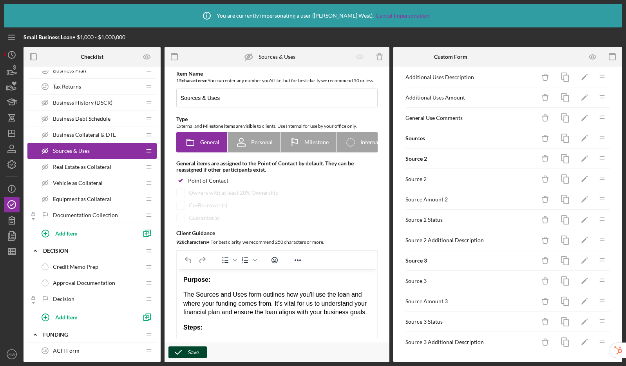
click at [191, 348] on div "Save" at bounding box center [193, 352] width 11 height 12
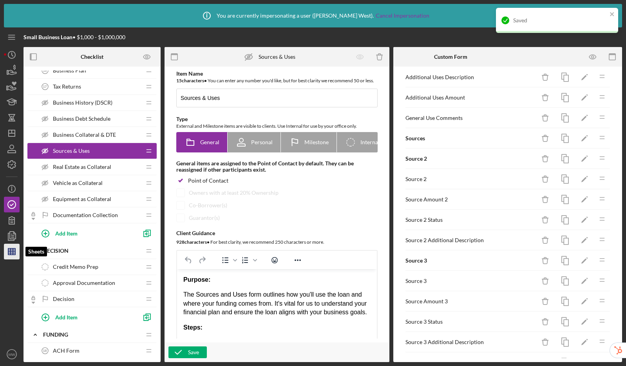
click at [14, 251] on icon "button" at bounding box center [12, 252] width 20 height 20
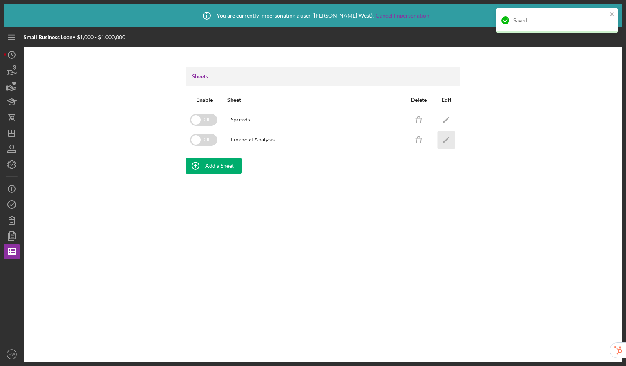
click at [446, 139] on polygon "button" at bounding box center [445, 139] width 5 height 5
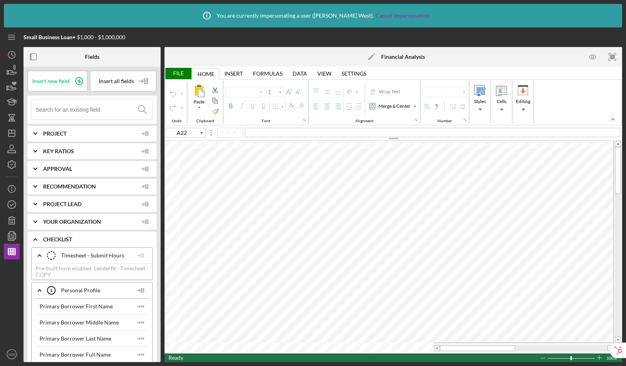
type input "Calibri"
type input "10"
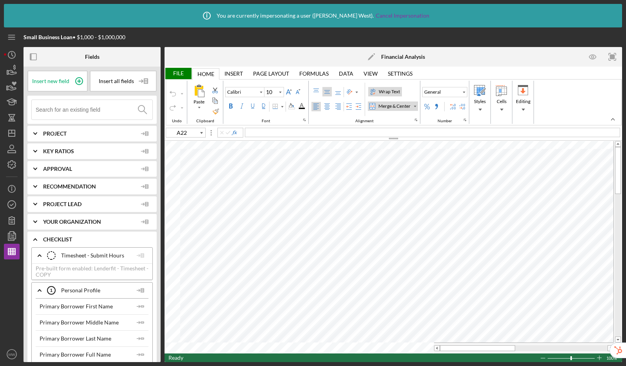
type input "A31"
type input "Lato"
type input "10.5"
click at [172, 75] on div "File" at bounding box center [178, 73] width 27 height 11
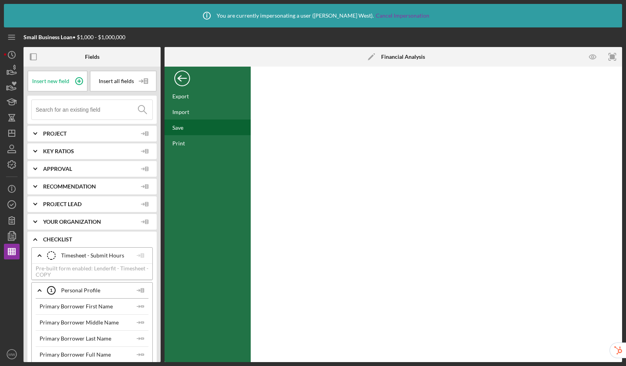
click at [186, 127] on div "Save" at bounding box center [208, 127] width 86 height 16
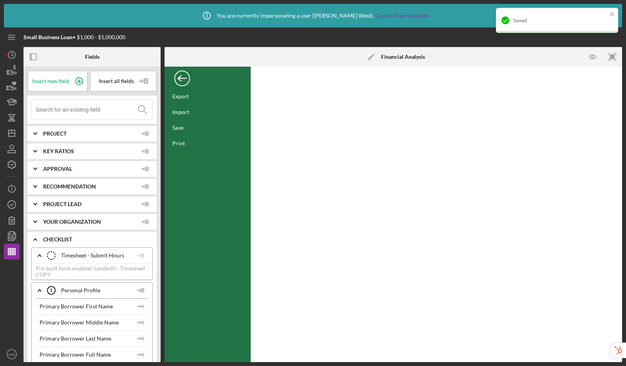
click at [178, 80] on div "Back" at bounding box center [182, 77] width 16 height 16
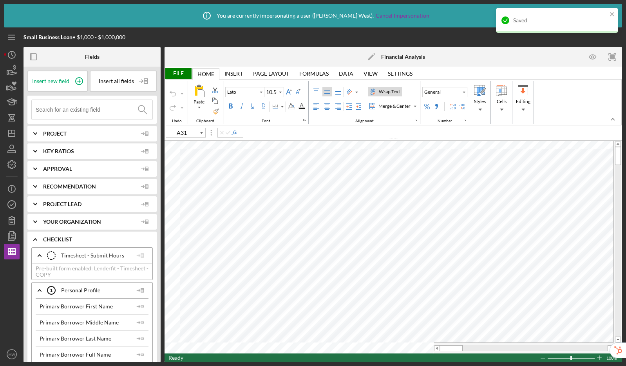
type input "A22"
type input "Calibri"
type input "10"
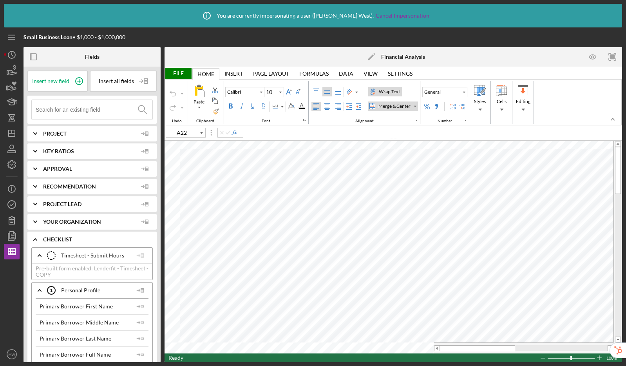
type input "D17"
click at [9, 168] on icon "button" at bounding box center [12, 165] width 20 height 20
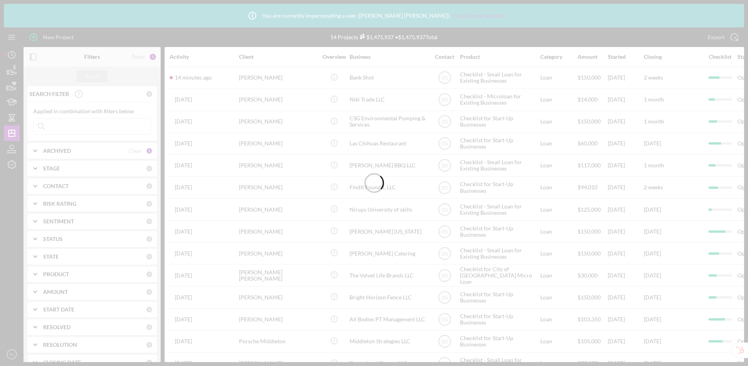
click at [5, 166] on div at bounding box center [374, 183] width 748 height 366
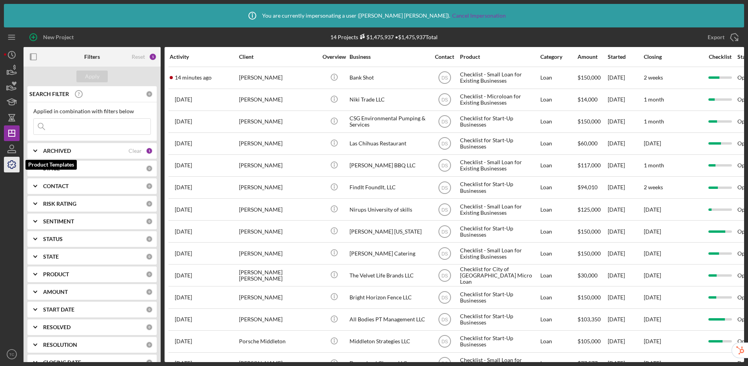
click at [9, 166] on icon "button" at bounding box center [12, 165] width 20 height 20
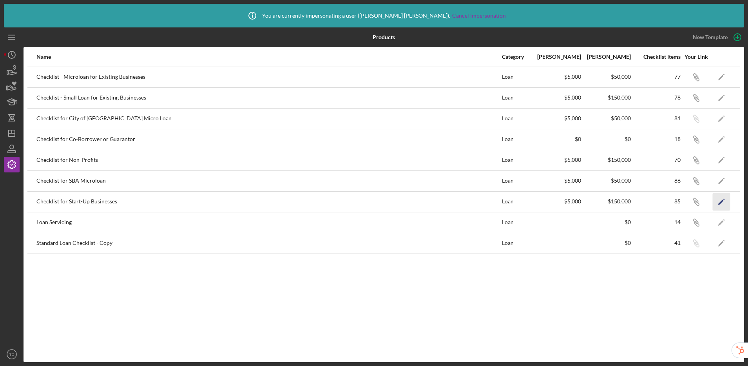
click at [717, 202] on icon "Icon/Edit" at bounding box center [722, 202] width 18 height 18
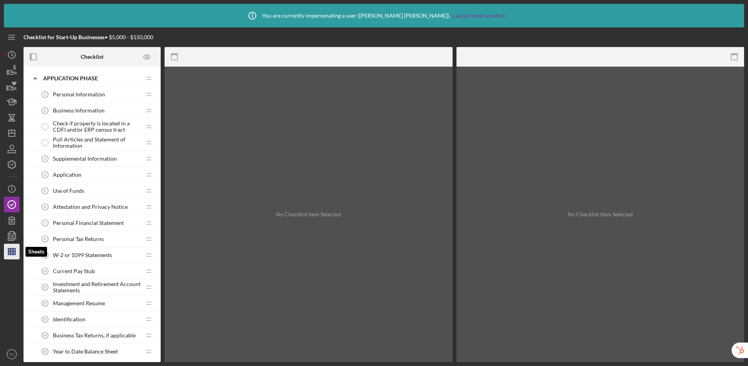
click at [8, 253] on line "button" at bounding box center [11, 253] width 7 height 0
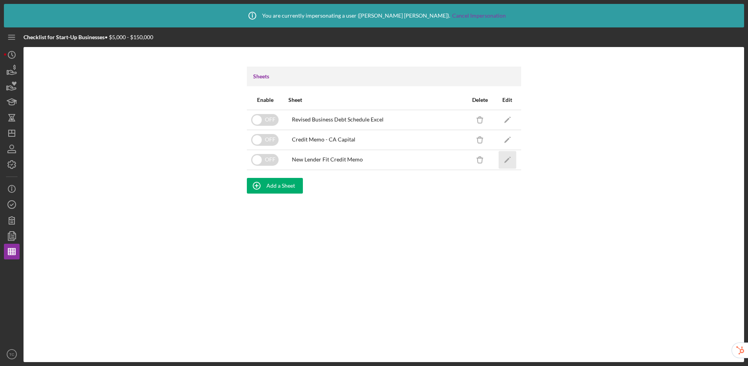
click at [501, 161] on icon "Icon/Edit" at bounding box center [507, 160] width 18 height 18
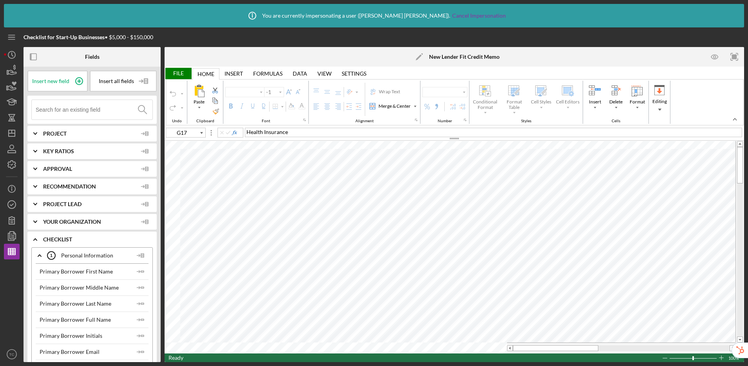
type input "Calibri"
type input "11"
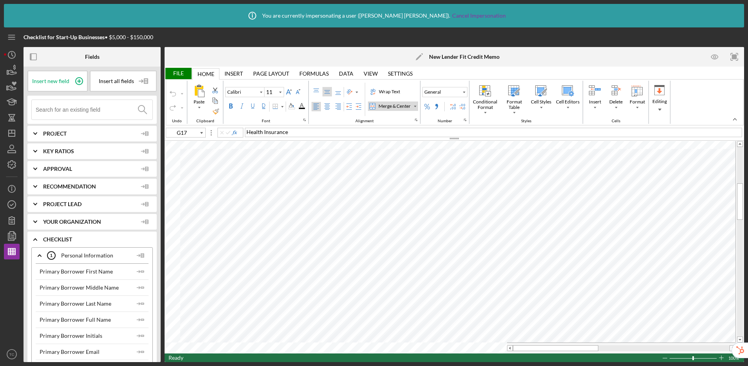
type input "D6"
type input "10"
type input "G17"
type input "11"
type input "G19"
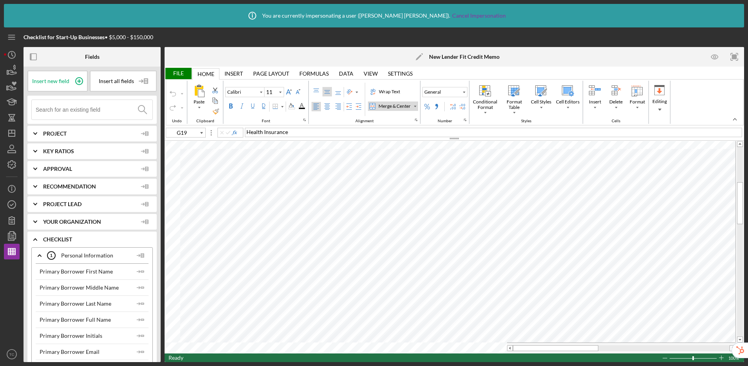
type input "10"
type input "G17"
type input "11"
click at [298, 133] on div "= SUM ( A15:A44 )" at bounding box center [493, 132] width 497 height 9
click at [221, 274] on div "Paste Cut Copy AutoFill = SUM ( A15:A44 ) )" at bounding box center [454, 247] width 579 height 212
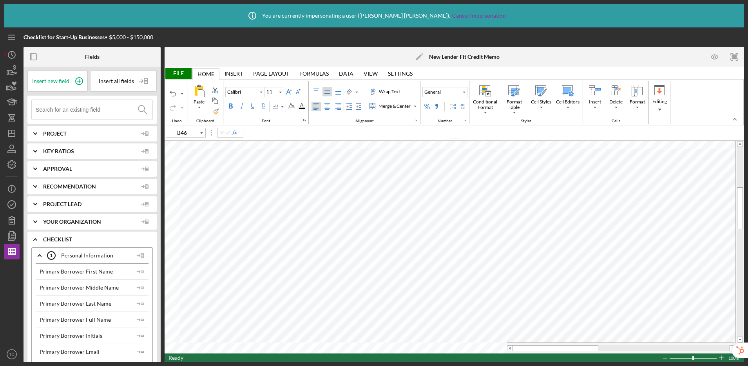
click at [175, 68] on div "File" at bounding box center [178, 73] width 27 height 11
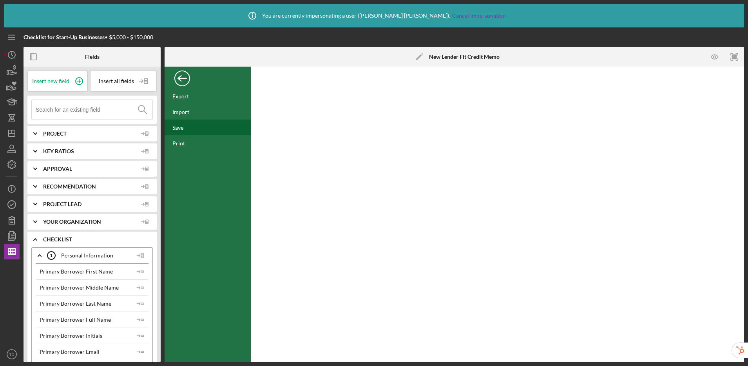
click at [182, 129] on div "Save" at bounding box center [177, 127] width 11 height 7
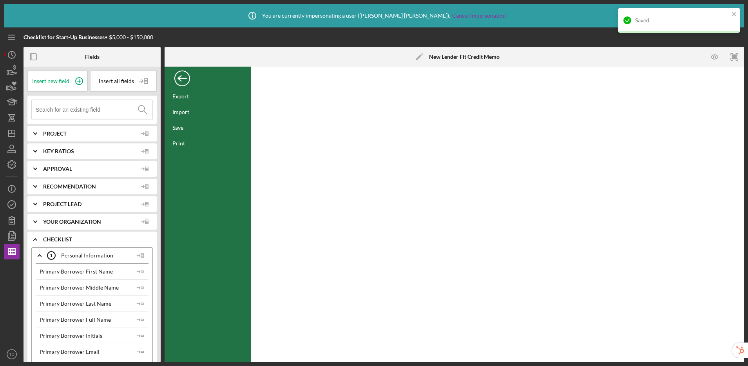
click at [181, 79] on div "Back" at bounding box center [182, 77] width 16 height 16
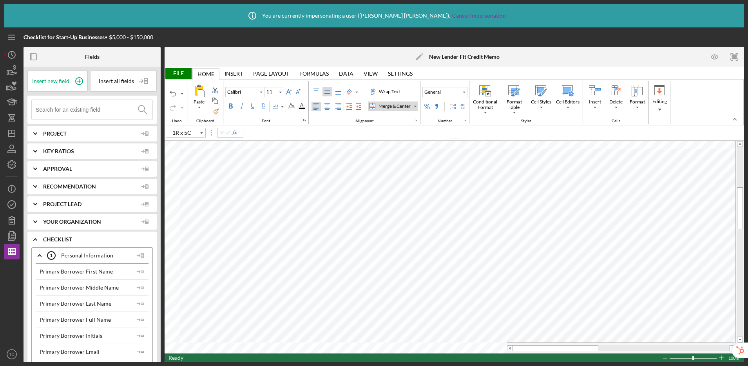
type input "A36"
click at [100, 114] on input at bounding box center [94, 110] width 117 height 20
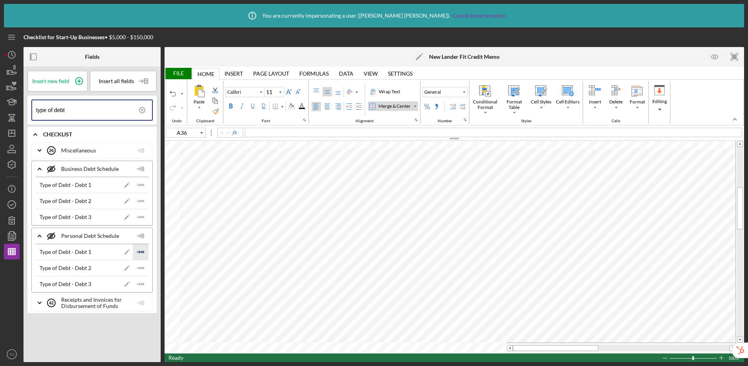
type input "type of debt"
click at [142, 251] on icon "Icon/Insert Field" at bounding box center [141, 252] width 16 height 16
click at [141, 265] on icon "Icon/Insert Field" at bounding box center [141, 268] width 16 height 16
click at [141, 282] on icon "Icon/Insert Field" at bounding box center [141, 284] width 16 height 16
click at [182, 73] on div "File" at bounding box center [178, 73] width 27 height 11
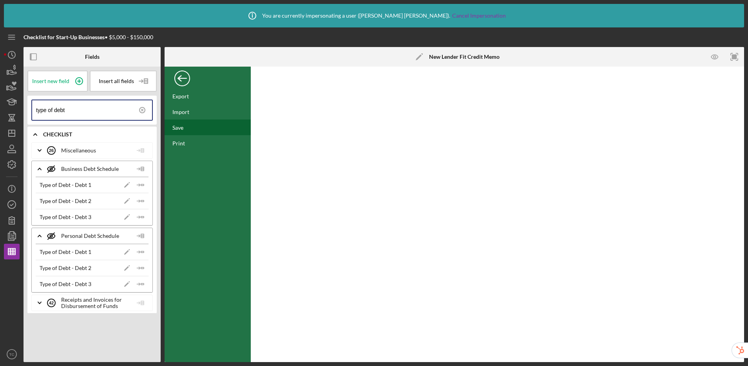
click at [182, 126] on div "Save" at bounding box center [177, 127] width 11 height 7
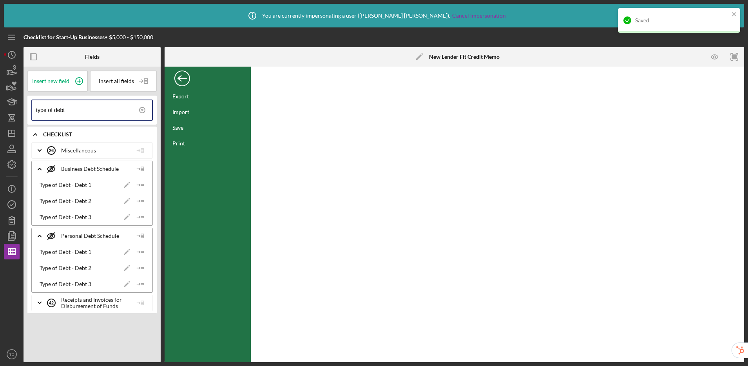
click at [183, 75] on div "Back" at bounding box center [182, 77] width 16 height 16
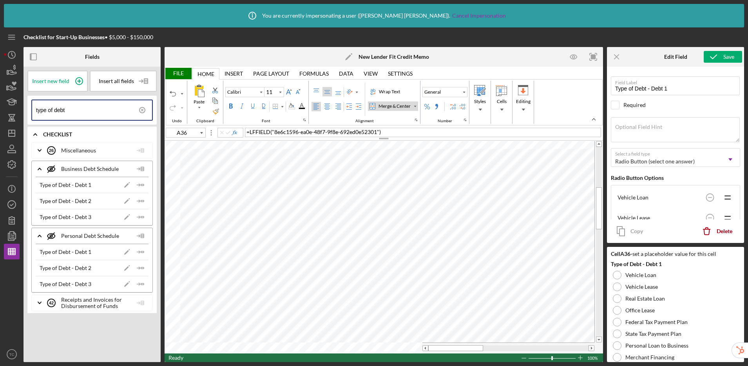
type input "F36"
drag, startPoint x: 90, startPoint y: 110, endPoint x: 20, endPoint y: 105, distance: 70.4
click at [20, 105] on div "Checklist for Start-Up Businesses • $5,000 - $150,000 Fields Insert new field I…" at bounding box center [374, 194] width 740 height 335
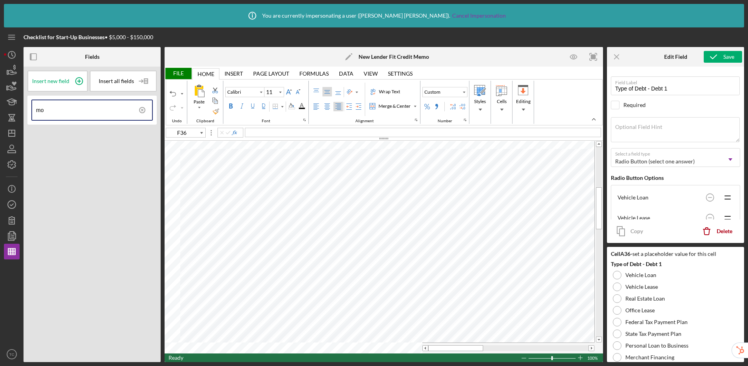
type input "m"
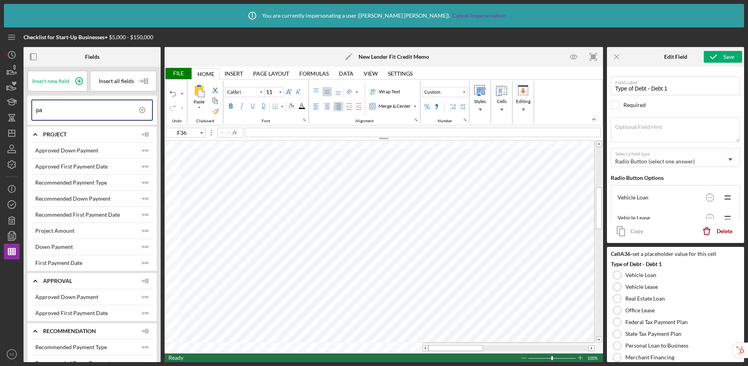
type input "p"
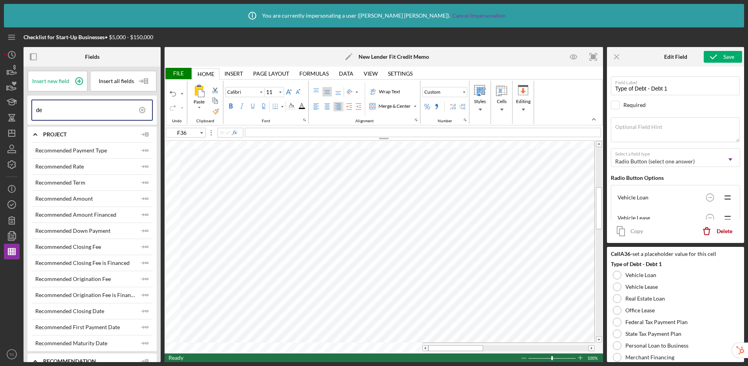
type input "d"
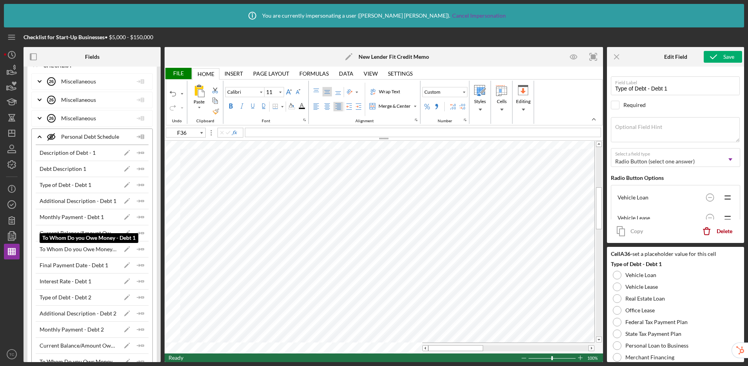
scroll to position [70, 0]
type input "personal debt"
click at [138, 217] on icon "Icon/Insert Field" at bounding box center [141, 216] width 16 height 16
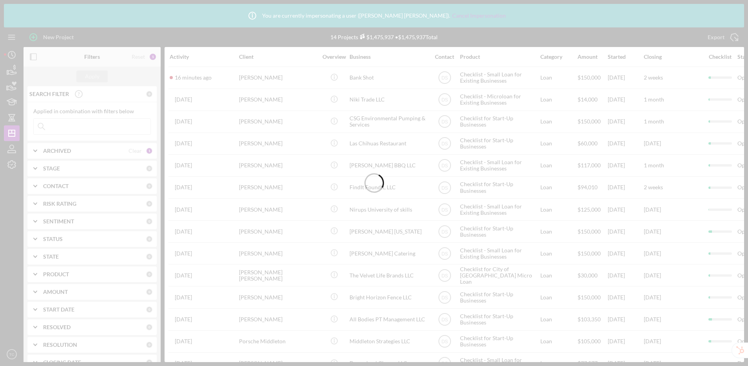
click at [10, 163] on div at bounding box center [374, 183] width 748 height 366
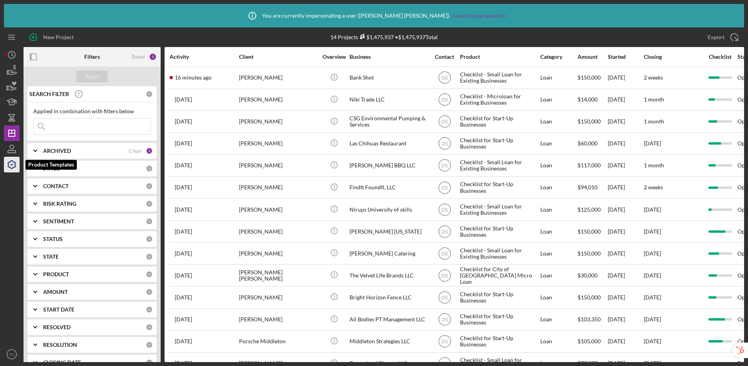
click at [14, 171] on icon "button" at bounding box center [12, 165] width 20 height 20
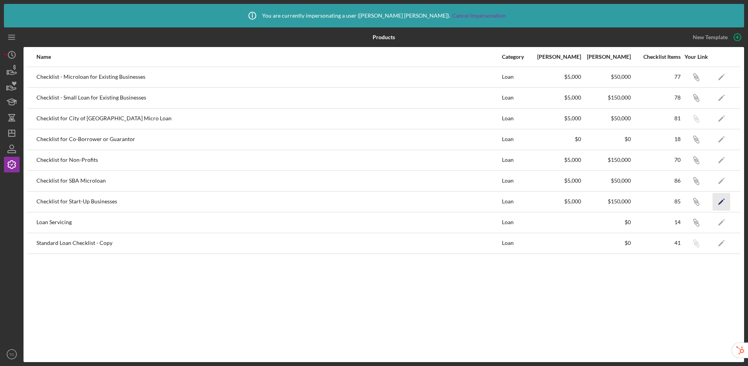
click at [722, 202] on icon "Icon/Edit" at bounding box center [722, 202] width 18 height 18
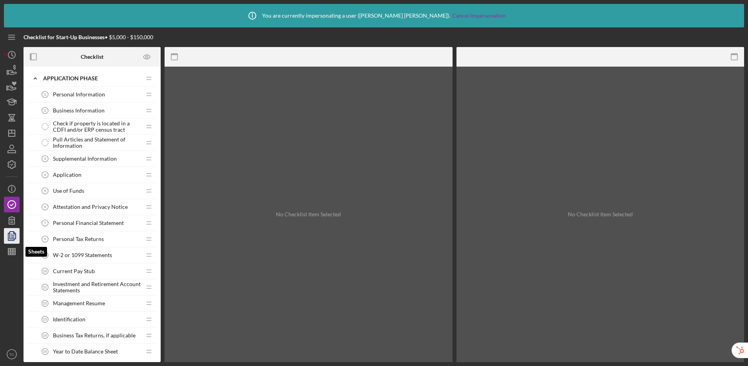
click at [17, 243] on div "Icon/History Activity Loans Grants Educational Long-Term Icon/Dashboard Dashboa…" at bounding box center [12, 204] width 16 height 315
click at [12, 252] on icon "button" at bounding box center [12, 252] width 20 height 20
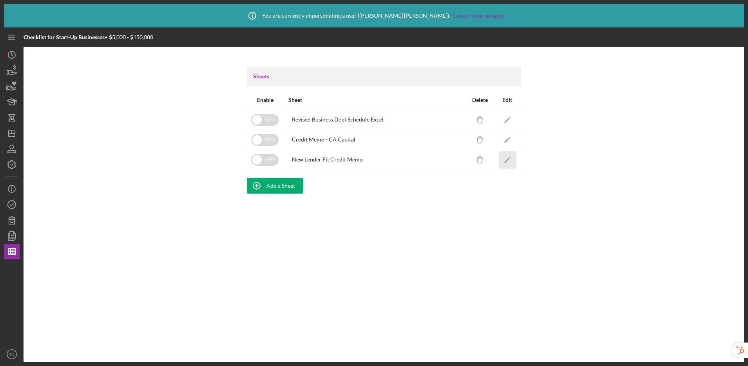
click at [512, 163] on icon "Icon/Edit" at bounding box center [507, 160] width 18 height 18
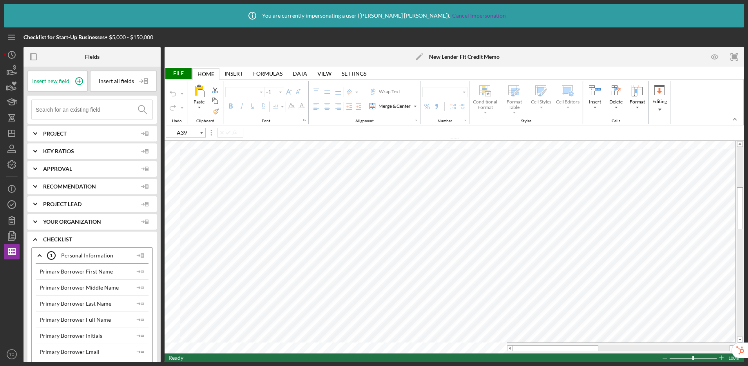
type input "Calibri"
type input "11"
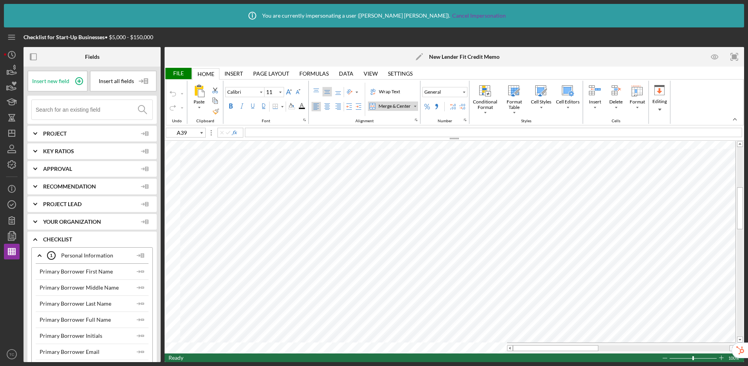
type input "F36"
click at [98, 110] on input at bounding box center [94, 110] width 117 height 20
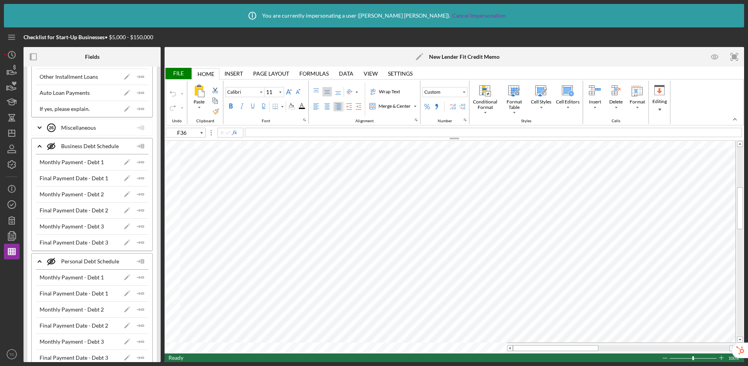
scroll to position [400, 0]
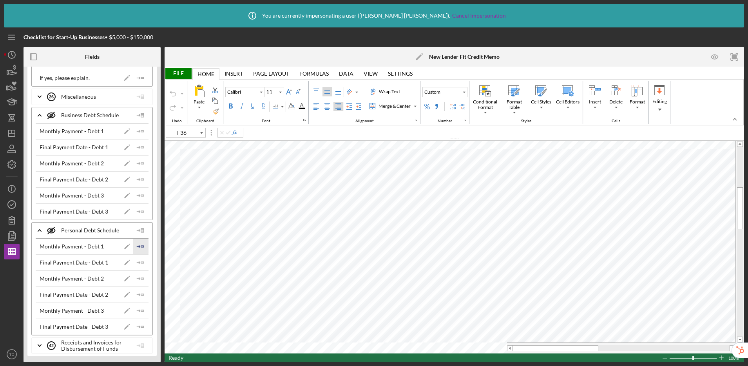
type input "payment"
click at [139, 246] on icon "Icon/Insert Field" at bounding box center [141, 247] width 16 height 16
click at [144, 280] on icon "Icon/Insert Field" at bounding box center [141, 279] width 16 height 16
click at [141, 310] on polygon "button" at bounding box center [142, 310] width 3 height 1
click at [172, 74] on div "File" at bounding box center [178, 73] width 27 height 11
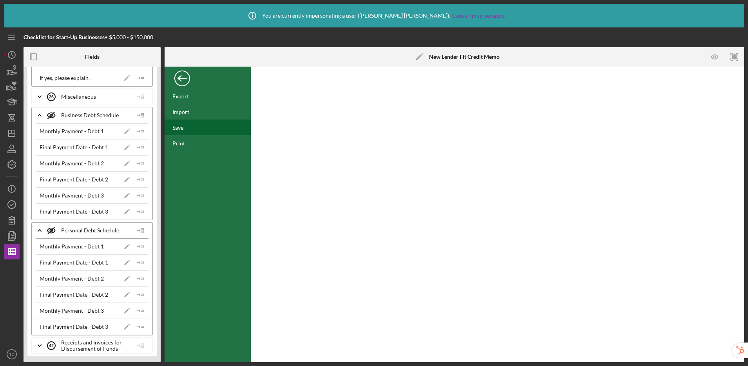
click at [188, 128] on div "Save" at bounding box center [208, 127] width 86 height 16
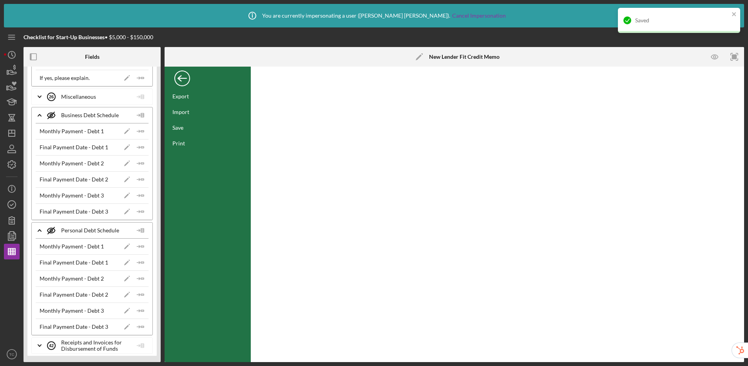
click at [183, 80] on div "Back" at bounding box center [182, 77] width 16 height 16
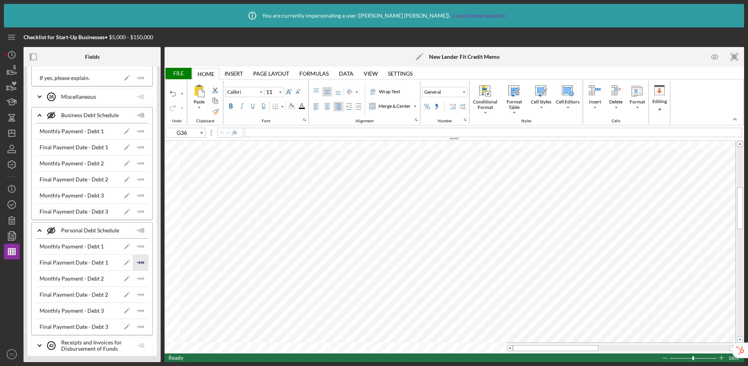
click at [139, 261] on icon "Icon/Insert Field" at bounding box center [141, 263] width 16 height 16
click at [138, 291] on icon "Icon/Insert Field" at bounding box center [141, 295] width 16 height 16
click at [141, 324] on icon "Icon/Insert Field" at bounding box center [141, 327] width 16 height 16
type input "G39"
click at [179, 72] on div "File" at bounding box center [178, 73] width 27 height 11
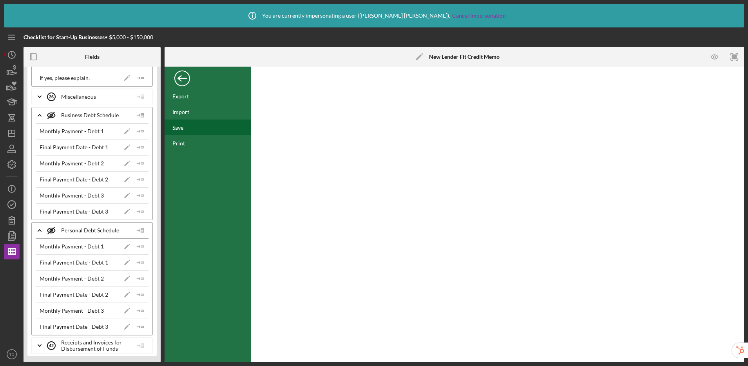
click at [183, 127] on div "Save" at bounding box center [177, 127] width 11 height 7
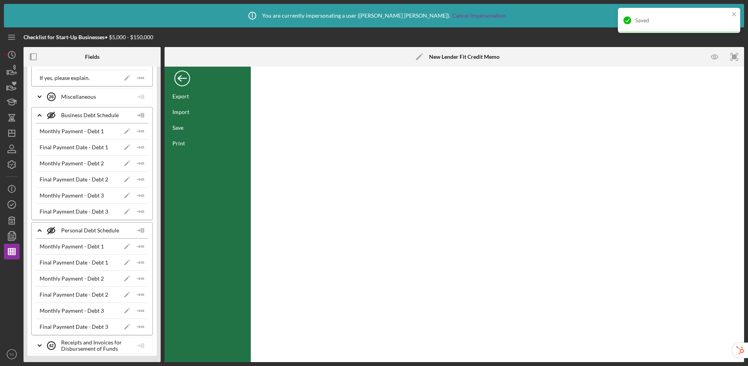
click at [182, 80] on div "Back" at bounding box center [182, 77] width 16 height 16
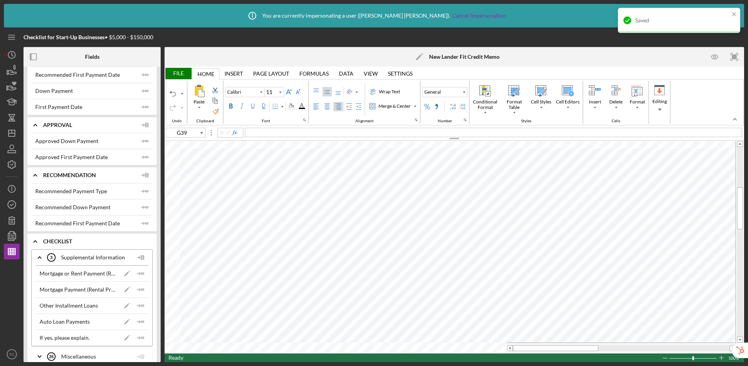
scroll to position [0, 0]
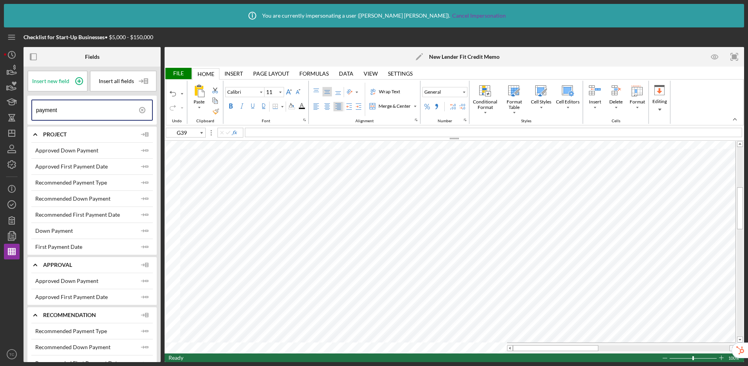
drag, startPoint x: 72, startPoint y: 112, endPoint x: 21, endPoint y: 111, distance: 51.3
click at [21, 111] on div "Checklist for Start-Up Businesses • $5,000 - $150,000 Fields Insert new field I…" at bounding box center [374, 194] width 740 height 335
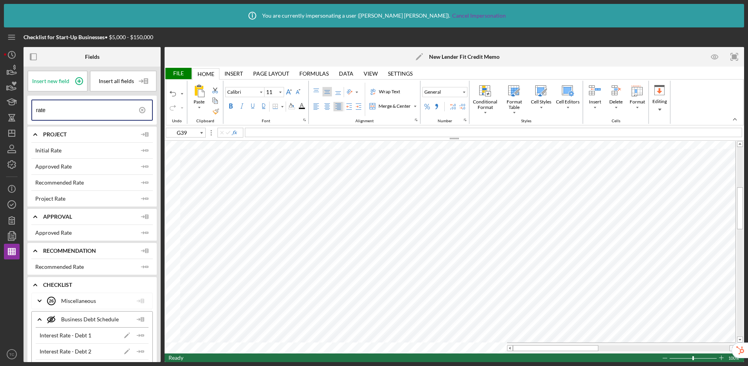
type input "rate"
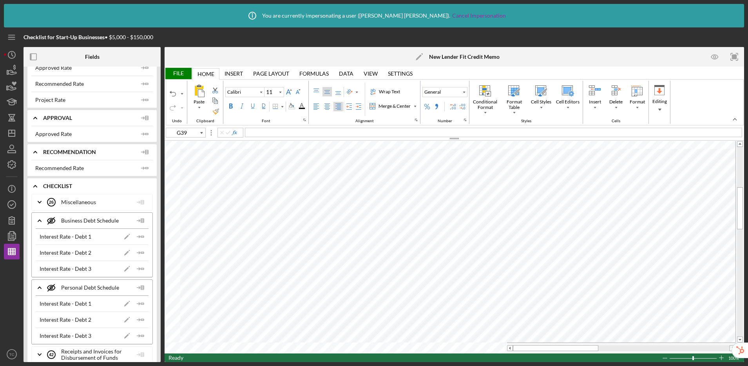
scroll to position [108, 0]
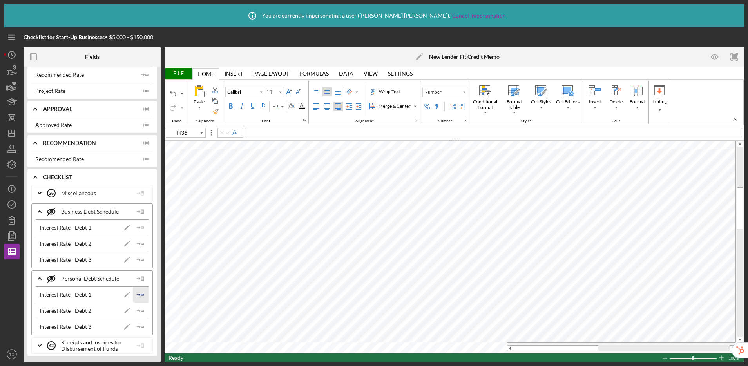
click at [141, 297] on icon "Icon/Insert Field" at bounding box center [141, 295] width 16 height 16
click at [140, 309] on icon "Icon/Insert Field" at bounding box center [141, 311] width 16 height 16
click at [139, 325] on icon "Icon/Insert Field" at bounding box center [141, 327] width 16 height 16
click at [178, 74] on div "File" at bounding box center [178, 73] width 27 height 11
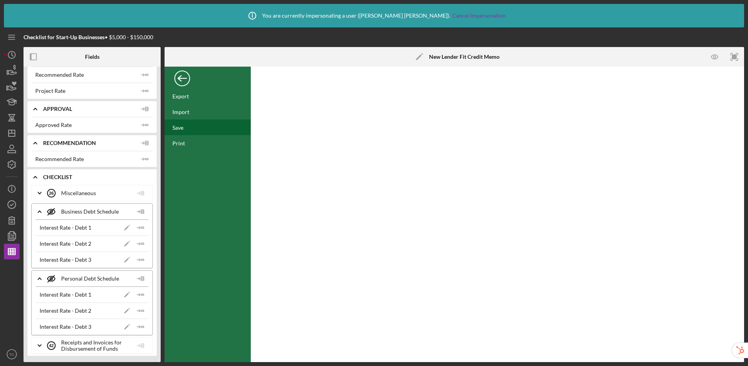
click at [180, 130] on div "Save" at bounding box center [177, 127] width 11 height 7
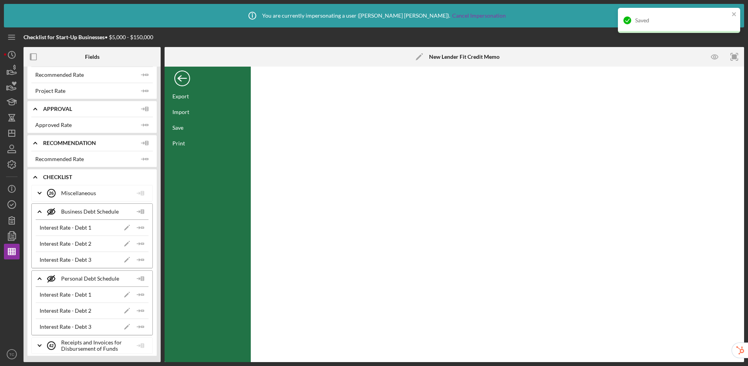
click at [179, 73] on div "Back" at bounding box center [182, 77] width 16 height 16
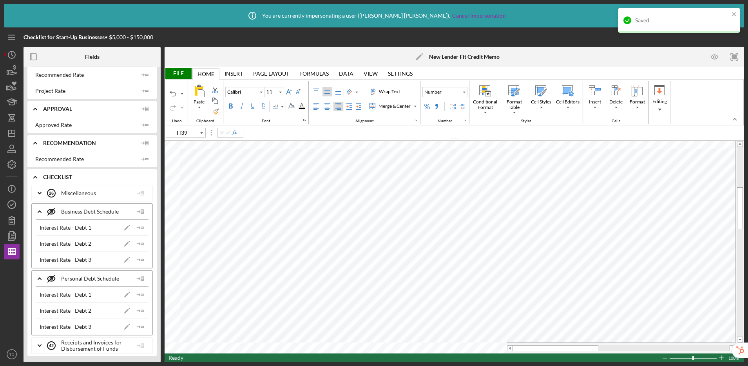
type input "I36"
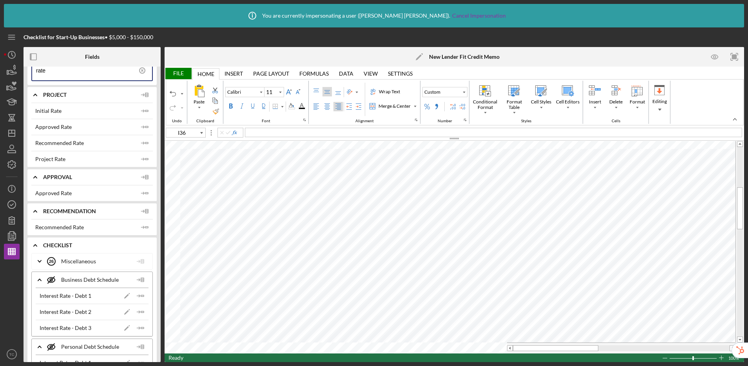
scroll to position [0, 0]
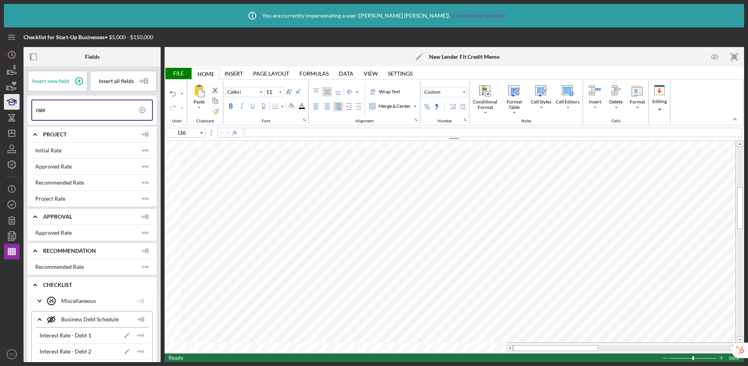
drag, startPoint x: 65, startPoint y: 110, endPoint x: 11, endPoint y: 103, distance: 54.0
click at [11, 103] on div "Checklist for Start-Up Businesses • $5,000 - $150,000 Fields Insert new field I…" at bounding box center [374, 194] width 740 height 335
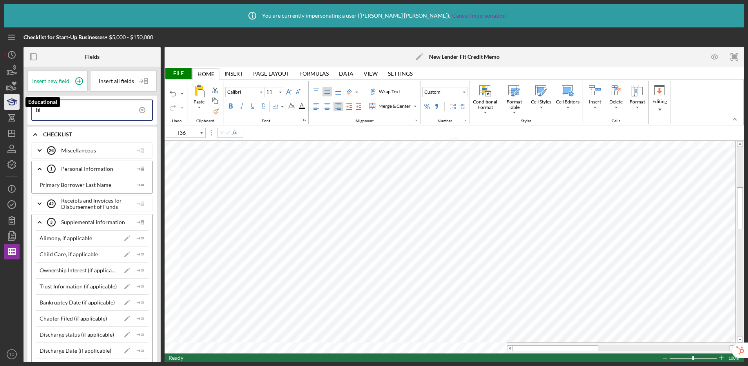
type input "b"
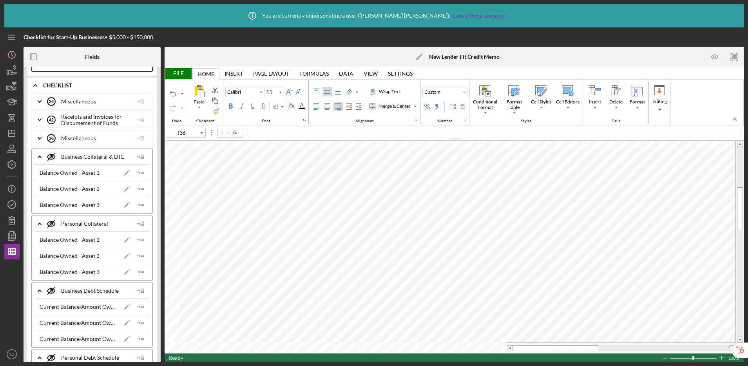
scroll to position [128, 0]
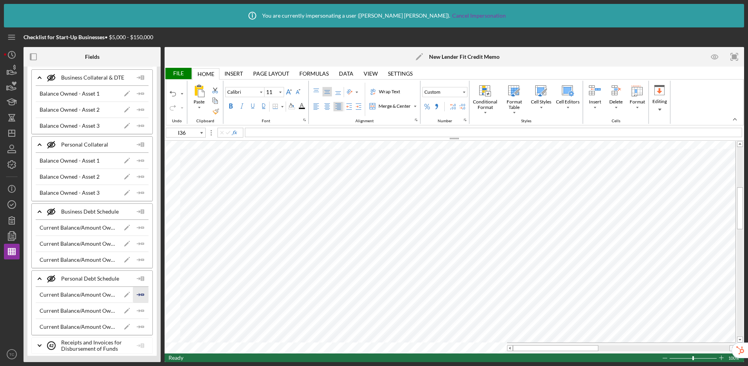
type input "balance"
click at [141, 294] on polygon "button" at bounding box center [142, 294] width 3 height 1
click at [141, 310] on polygon "button" at bounding box center [142, 310] width 3 height 1
click at [139, 325] on icon "Icon/Insert Field" at bounding box center [141, 327] width 16 height 16
click at [177, 72] on div "File" at bounding box center [178, 73] width 27 height 11
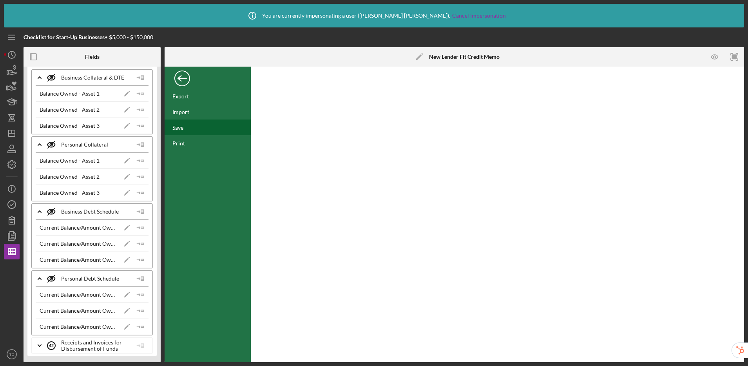
click at [186, 133] on div "Save" at bounding box center [208, 127] width 86 height 16
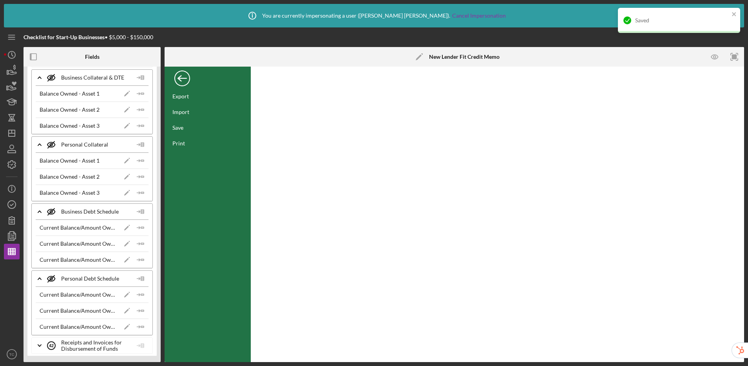
click at [183, 79] on div "Back" at bounding box center [182, 77] width 16 height 16
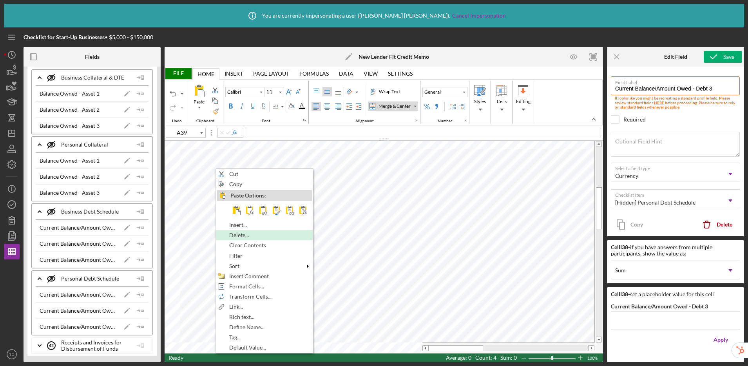
click at [232, 235] on span "Delete..." at bounding box center [243, 235] width 29 height 6
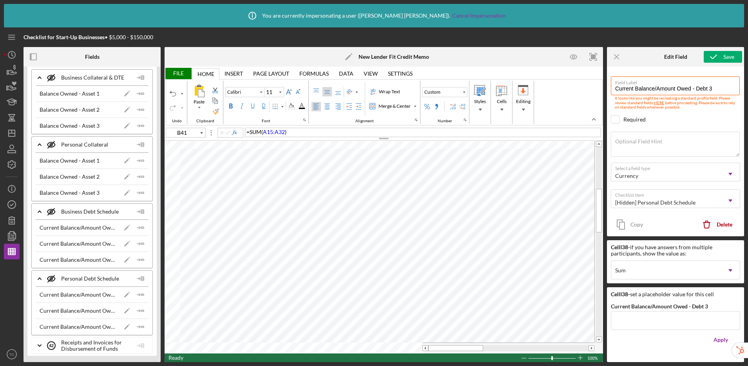
click at [304, 134] on div "= SUM ( A15:A32 )" at bounding box center [423, 132] width 356 height 9
click at [181, 74] on div "File" at bounding box center [178, 73] width 27 height 11
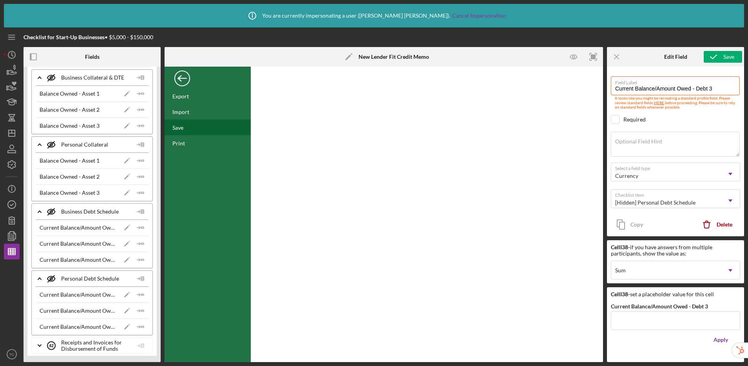
click at [180, 130] on div "Save" at bounding box center [177, 127] width 11 height 7
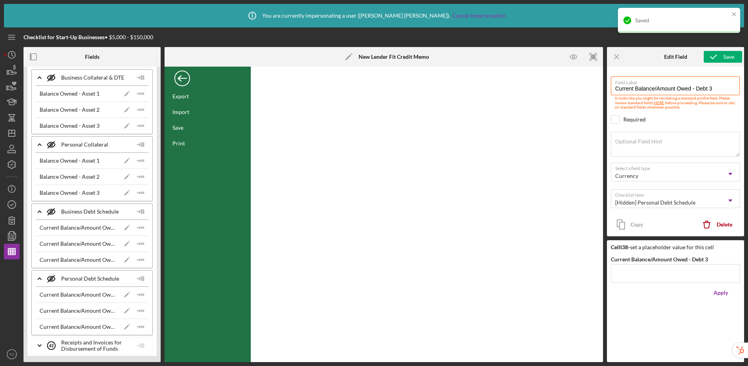
click at [184, 83] on div "Back" at bounding box center [182, 77] width 16 height 16
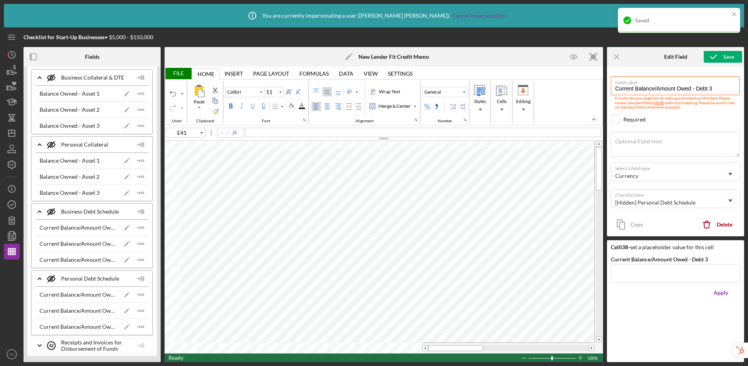
type input "G19"
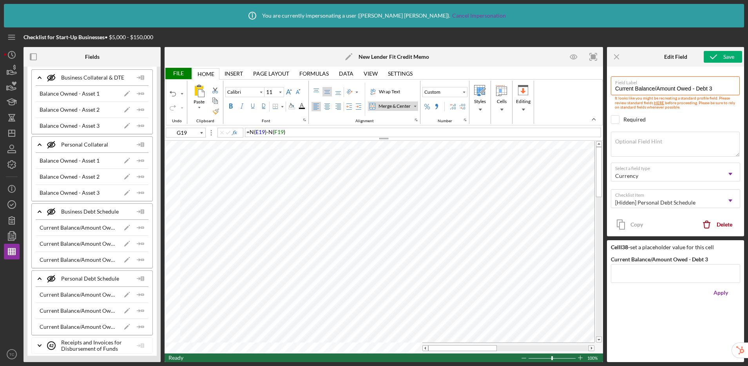
type input "10"
type input "E41"
type input "11"
type input "D6"
type input "10"
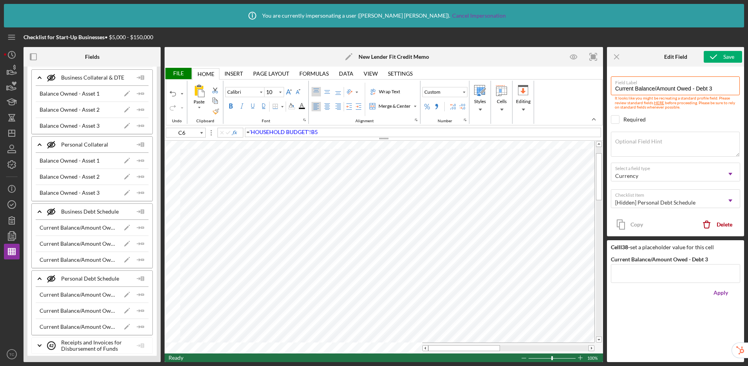
type input "D6"
type input "11"
type input "D7"
type input "10"
type input "E41"
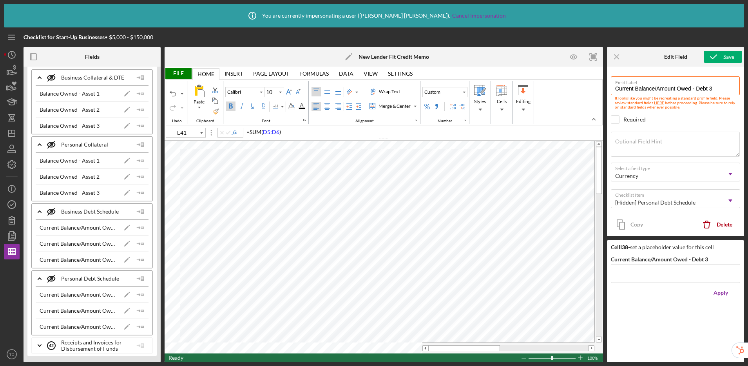
type input "11"
type input "D7"
type input "10"
click at [179, 73] on div "File" at bounding box center [178, 73] width 27 height 11
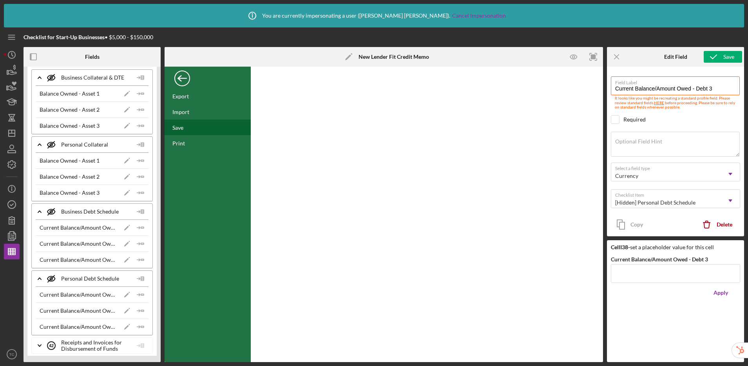
click at [179, 127] on div "Save" at bounding box center [177, 127] width 11 height 7
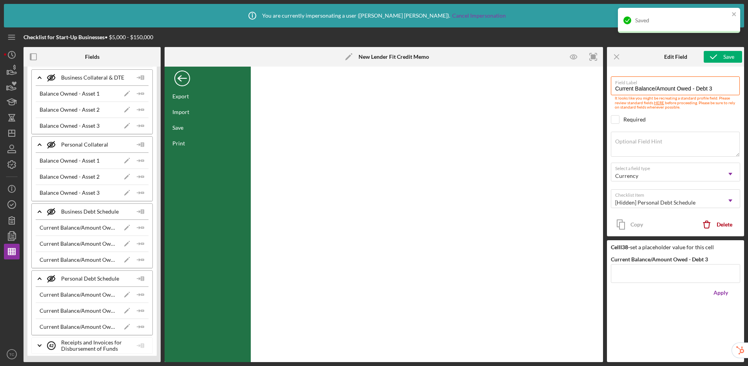
click at [181, 80] on div "Back" at bounding box center [182, 77] width 16 height 16
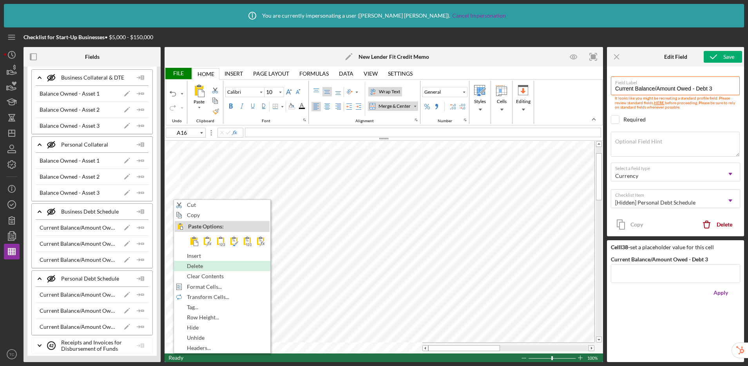
click at [184, 266] on div "Delete" at bounding box center [222, 266] width 95 height 9
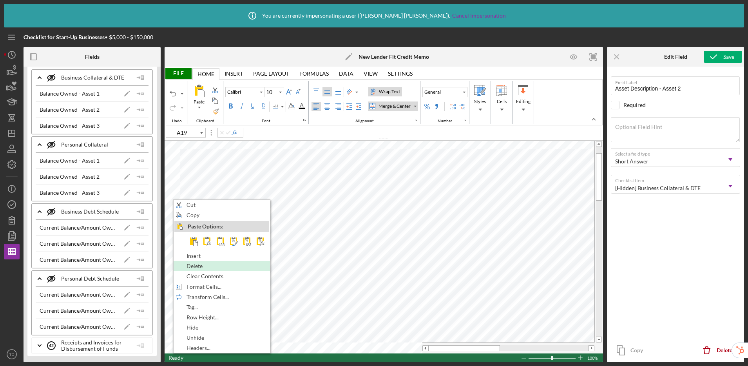
click at [185, 268] on div "Delete" at bounding box center [221, 266] width 95 height 9
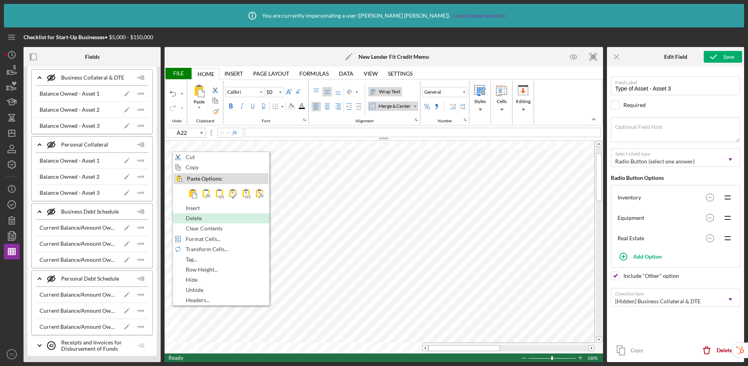
click at [199, 220] on span "Delete" at bounding box center [198, 218] width 25 height 6
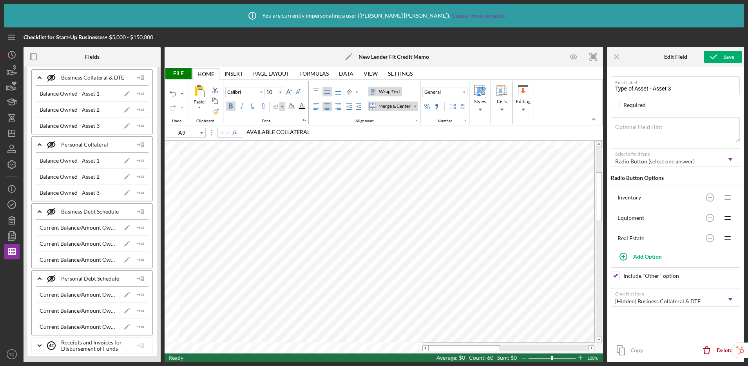
click at [284, 107] on div "Border" at bounding box center [282, 107] width 4 height 4
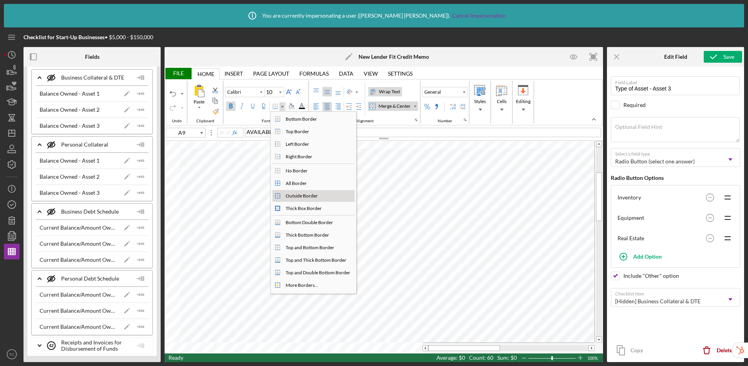
click at [290, 194] on div "Outside Border" at bounding box center [301, 195] width 35 height 7
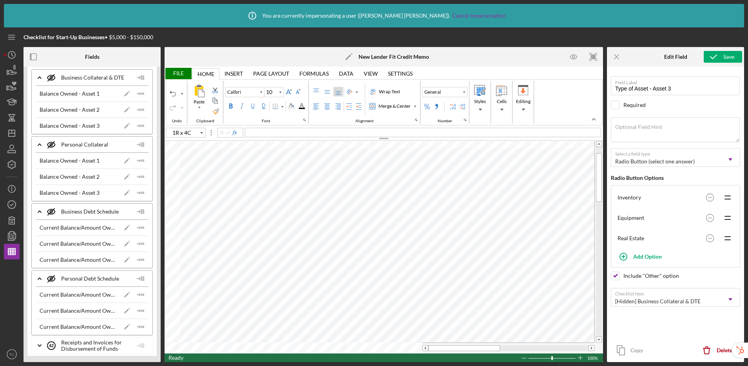
type input "A11"
click at [252, 132] on span "1. Cash (Checking/Savings Accounts)" at bounding box center [290, 131] width 89 height 7
click at [252, 135] on span "2. Accounts Receivable" at bounding box center [274, 131] width 56 height 7
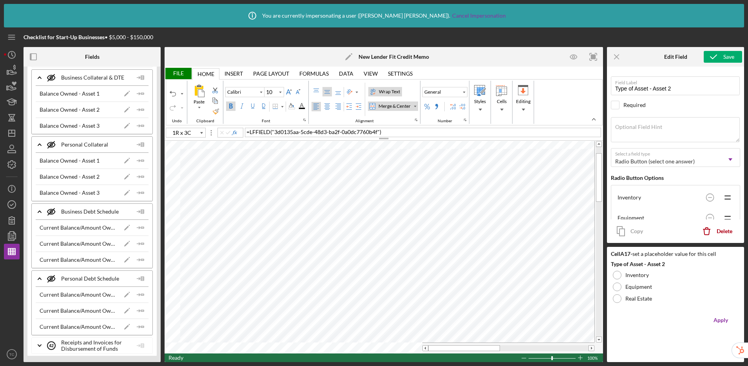
type input "A20"
type input "Type of Asset - Asset 3"
click at [273, 107] on div "Border" at bounding box center [275, 106] width 6 height 6
click at [274, 105] on div "Border" at bounding box center [275, 106] width 6 height 6
type input "A19"
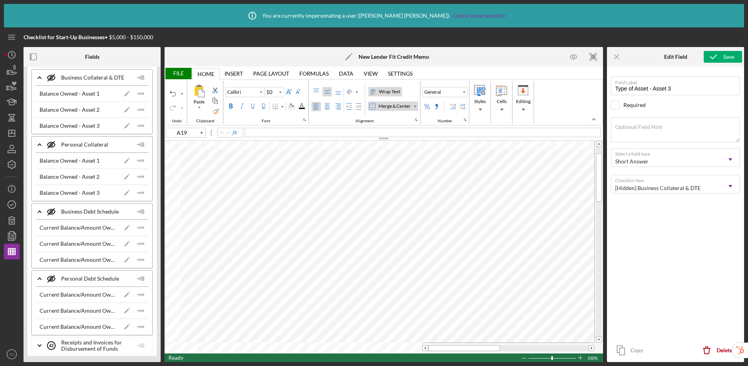
type input "Asset Description - Asset 2"
click at [274, 108] on div "Border" at bounding box center [275, 106] width 6 height 6
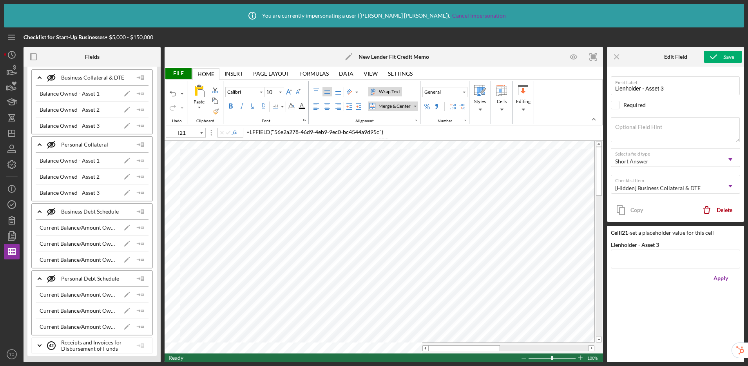
click at [178, 75] on div "File" at bounding box center [178, 73] width 27 height 11
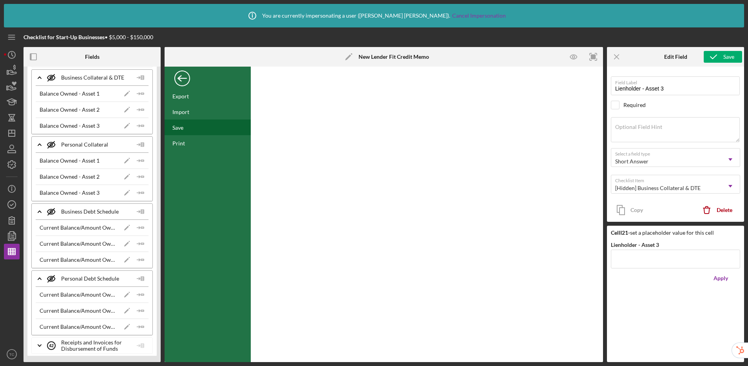
click at [177, 133] on div "Save" at bounding box center [208, 127] width 86 height 16
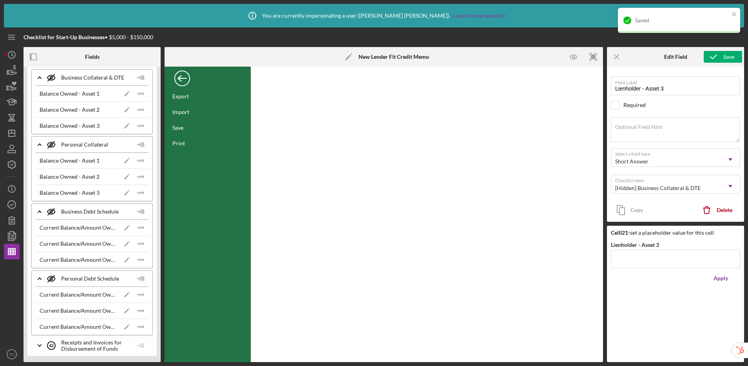
click at [184, 80] on div "Back" at bounding box center [182, 77] width 16 height 16
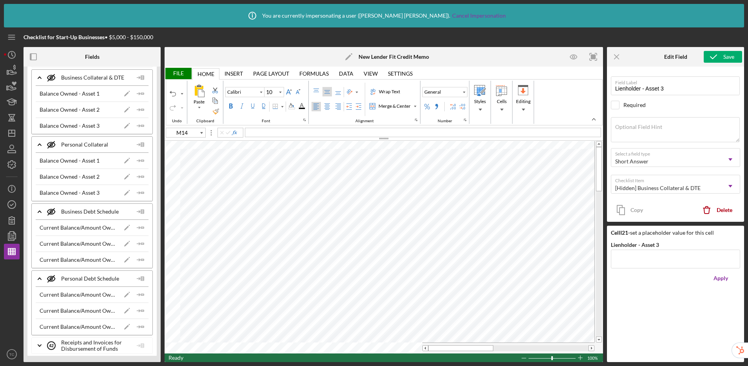
type input "M6"
drag, startPoint x: 473, startPoint y: 349, endPoint x: 455, endPoint y: 349, distance: 18.0
click at [455, 349] on div at bounding box center [460, 348] width 65 height 6
type input "11"
type input "M7"
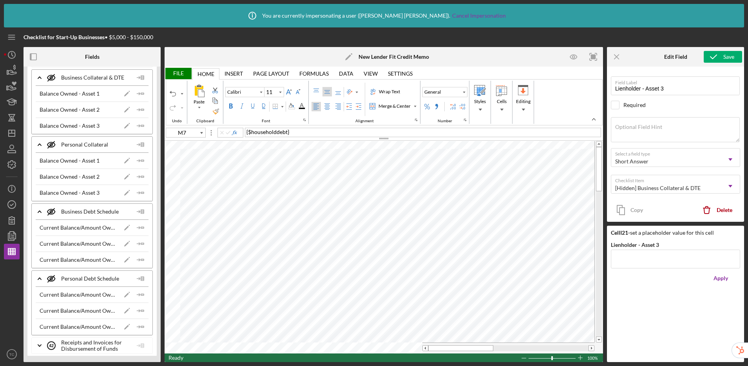
type input "10"
type input "11"
type input "M8"
type input "10"
type input "11"
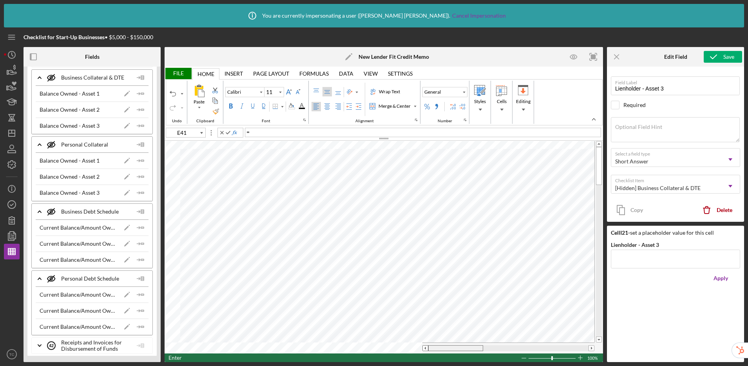
drag, startPoint x: 450, startPoint y: 348, endPoint x: 425, endPoint y: 347, distance: 25.5
click at [425, 347] on div at bounding box center [508, 348] width 172 height 6
type input "M8"
type input "10"
drag, startPoint x: 467, startPoint y: 347, endPoint x: 490, endPoint y: 346, distance: 22.8
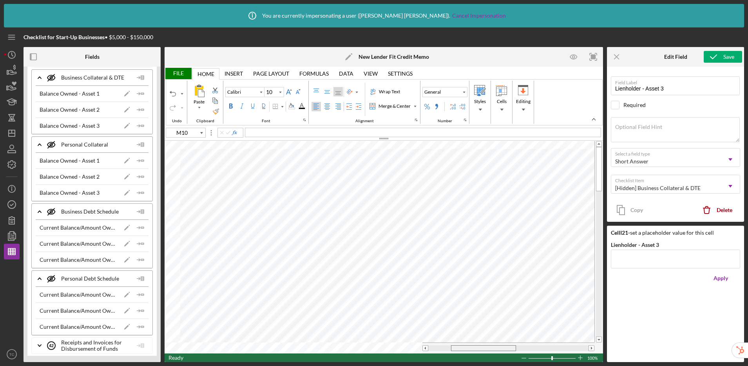
click at [490, 346] on div at bounding box center [483, 348] width 65 height 6
drag, startPoint x: 470, startPoint y: 347, endPoint x: 427, endPoint y: 347, distance: 43.5
click at [427, 347] on div at bounding box center [508, 348] width 172 height 6
click at [179, 75] on div "File" at bounding box center [178, 73] width 27 height 11
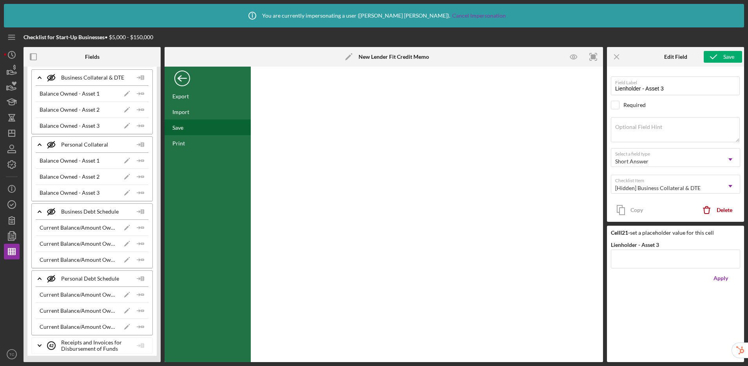
click at [182, 128] on div "Save" at bounding box center [177, 127] width 11 height 7
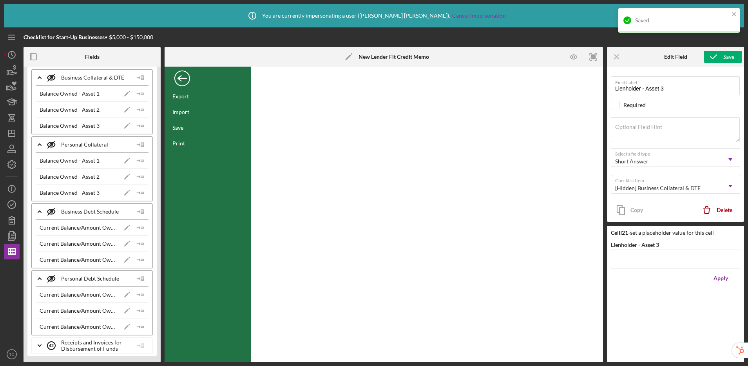
click at [183, 80] on div "Back" at bounding box center [182, 77] width 16 height 16
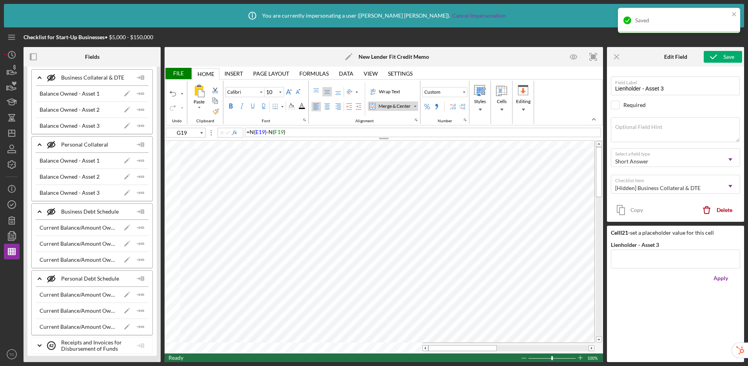
type input "E41"
type input "11"
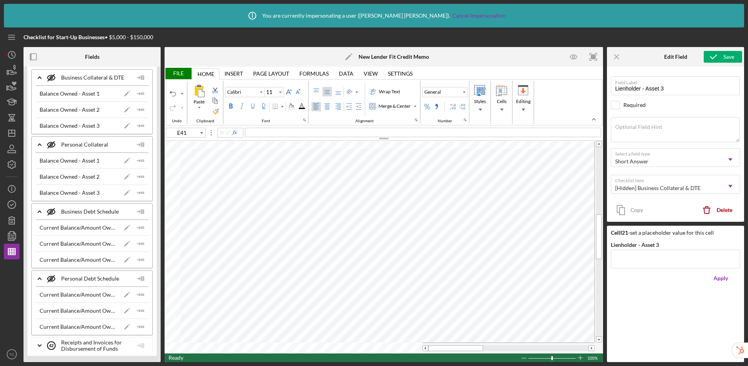
type input "I21"
type input "10"
type input "A67"
type input "11"
type input "N8"
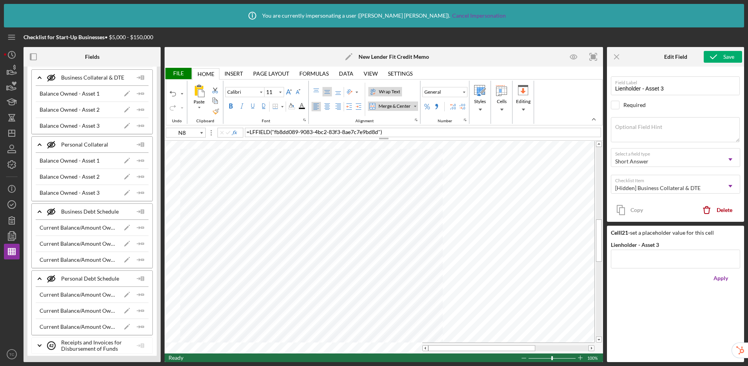
type input "10"
type input "I21"
click at [172, 77] on div "File" at bounding box center [178, 73] width 27 height 11
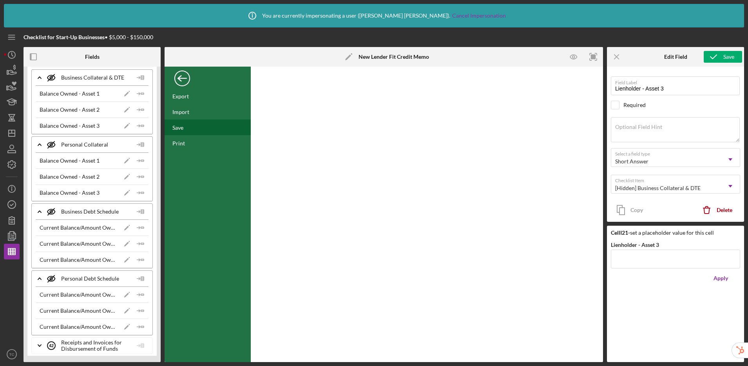
click at [178, 129] on div "Save" at bounding box center [177, 127] width 11 height 7
click at [178, 79] on div "Back" at bounding box center [182, 77] width 16 height 16
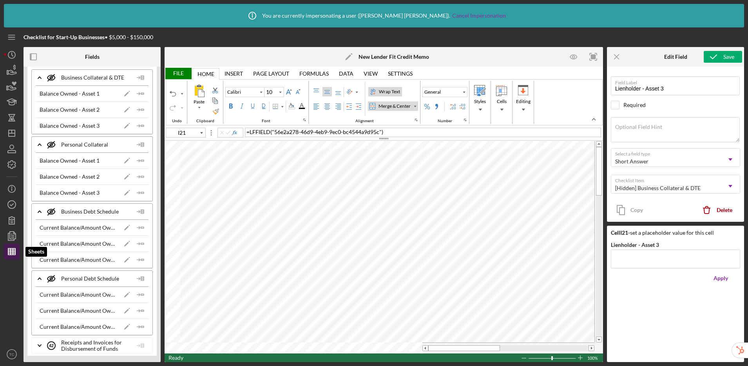
click at [17, 251] on icon "button" at bounding box center [12, 252] width 20 height 20
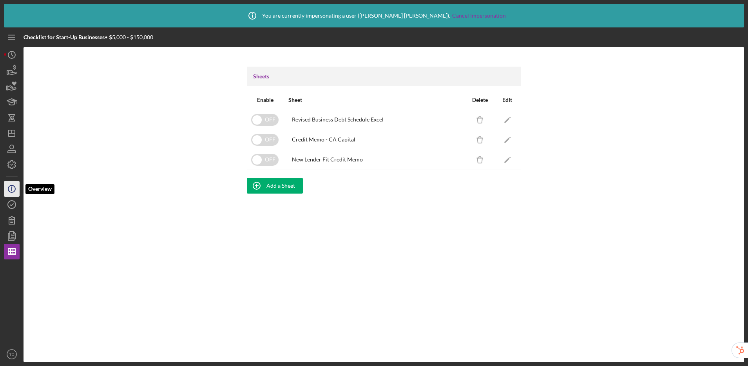
click at [14, 186] on circle "button" at bounding box center [11, 188] width 7 height 7
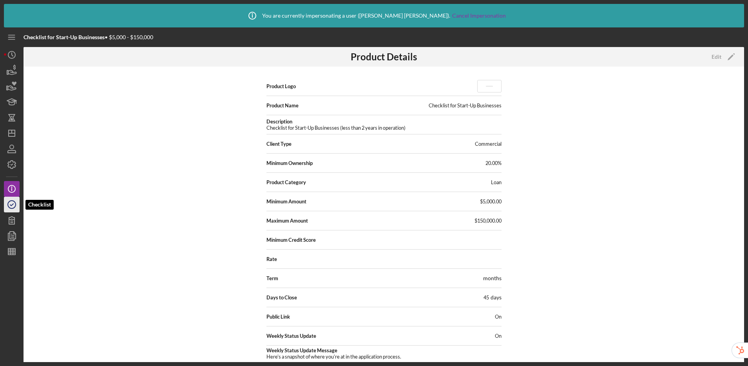
click at [11, 202] on icon "button" at bounding box center [12, 205] width 20 height 20
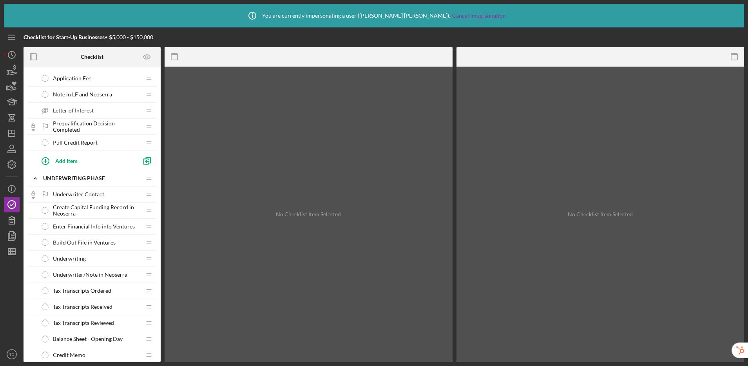
scroll to position [735, 0]
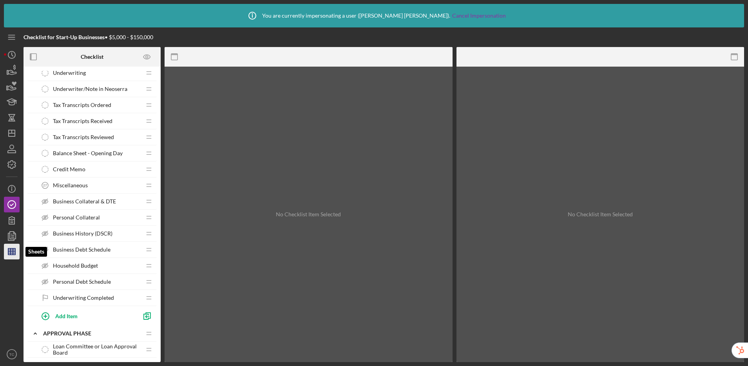
click at [13, 249] on line "button" at bounding box center [13, 251] width 0 height 6
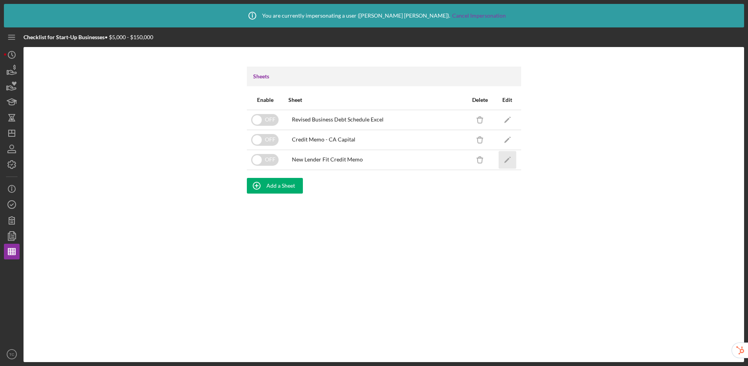
click at [508, 161] on icon "Icon/Edit" at bounding box center [507, 160] width 18 height 18
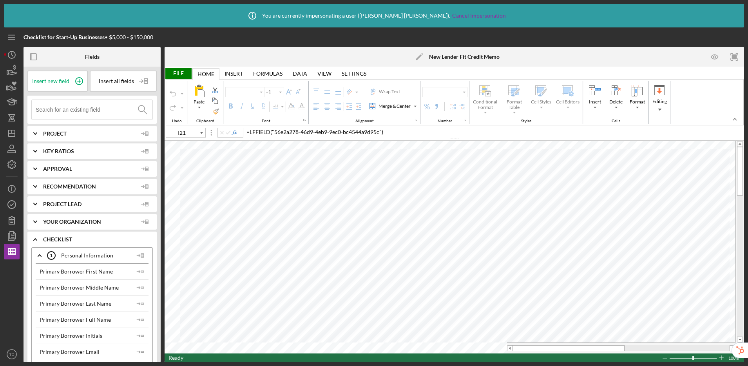
type input "Calibri"
type input "10"
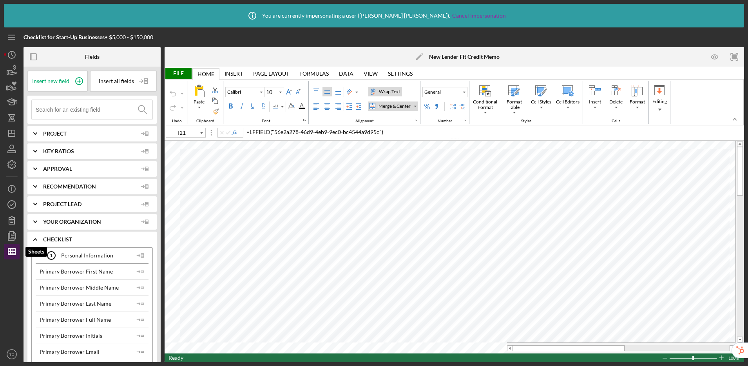
click at [13, 251] on line "button" at bounding box center [13, 251] width 0 height 6
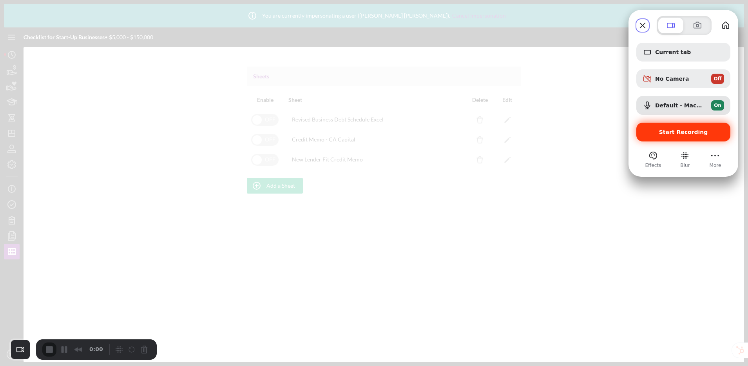
click at [661, 132] on span "Start Recording" at bounding box center [682, 132] width 81 height 6
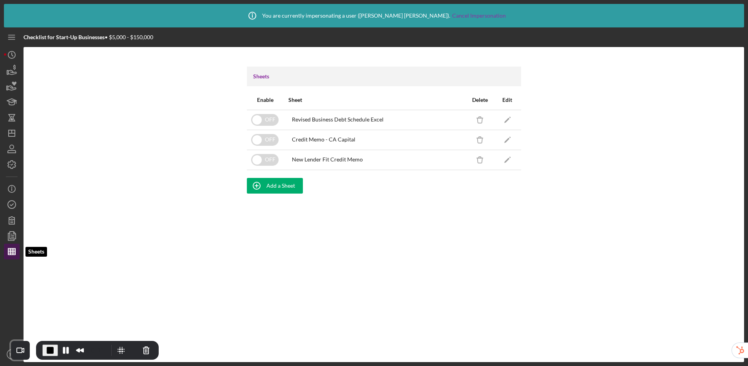
click at [13, 251] on line "button" at bounding box center [13, 251] width 0 height 6
click at [505, 161] on polygon "button" at bounding box center [506, 159] width 5 height 5
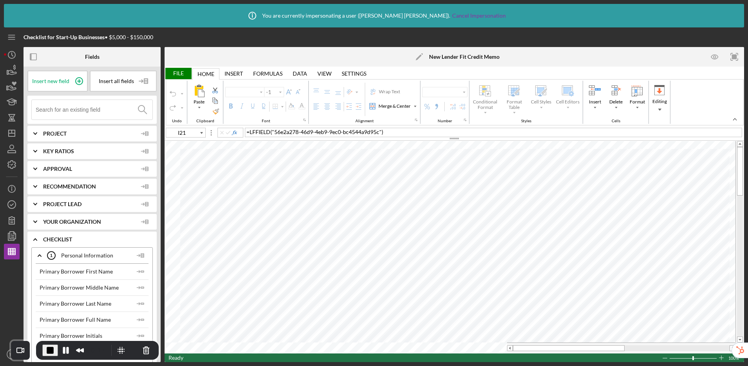
type input "Calibri"
type input "10"
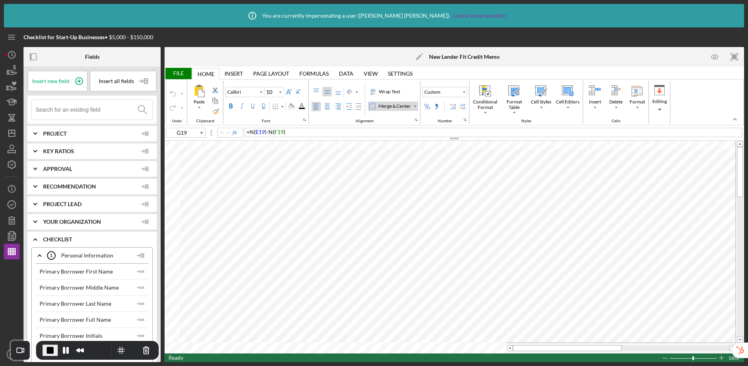
type input "E41"
type input "11"
type input "I21"
type input "10"
type input "A67"
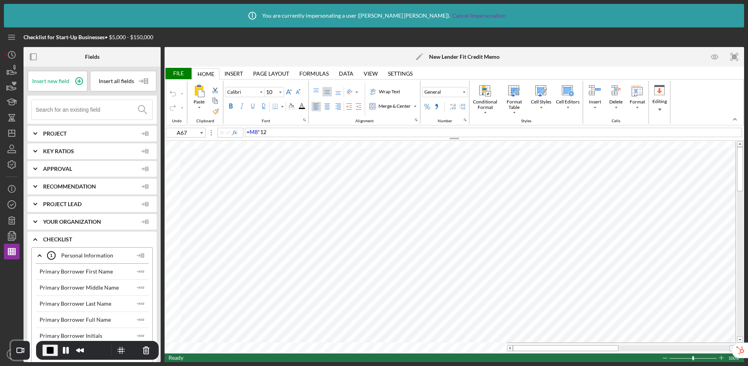
type input "11"
type input "G19"
type input "12"
type input "F1"
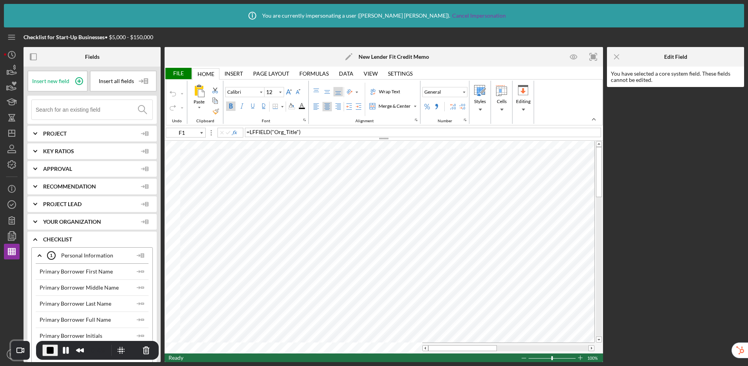
type input "10"
click at [292, 108] on div "Background Color" at bounding box center [291, 106] width 6 height 6
type input "E41"
type input "11"
drag, startPoint x: 445, startPoint y: 347, endPoint x: 487, endPoint y: 349, distance: 42.0
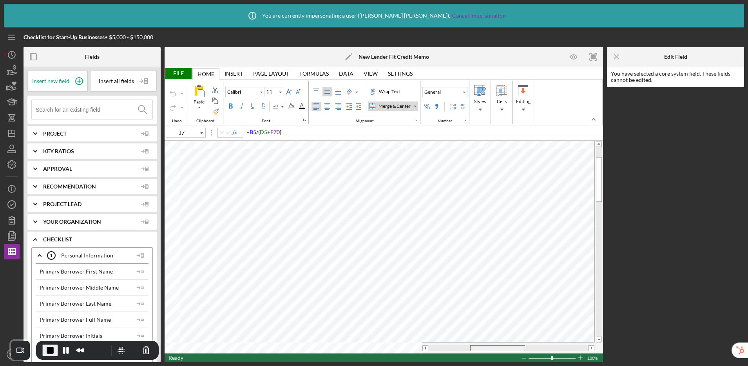
click at [487, 349] on div at bounding box center [497, 348] width 55 height 6
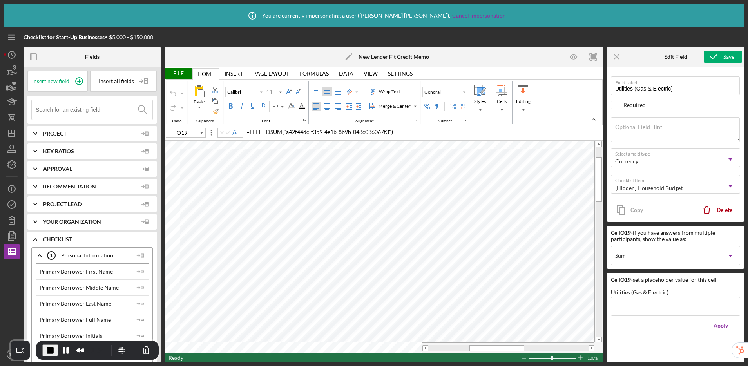
type input "O20"
drag, startPoint x: 507, startPoint y: 350, endPoint x: 425, endPoint y: 344, distance: 82.5
click at [425, 344] on div at bounding box center [508, 347] width 172 height 11
click at [65, 350] on button "Pause Recording" at bounding box center [66, 350] width 13 height 13
click at [13, 248] on line "button" at bounding box center [13, 251] width 0 height 6
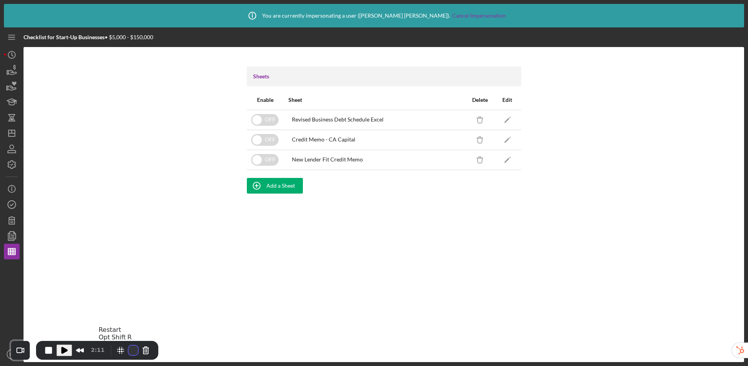
click at [129, 349] on button "Restart Recording" at bounding box center [132, 350] width 9 height 9
click at [131, 349] on button "Restart Recording" at bounding box center [133, 350] width 9 height 9
click at [507, 160] on polygon "button" at bounding box center [506, 159] width 5 height 5
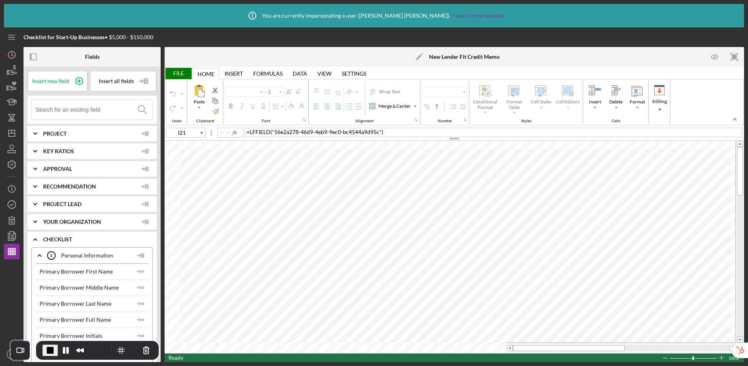
type input "Calibri"
type input "10"
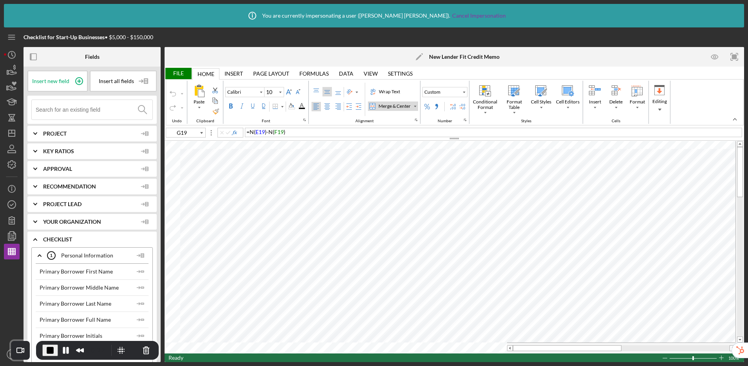
type input "E41"
type input "11"
type input "I21"
type input "10"
type input "A67"
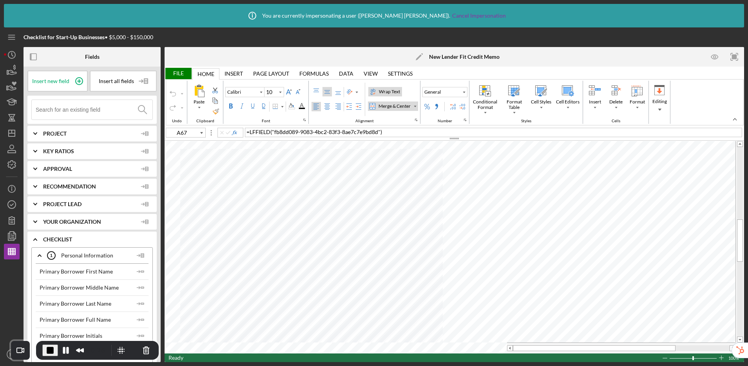
type input "11"
type input "G19"
type input "10"
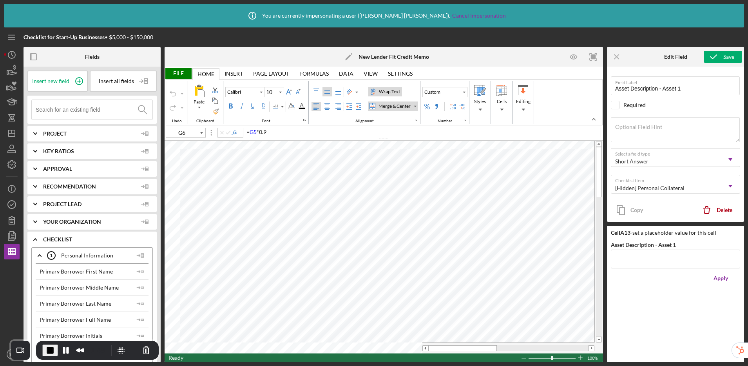
click at [300, 134] on div "= G5 * 0.9" at bounding box center [423, 132] width 356 height 9
type input "E41"
type input "11"
type input "M12"
type input "12"
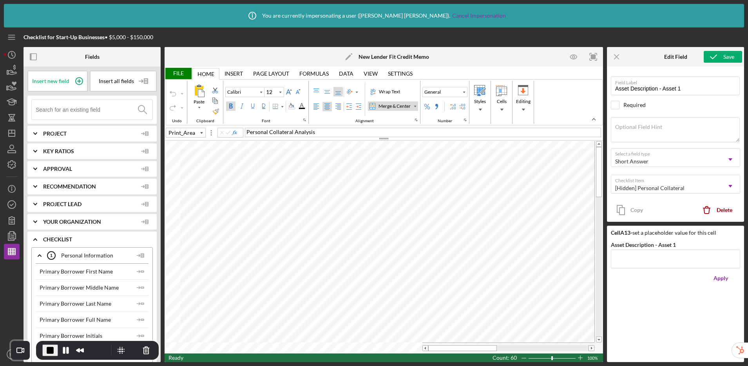
click at [269, 72] on div "Page Layout" at bounding box center [271, 74] width 36 height 6
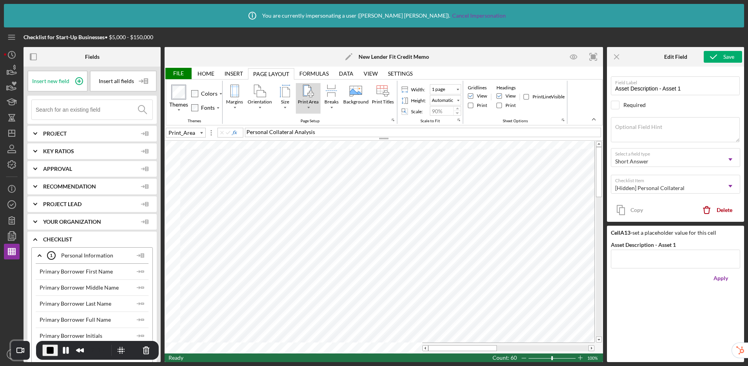
click at [310, 107] on div "Print Area" at bounding box center [308, 103] width 24 height 11
click at [326, 120] on div "Set Print Area" at bounding box center [324, 121] width 31 height 7
click at [179, 72] on div "File" at bounding box center [178, 73] width 27 height 11
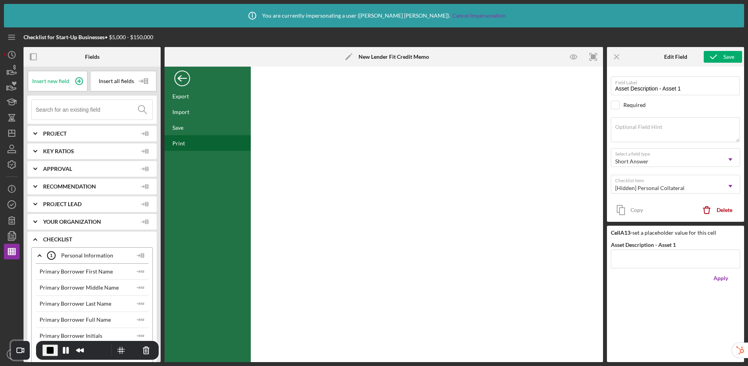
click at [184, 141] on div "Print" at bounding box center [208, 143] width 86 height 16
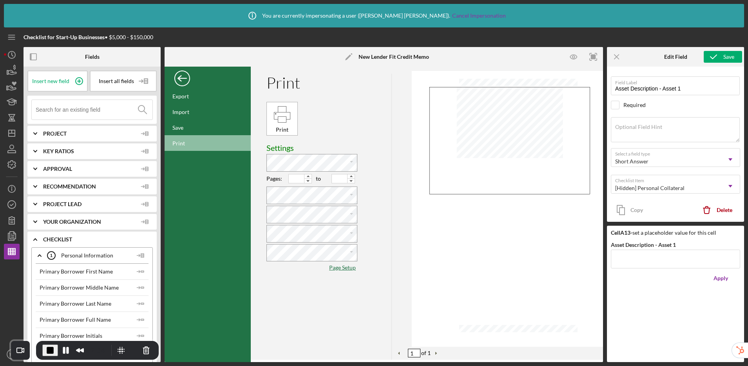
click at [181, 76] on div "Back" at bounding box center [182, 77] width 16 height 16
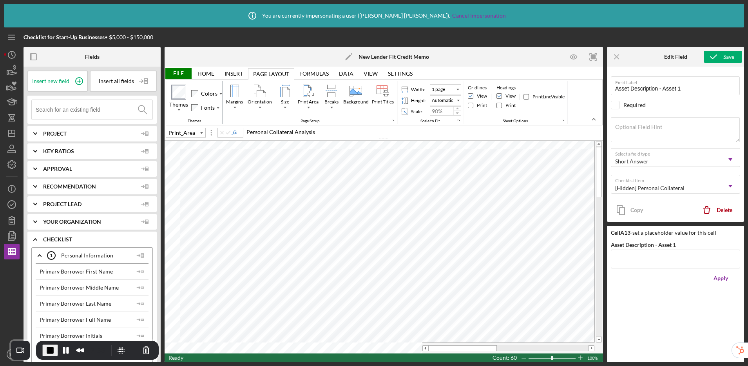
type input "E41"
type input "100%"
click at [354, 130] on div "= IF ( COUNTBLANK ( O16 ) , " " , O16 * 12 )" at bounding box center [423, 132] width 356 height 9
drag, startPoint x: 464, startPoint y: 348, endPoint x: 519, endPoint y: 351, distance: 55.3
click at [519, 351] on div at bounding box center [510, 348] width 55 height 6
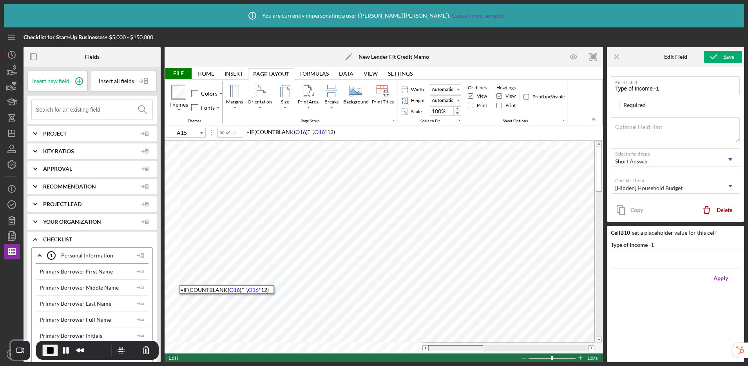
click at [405, 347] on tr at bounding box center [380, 347] width 430 height 11
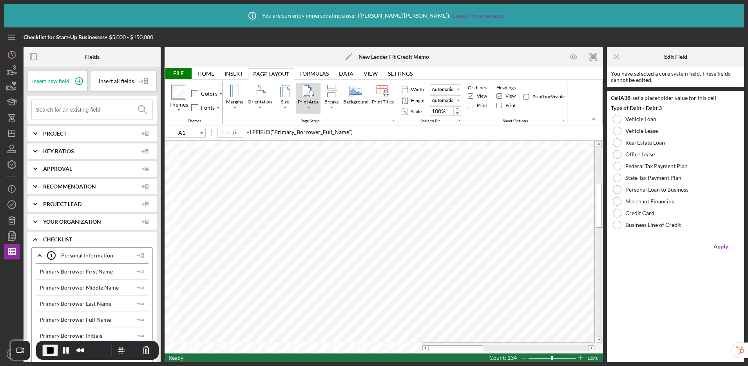
click at [310, 106] on div "Print Area" at bounding box center [308, 107] width 4 height 4
click at [321, 123] on div "Set Print Area" at bounding box center [324, 121] width 31 height 7
click at [180, 73] on div "File" at bounding box center [178, 73] width 27 height 11
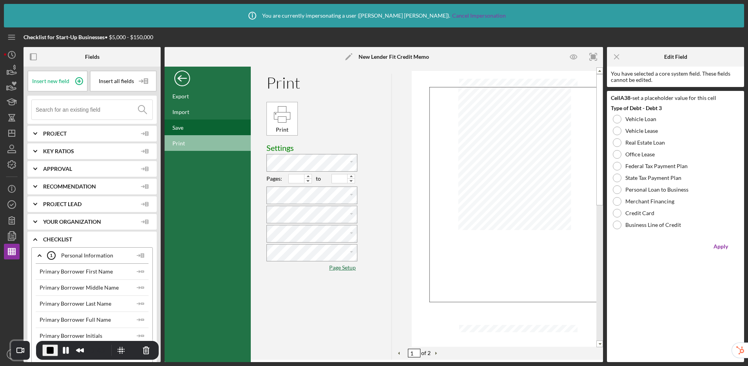
click at [185, 126] on div "Save" at bounding box center [208, 127] width 86 height 16
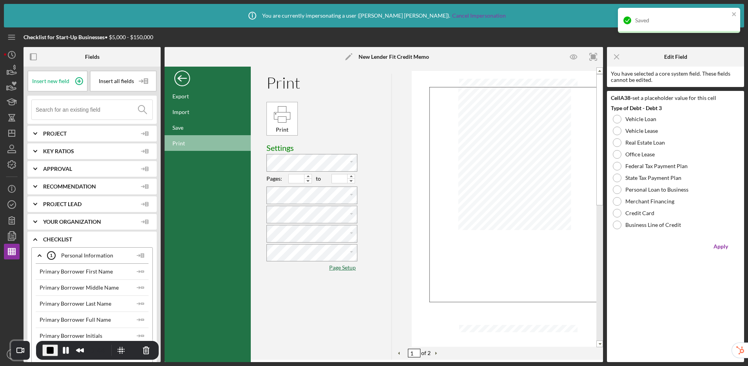
click at [180, 77] on div "Back" at bounding box center [182, 77] width 16 height 16
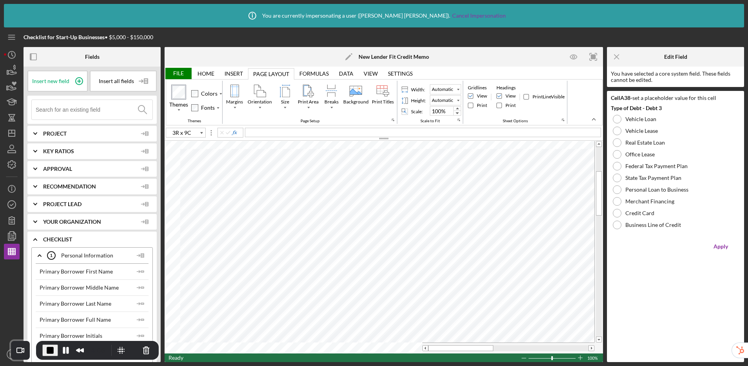
type input "A24"
click at [178, 70] on div "File" at bounding box center [178, 73] width 27 height 11
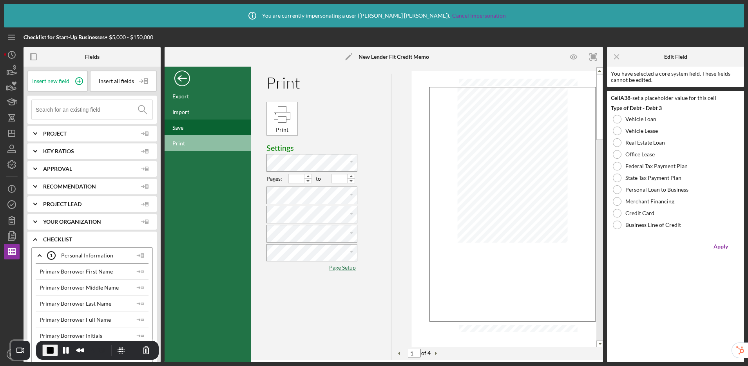
click at [181, 129] on div "Save" at bounding box center [177, 127] width 11 height 7
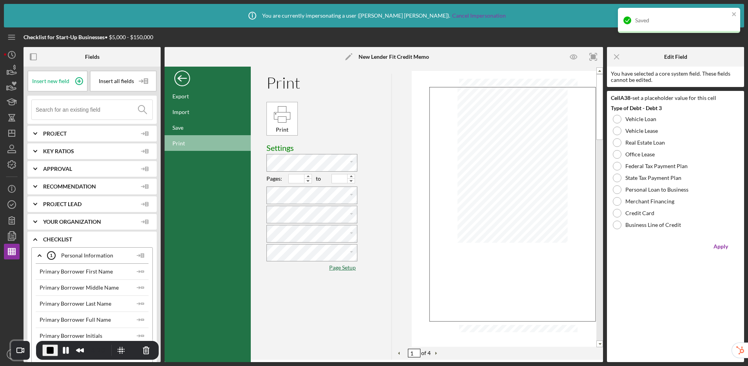
click at [183, 81] on div "Back" at bounding box center [182, 77] width 16 height 16
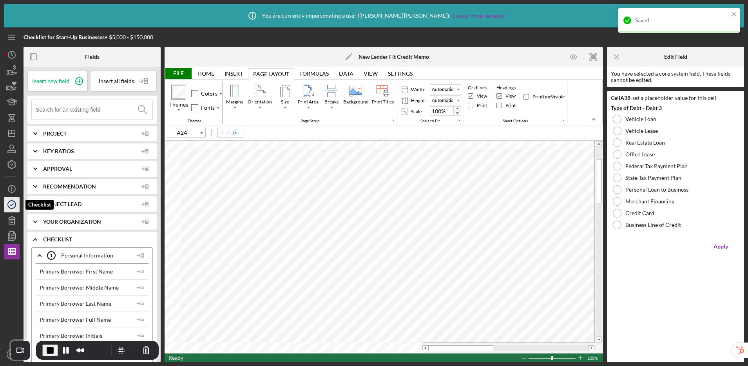
click at [12, 208] on icon "button" at bounding box center [12, 205] width 20 height 20
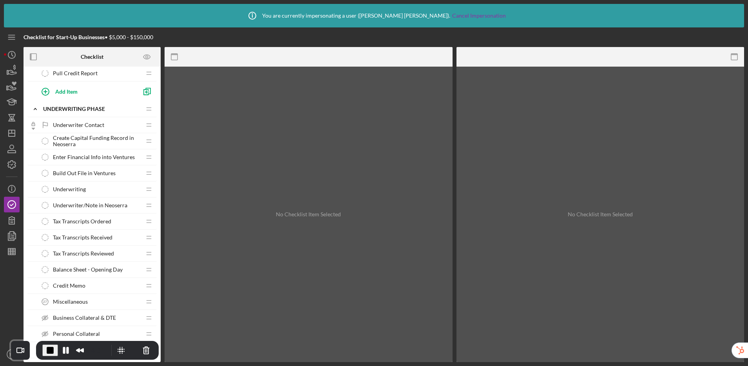
scroll to position [738, 0]
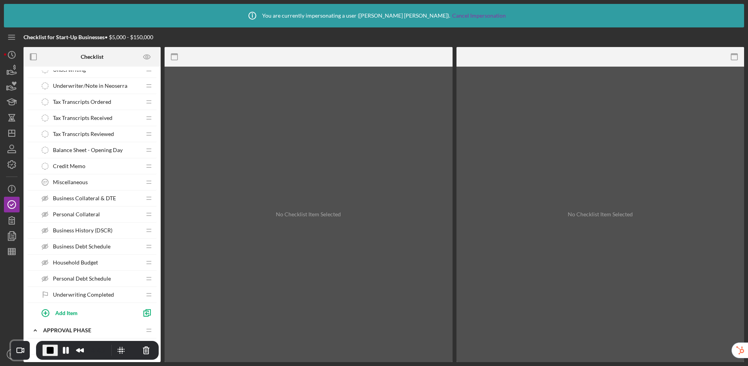
click at [101, 197] on span "Business Collateral & DTE" at bounding box center [84, 198] width 63 height 6
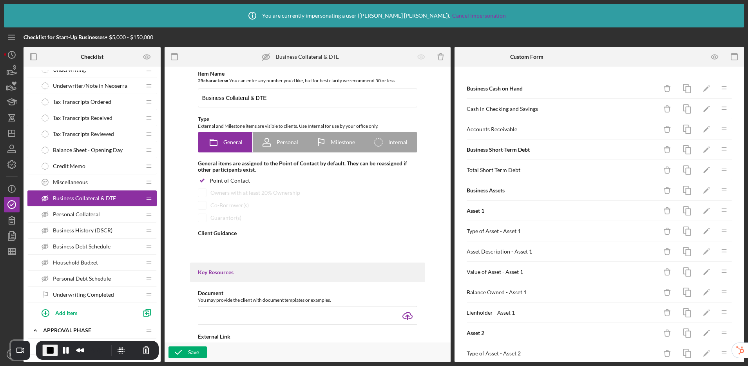
type textarea "<div>This form collects information regarding the assets owned by your business…"
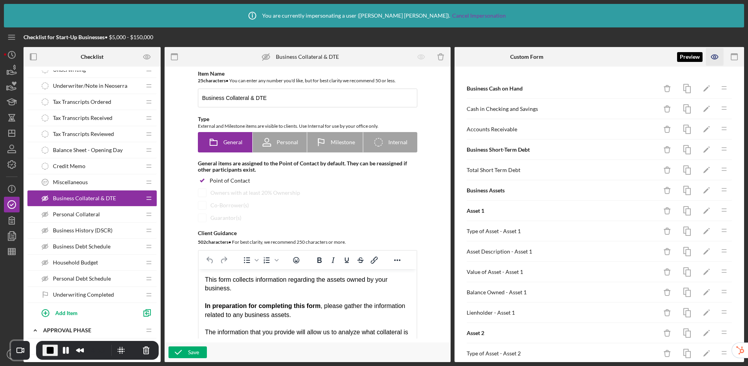
click at [715, 55] on icon "button" at bounding box center [715, 57] width 18 height 18
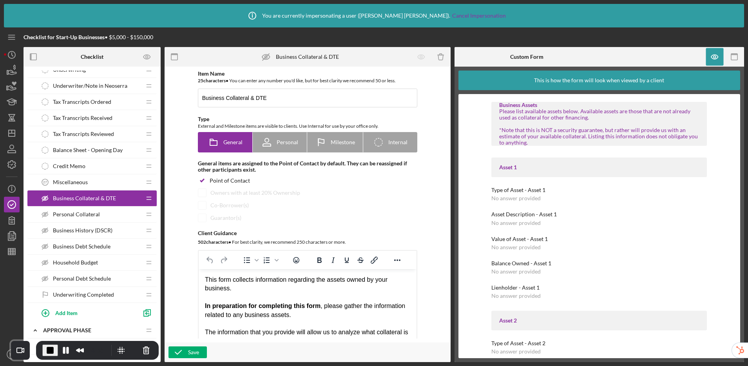
scroll to position [140, 0]
click at [78, 214] on span "Personal Collateral" at bounding box center [76, 214] width 47 height 6
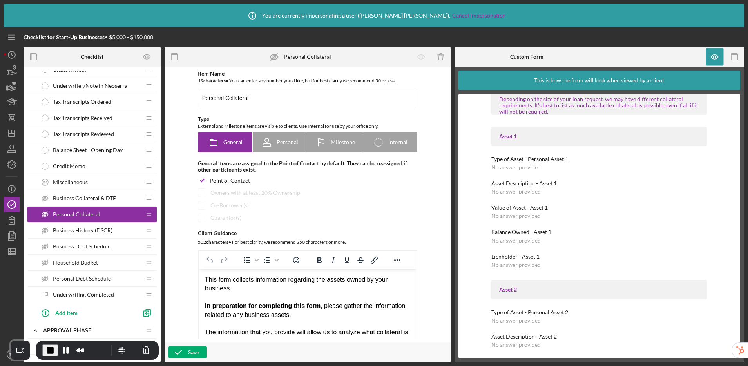
scroll to position [209, 0]
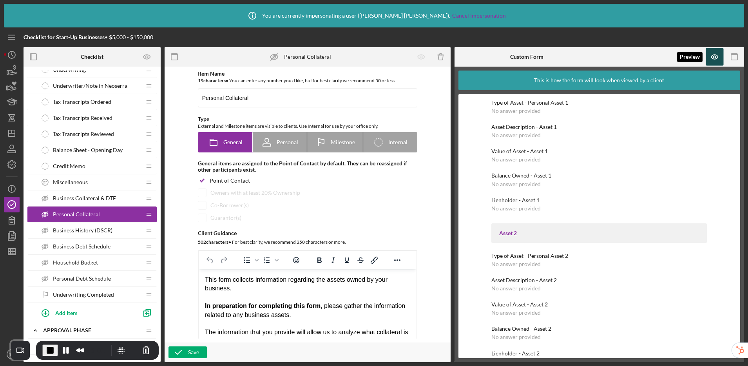
click at [709, 56] on icon "button" at bounding box center [715, 57] width 18 height 18
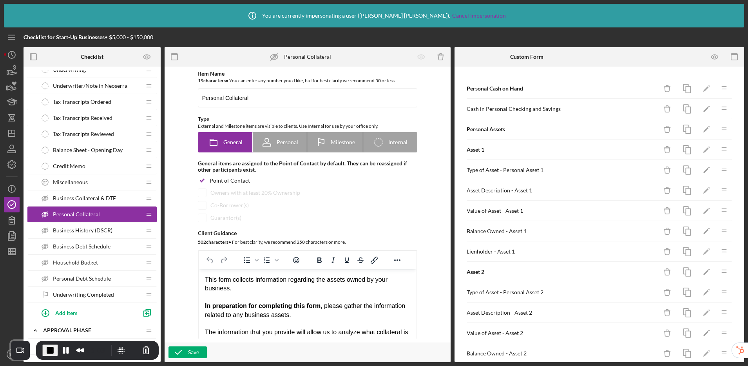
click at [76, 231] on span "Business History (DSCR)" at bounding box center [83, 230] width 60 height 6
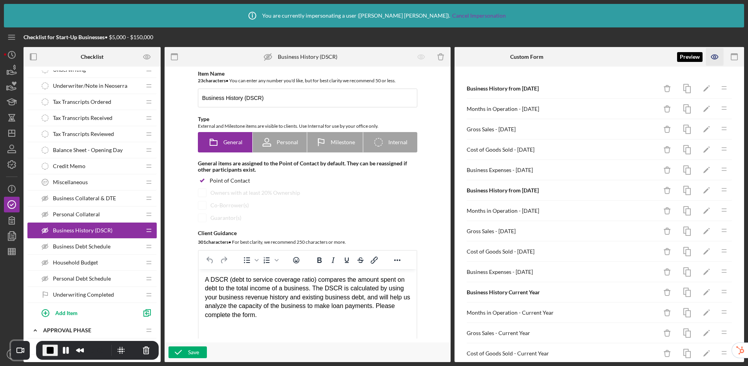
click at [715, 59] on icon "button" at bounding box center [714, 57] width 7 height 4
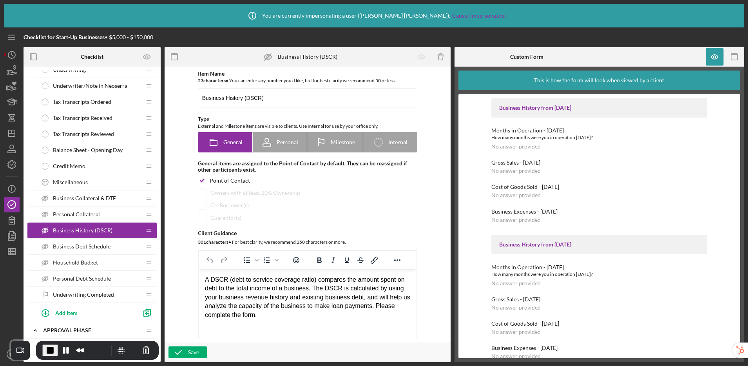
click at [76, 248] on span "Business Debt Schedule" at bounding box center [82, 246] width 58 height 6
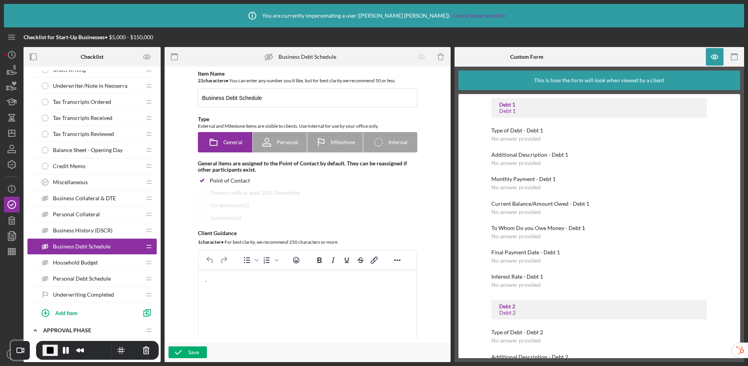
click at [58, 261] on span "Household Budget" at bounding box center [75, 262] width 45 height 6
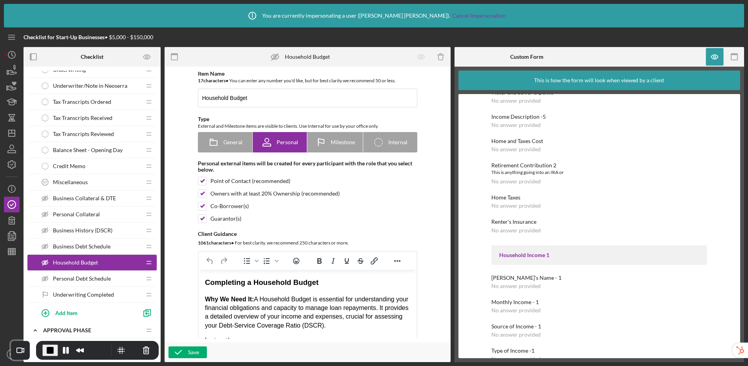
scroll to position [200, 0]
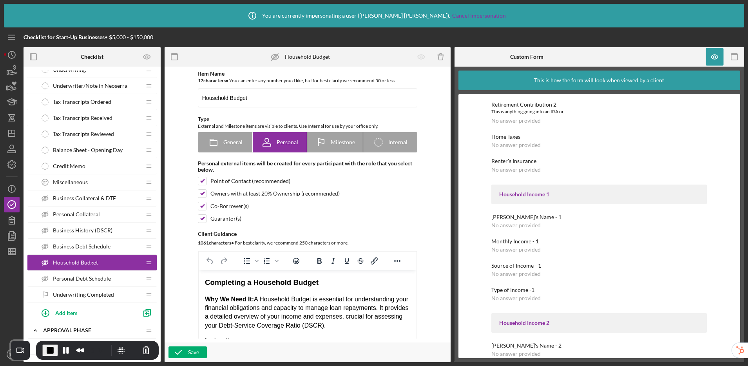
click at [87, 282] on div "Personal Debt Schedule Personal Debt Schedule" at bounding box center [89, 279] width 104 height 16
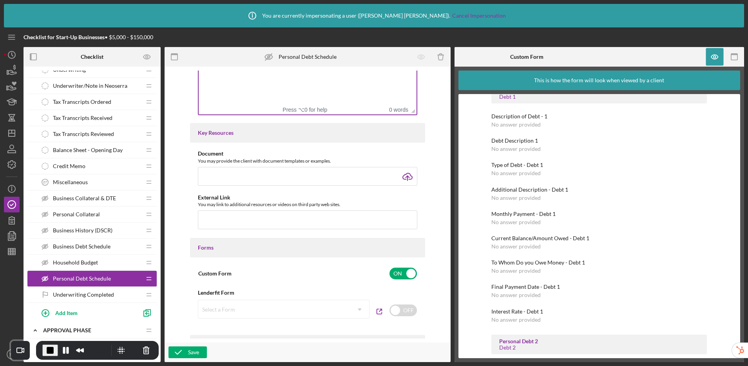
scroll to position [262, 0]
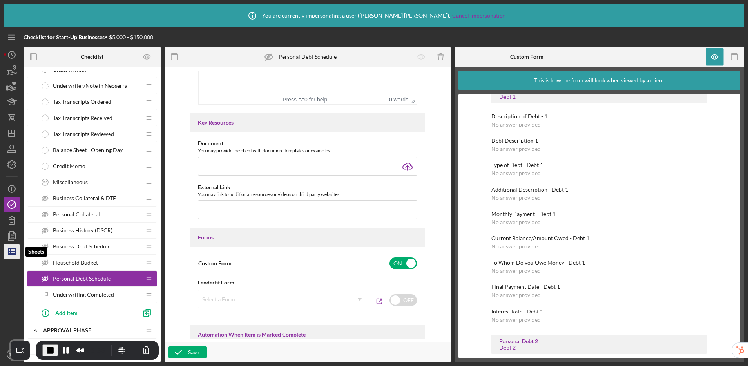
click at [17, 253] on icon "button" at bounding box center [12, 252] width 20 height 20
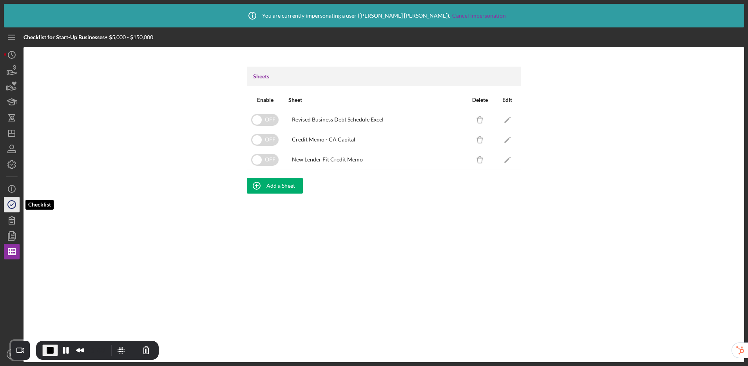
click at [12, 202] on icon "button" at bounding box center [12, 205] width 20 height 20
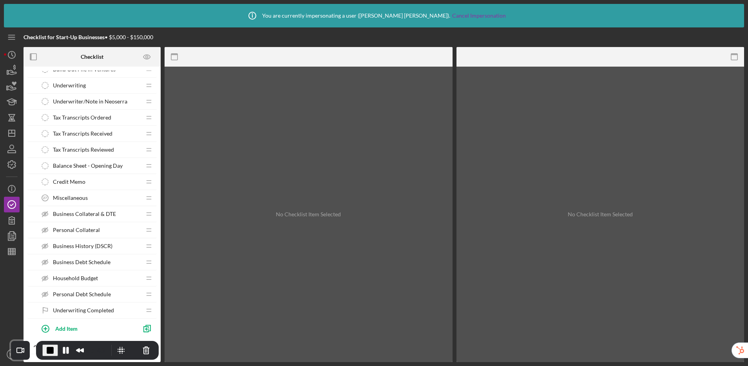
scroll to position [771, 0]
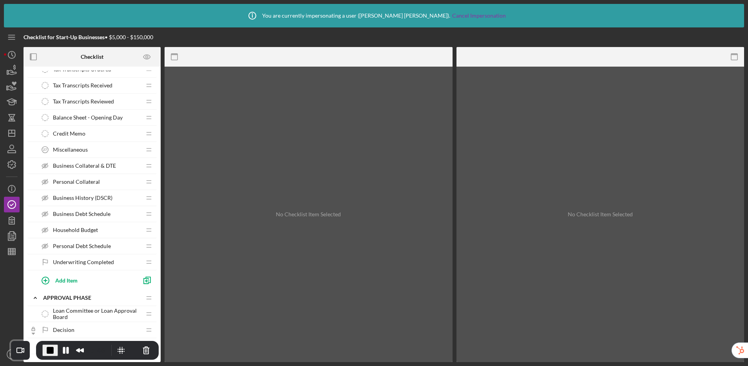
click at [72, 163] on span "Business Collateral & DTE" at bounding box center [84, 166] width 63 height 6
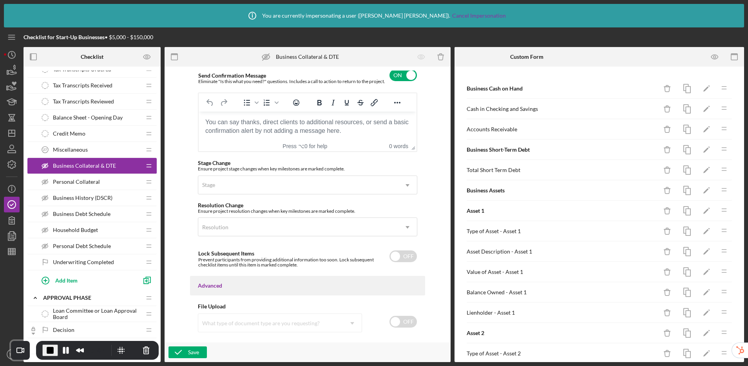
scroll to position [566, 0]
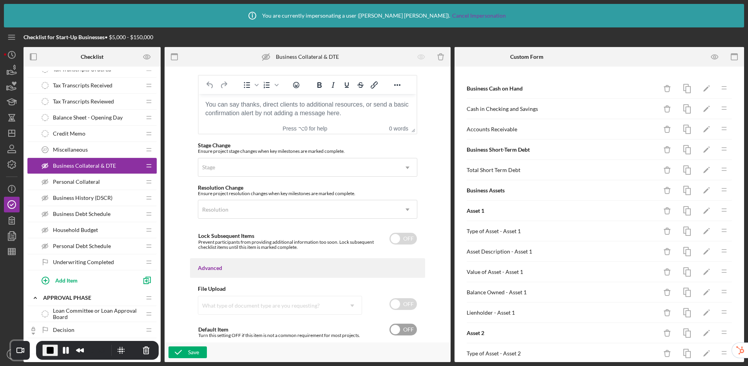
click at [401, 331] on input "checkbox" at bounding box center [402, 330] width 27 height 12
click at [189, 351] on div "Save" at bounding box center [193, 352] width 11 height 12
click at [398, 331] on input "checkbox" at bounding box center [402, 330] width 27 height 12
checkbox input "false"
click at [180, 351] on polyline "button" at bounding box center [178, 352] width 6 height 4
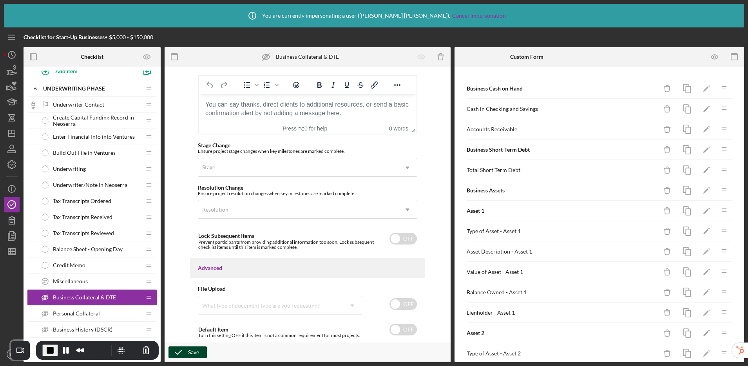
scroll to position [653, 0]
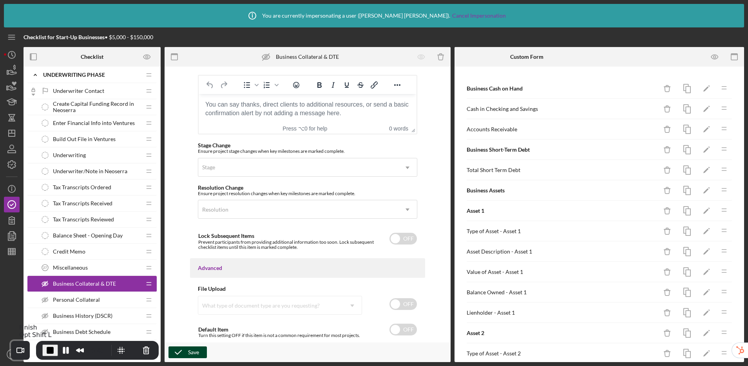
click at [49, 349] on span "End Recording" at bounding box center [49, 350] width 9 height 9
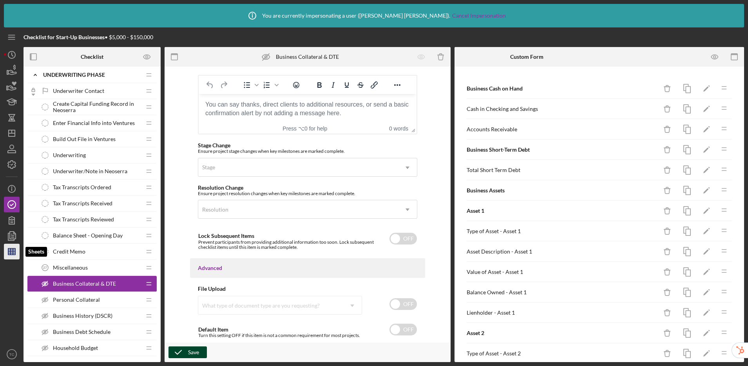
click at [13, 251] on line "button" at bounding box center [13, 251] width 0 height 6
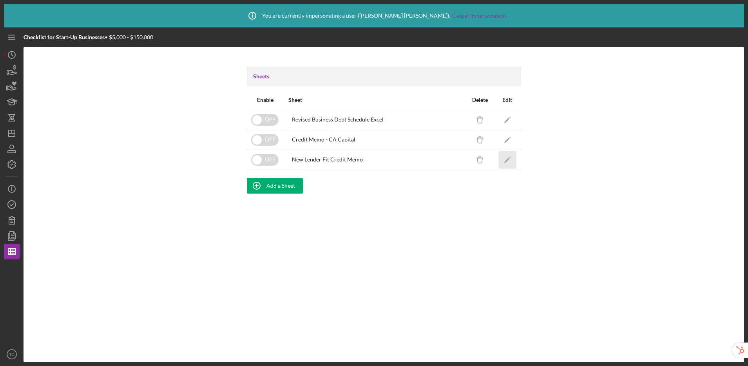
click at [508, 163] on icon "Icon/Edit" at bounding box center [507, 160] width 18 height 18
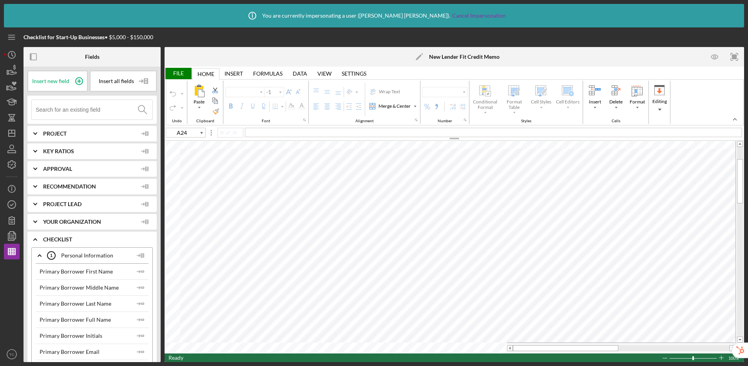
type input "Calibri"
type input "10"
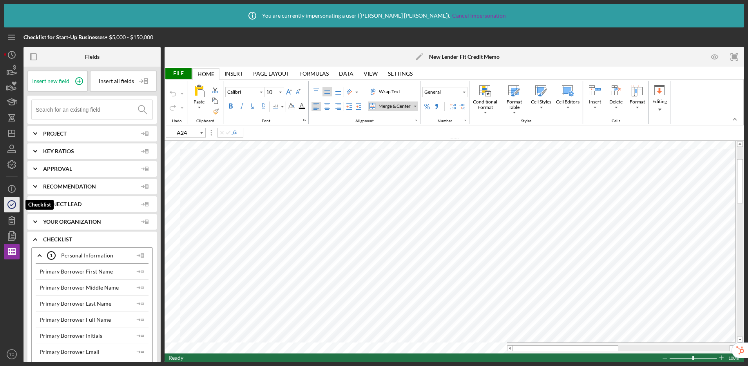
click at [13, 205] on icon "button" at bounding box center [12, 205] width 20 height 20
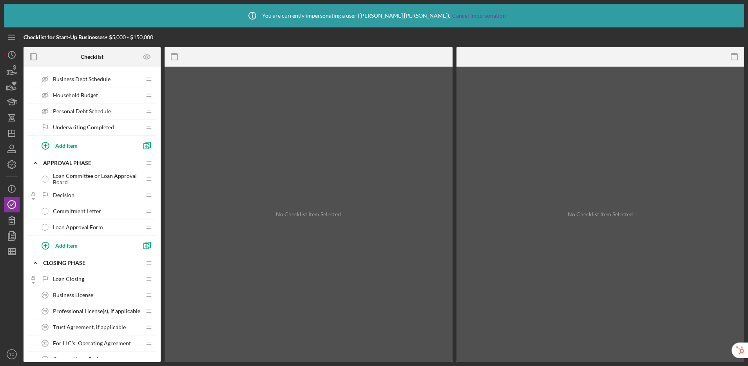
scroll to position [839, 0]
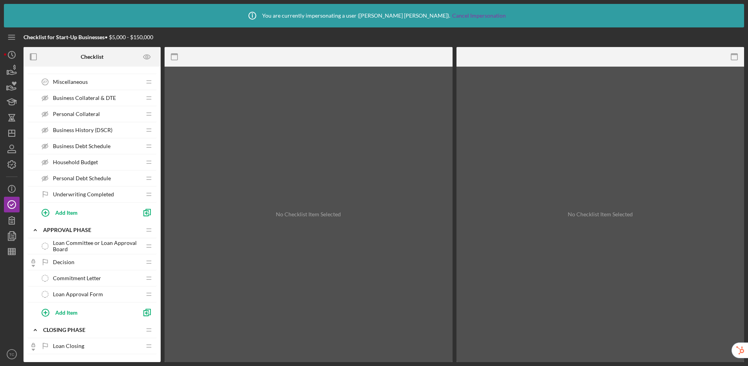
click at [88, 179] on span "Personal Debt Schedule" at bounding box center [82, 178] width 58 height 6
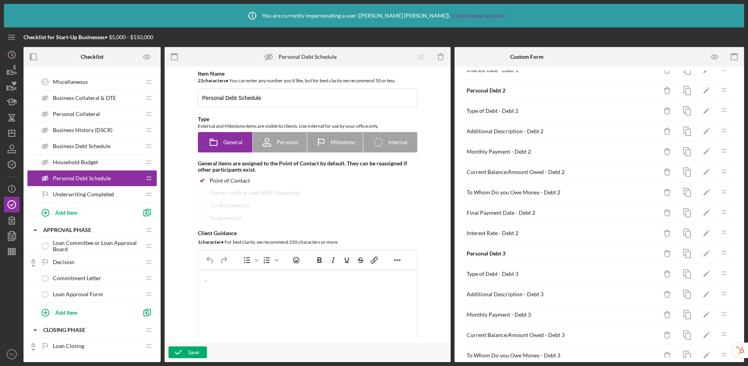
scroll to position [316, 0]
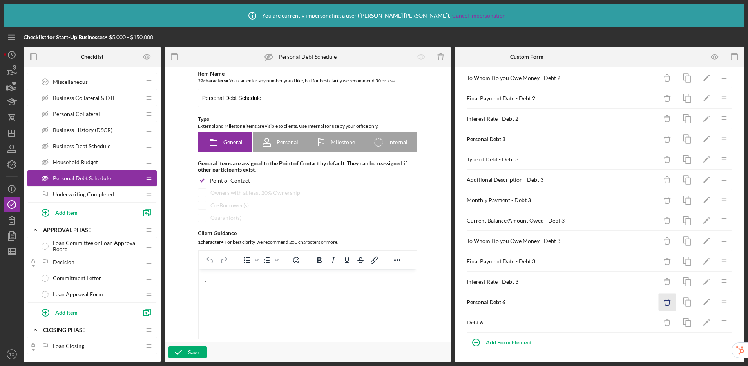
click at [659, 303] on icon "Icon/Delete" at bounding box center [667, 302] width 18 height 18
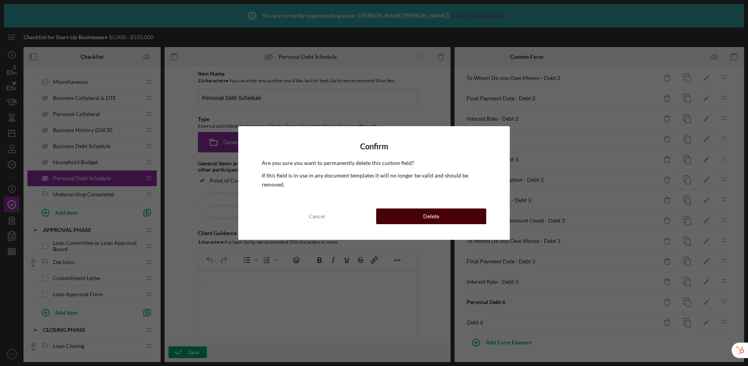
click at [468, 219] on button "Delete" at bounding box center [431, 216] width 110 height 16
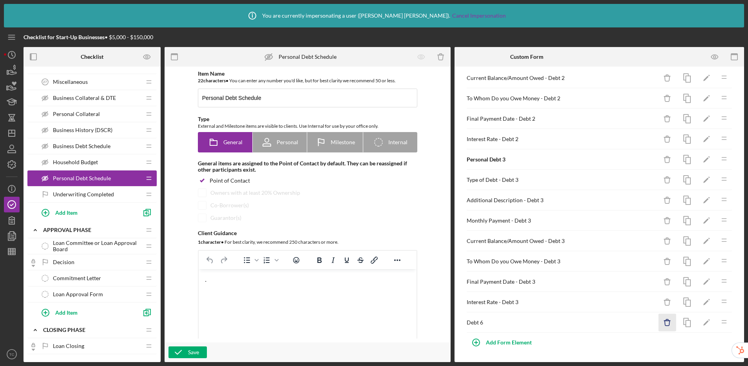
click at [662, 322] on icon "Icon/Delete" at bounding box center [667, 323] width 18 height 18
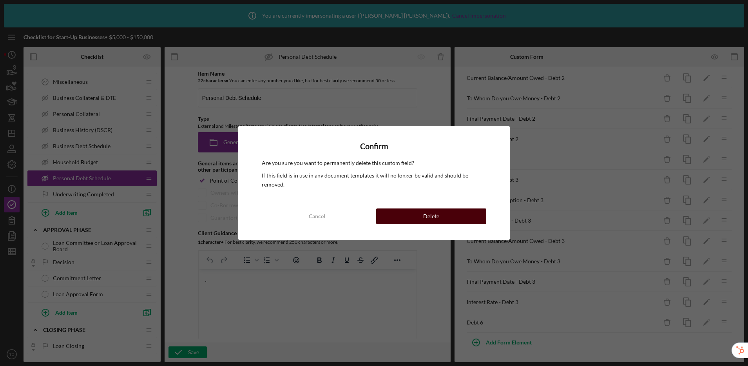
click at [469, 214] on button "Delete" at bounding box center [431, 216] width 110 height 16
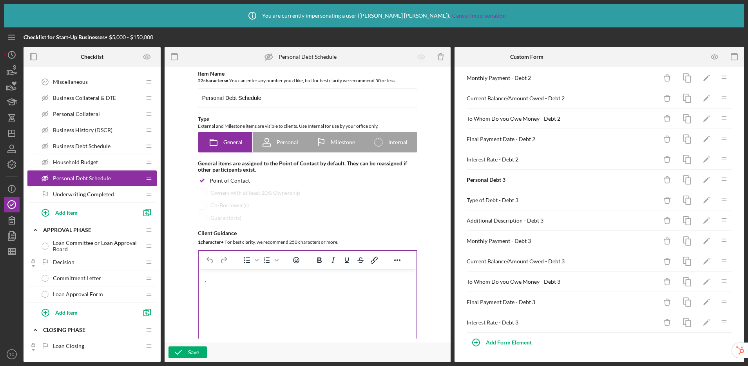
scroll to position [275, 0]
click at [186, 350] on icon "button" at bounding box center [178, 352] width 20 height 20
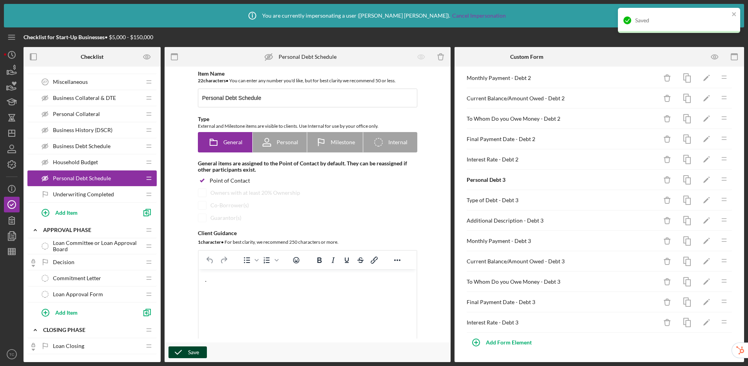
click at [87, 161] on span "Household Budget" at bounding box center [75, 162] width 45 height 6
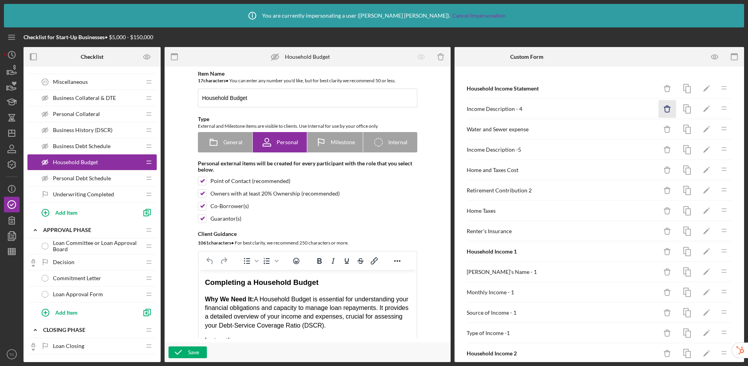
click at [666, 109] on icon "Icon/Delete" at bounding box center [667, 109] width 18 height 18
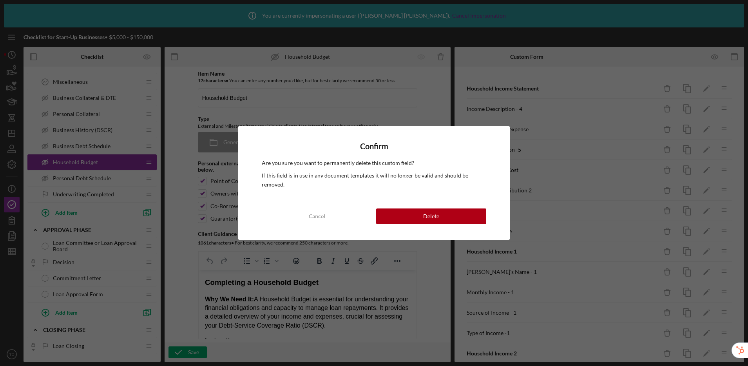
click at [624, 61] on div "Confirm Are you sure you want to permanently delete this custom field? If this …" at bounding box center [374, 183] width 748 height 366
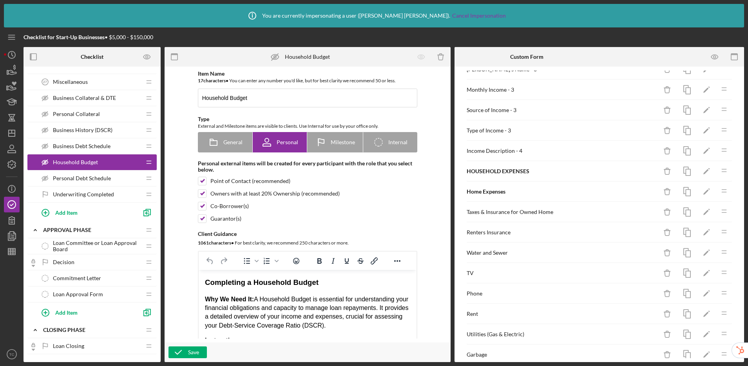
scroll to position [365, 0]
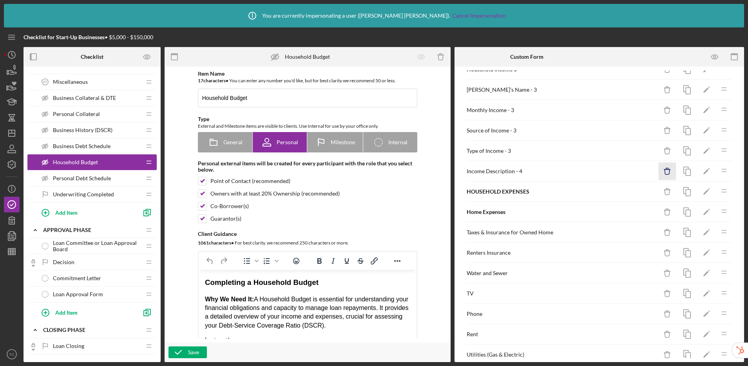
click at [660, 170] on icon "Icon/Delete" at bounding box center [667, 172] width 18 height 18
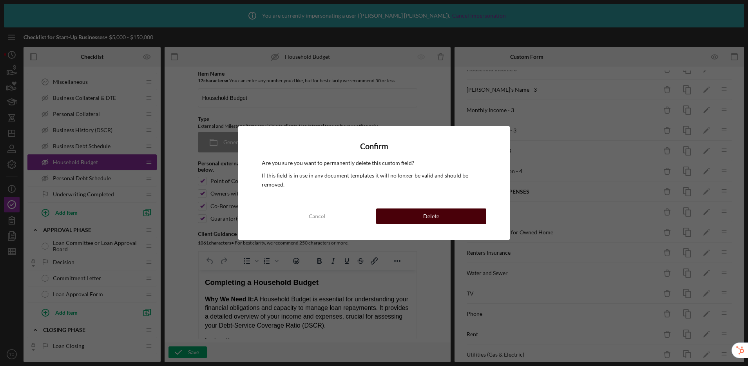
click at [437, 215] on div "Delete" at bounding box center [431, 216] width 16 height 16
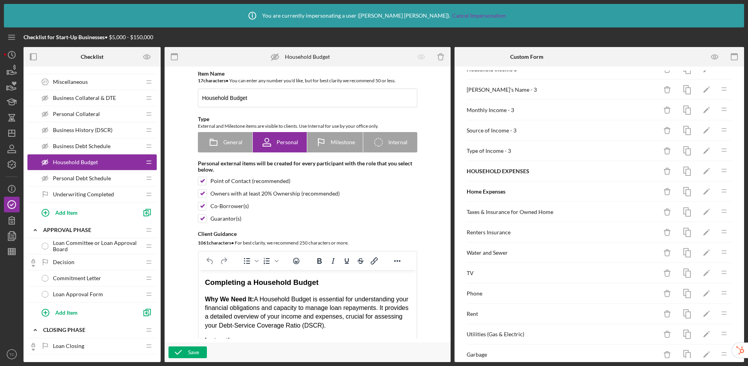
scroll to position [0, 0]
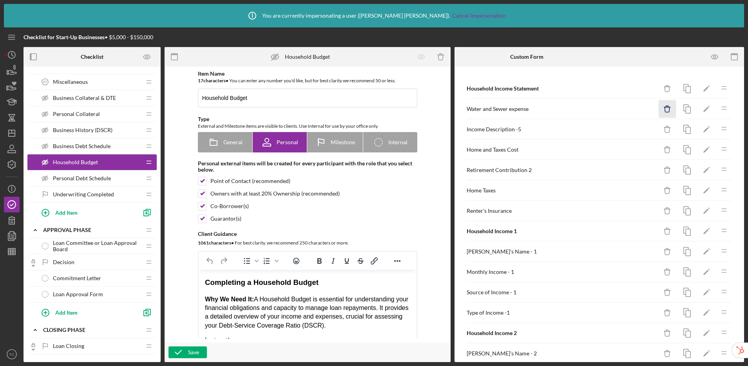
click at [665, 109] on icon "Icon/Delete" at bounding box center [667, 109] width 18 height 18
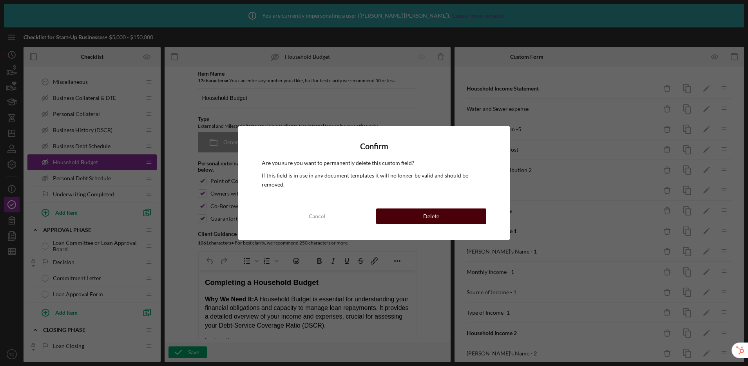
click at [441, 216] on button "Delete" at bounding box center [431, 216] width 110 height 16
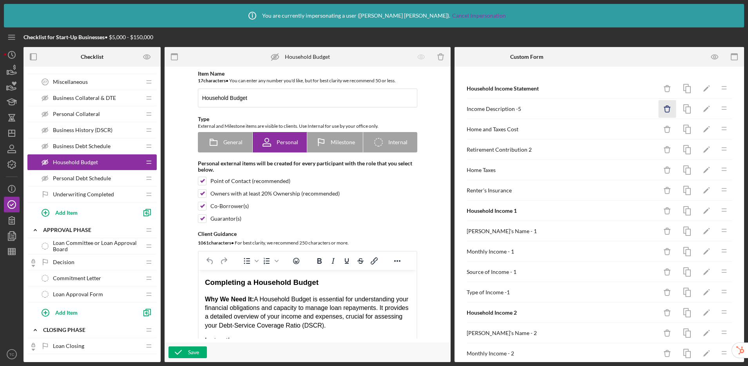
click at [662, 108] on icon "Icon/Delete" at bounding box center [667, 109] width 18 height 18
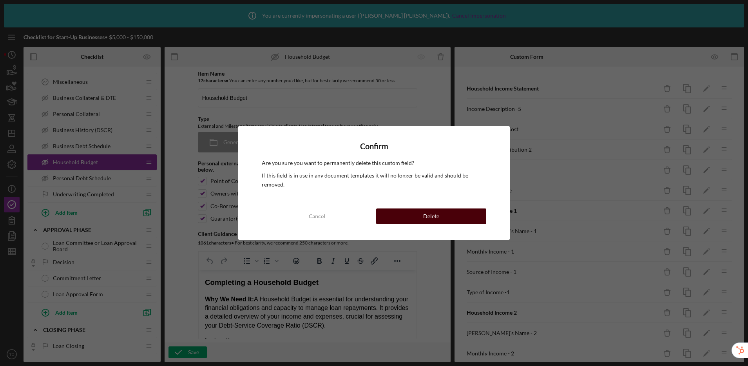
click at [474, 215] on button "Delete" at bounding box center [431, 216] width 110 height 16
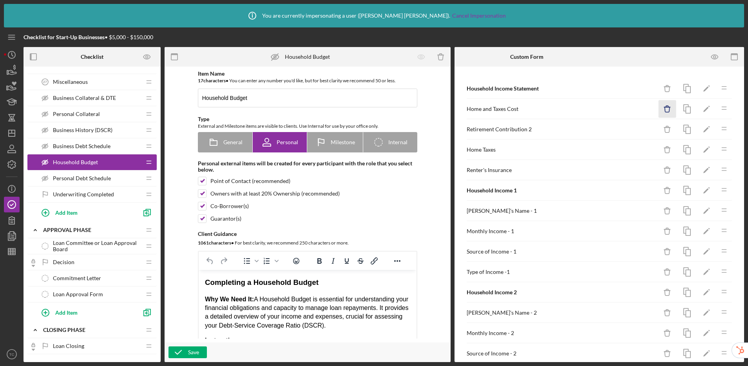
click at [665, 108] on icon "Icon/Delete" at bounding box center [667, 109] width 18 height 18
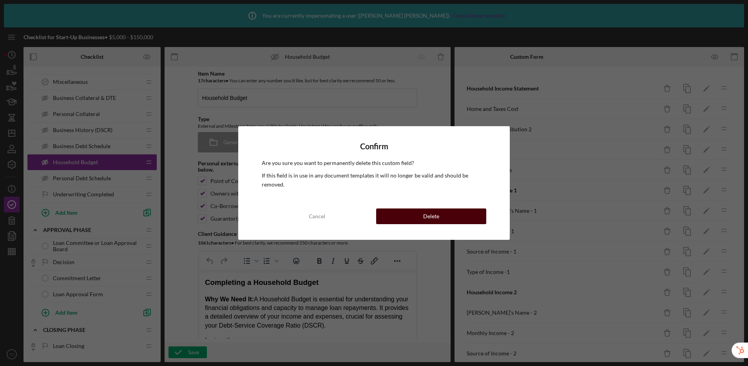
click at [458, 215] on button "Delete" at bounding box center [431, 216] width 110 height 16
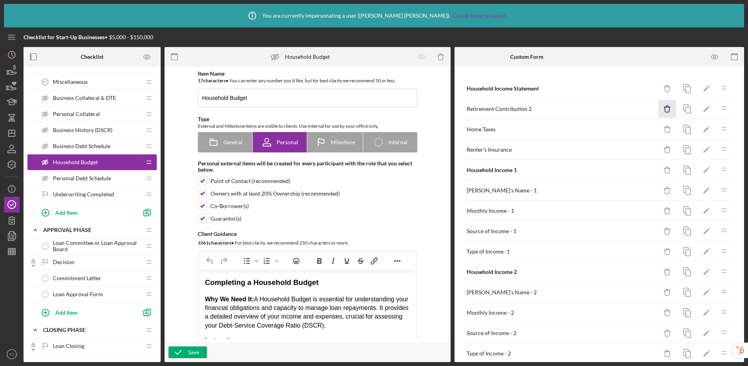
click at [665, 109] on icon "Icon/Delete" at bounding box center [667, 109] width 18 height 18
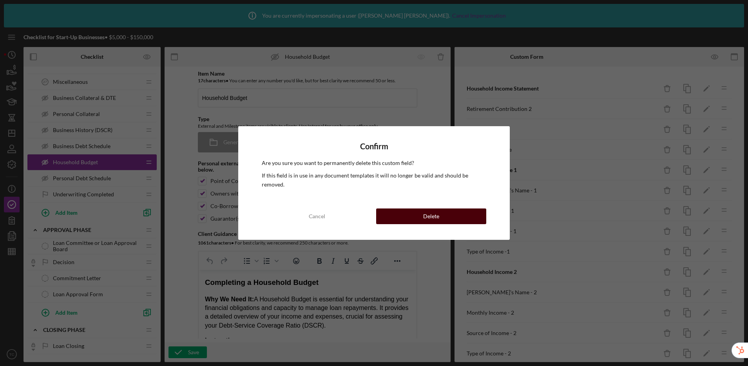
click at [437, 216] on div "Delete" at bounding box center [431, 216] width 16 height 16
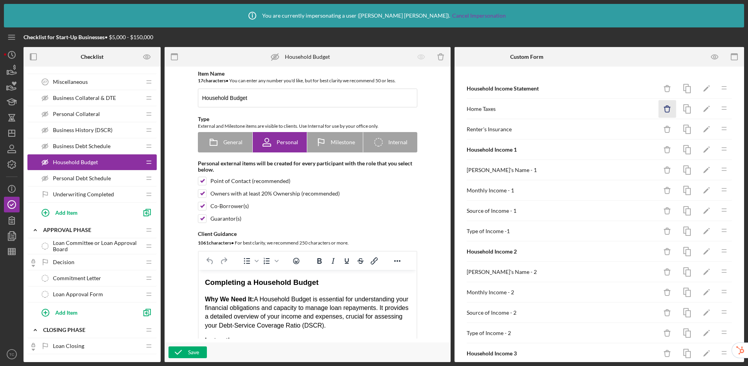
click at [658, 104] on icon "Icon/Delete" at bounding box center [667, 109] width 18 height 18
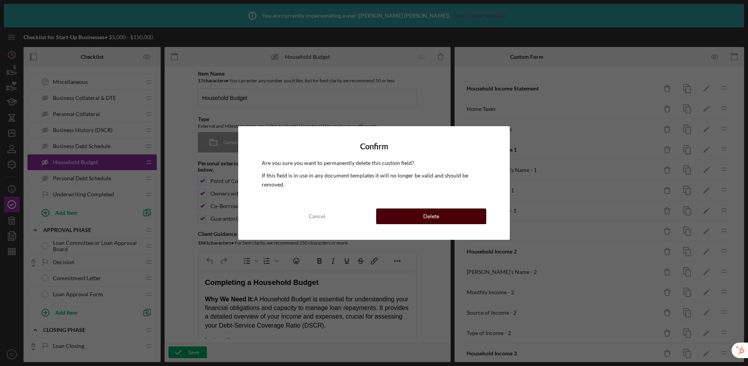
click at [440, 218] on button "Delete" at bounding box center [431, 216] width 110 height 16
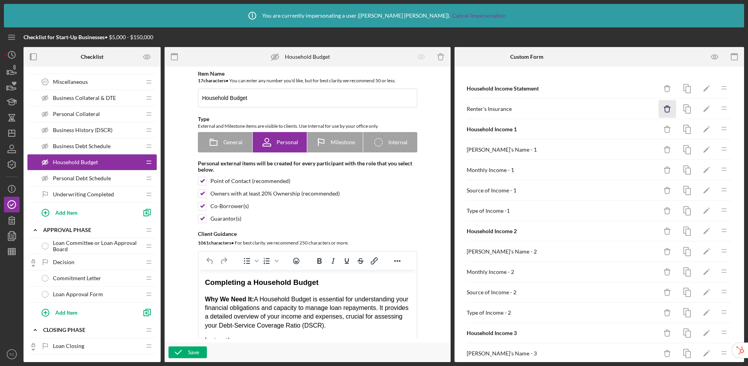
click at [658, 108] on icon "Icon/Delete" at bounding box center [667, 109] width 18 height 18
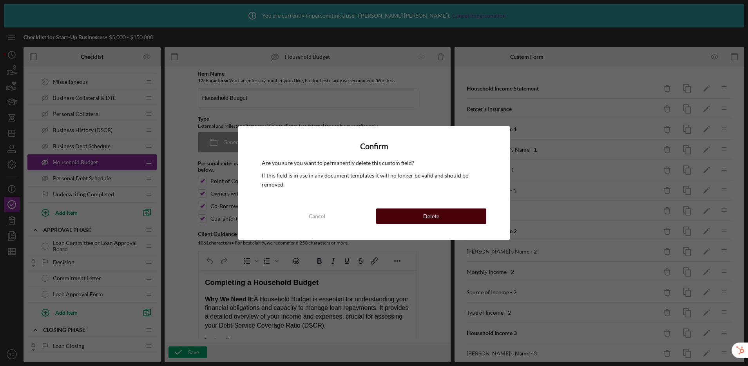
click at [447, 217] on button "Delete" at bounding box center [431, 216] width 110 height 16
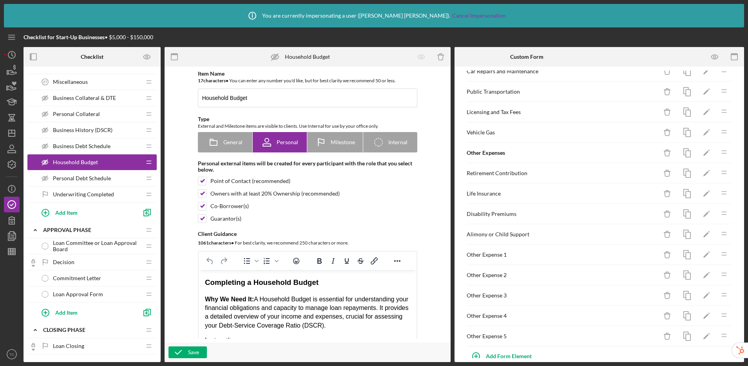
scroll to position [886, 0]
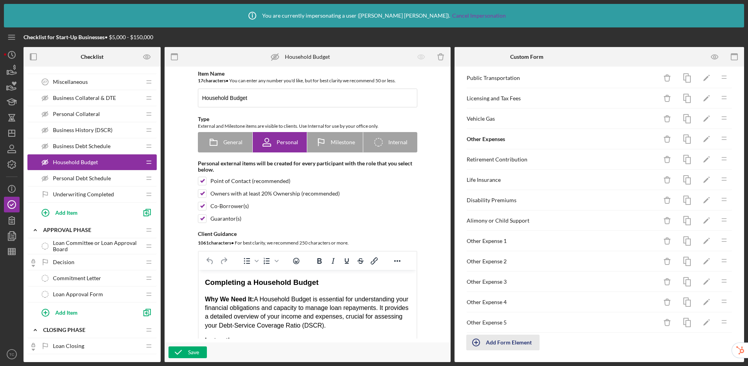
click at [508, 346] on div "Add Form Element" at bounding box center [509, 343] width 46 height 16
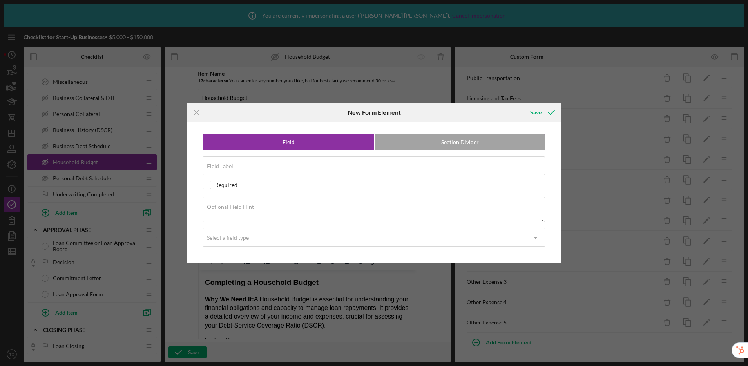
click at [457, 137] on label "Section Divider" at bounding box center [459, 142] width 171 height 16
radio input "false"
radio input "true"
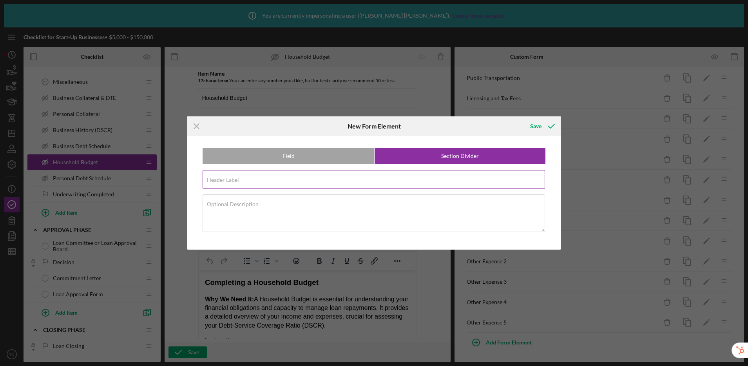
click at [387, 185] on input "Header Label" at bounding box center [374, 179] width 342 height 19
type input "Additional Income"
click at [522, 118] on button "Save" at bounding box center [541, 126] width 39 height 16
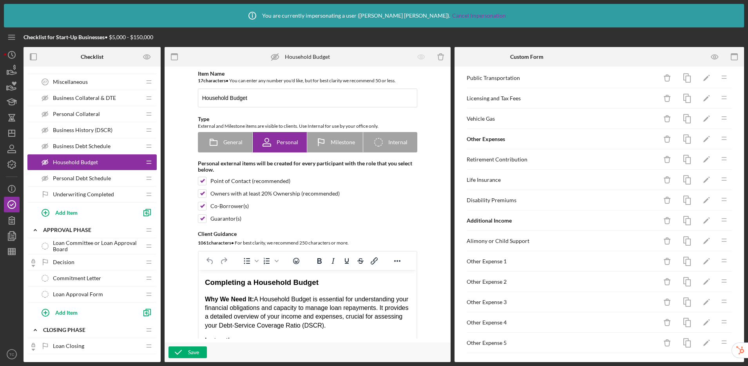
scroll to position [899, 0]
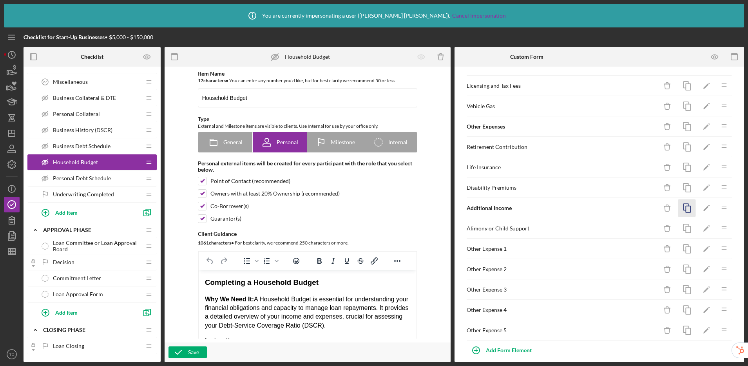
click at [683, 207] on icon "button" at bounding box center [687, 208] width 18 height 18
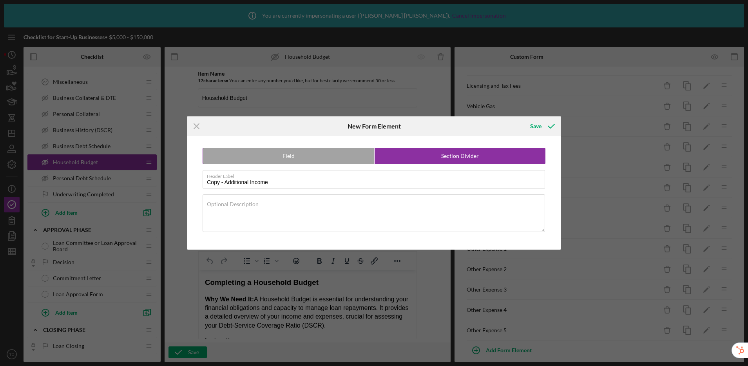
click at [326, 157] on label "Field" at bounding box center [288, 156] width 171 height 16
radio input "true"
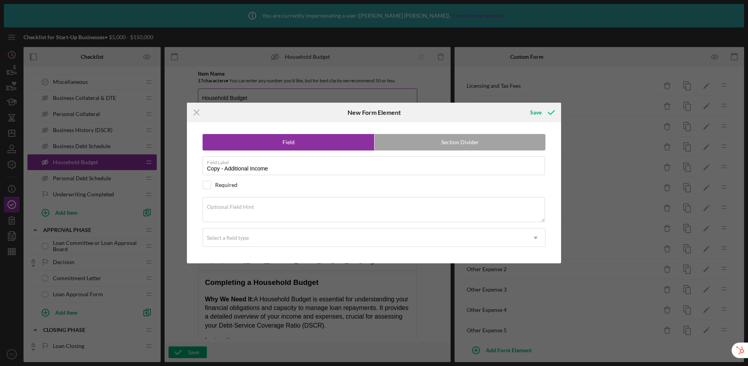
drag, startPoint x: 199, startPoint y: 114, endPoint x: 226, endPoint y: 106, distance: 28.0
click at [199, 114] on icon "Icon/Menu Close" at bounding box center [197, 113] width 20 height 20
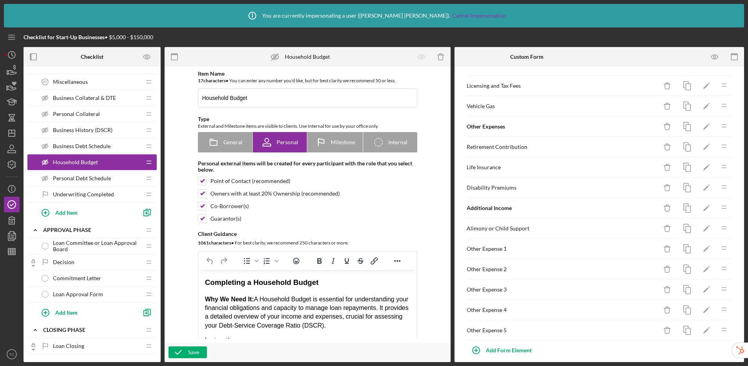
scroll to position [897, 0]
click at [720, 211] on icon "Icon/Drag" at bounding box center [724, 209] width 16 height 16
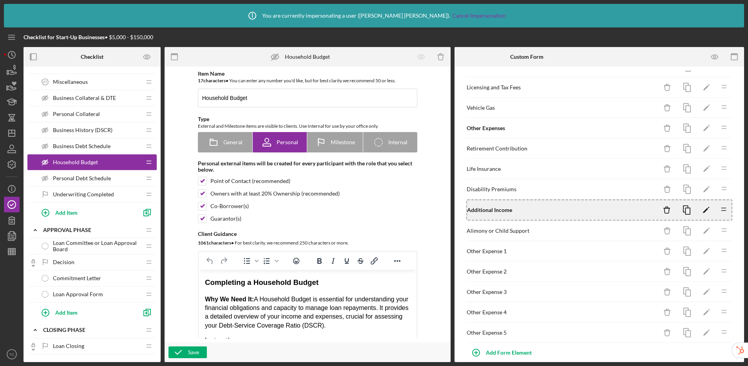
click at [719, 210] on icon "Icon/Drag" at bounding box center [724, 209] width 16 height 16
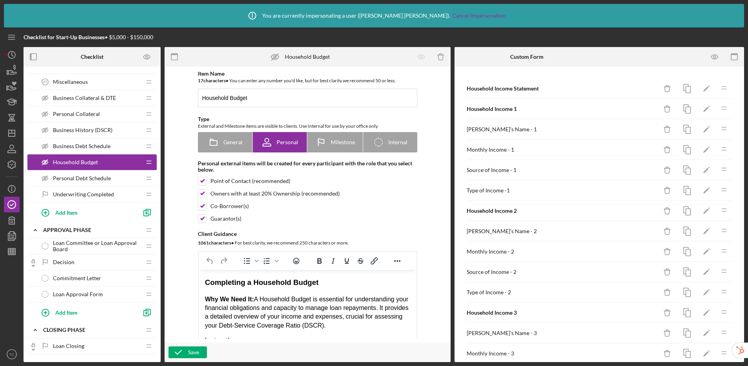
scroll to position [246, 0]
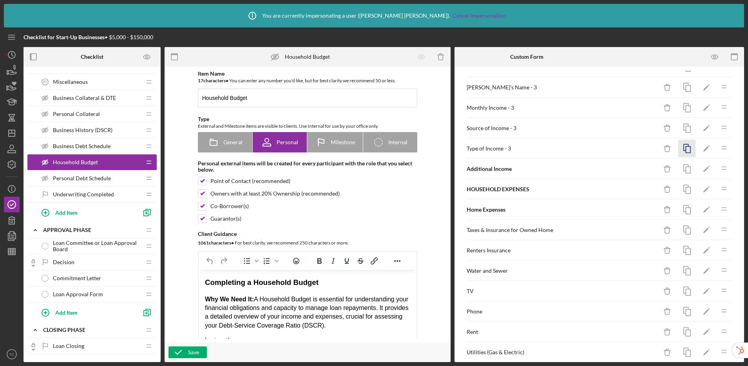
click at [683, 150] on icon "button" at bounding box center [687, 149] width 18 height 18
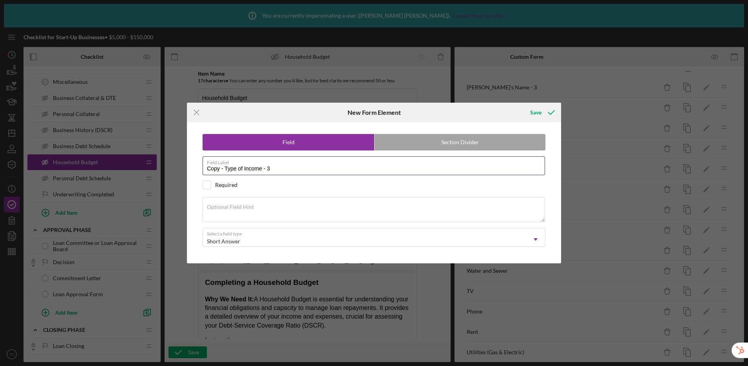
drag, startPoint x: 282, startPoint y: 168, endPoint x: 198, endPoint y: 164, distance: 83.5
click at [198, 164] on div "Field Section Divider Field Label Copy - Type of Income - 3 Required Optional F…" at bounding box center [374, 192] width 366 height 141
type input "Income Description - 4"
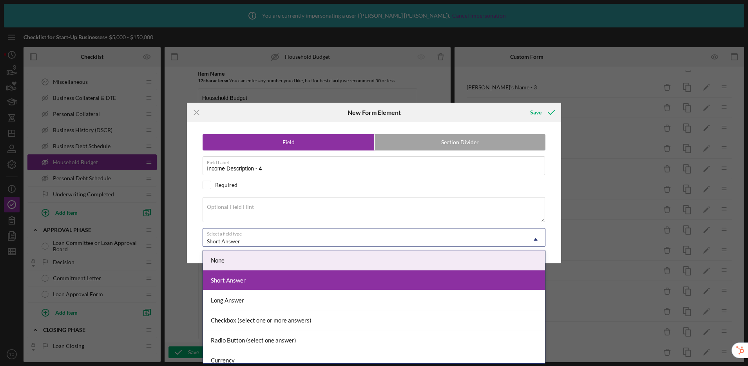
click at [259, 236] on div "Short Answer" at bounding box center [364, 241] width 323 height 18
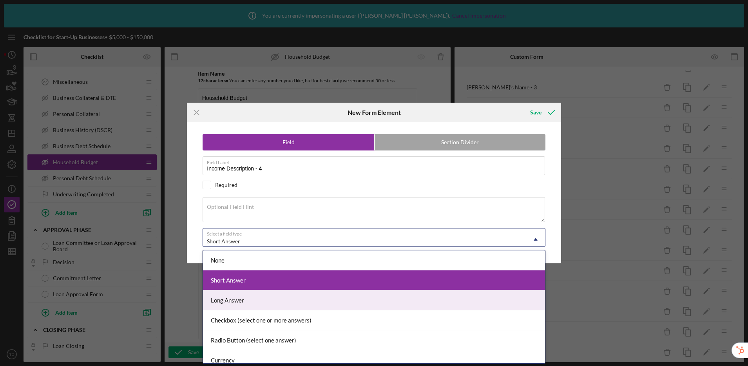
click at [262, 296] on div "Long Answer" at bounding box center [374, 300] width 342 height 20
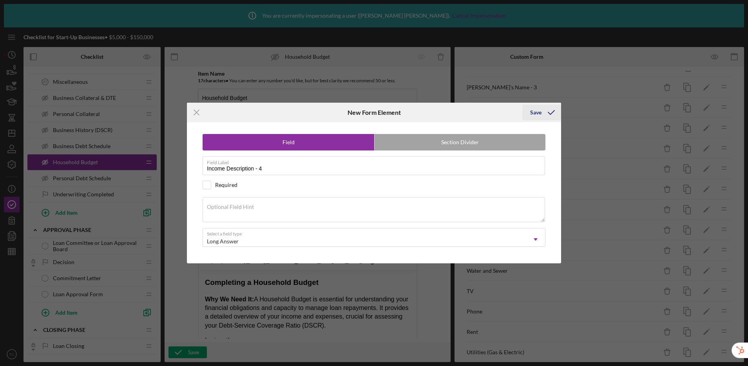
click at [533, 114] on div "Save" at bounding box center [535, 113] width 11 height 16
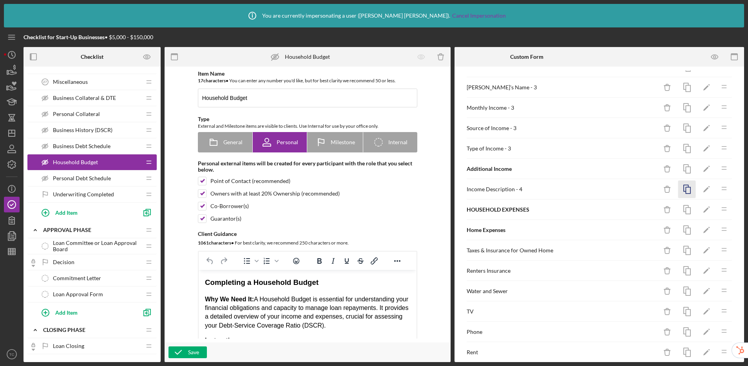
click at [682, 189] on icon "button" at bounding box center [687, 190] width 18 height 18
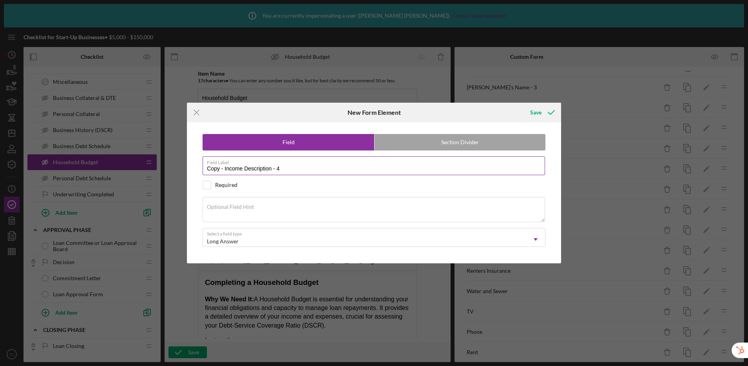
click at [333, 167] on input "Copy - Income Description - 4" at bounding box center [374, 165] width 342 height 19
drag, startPoint x: 183, startPoint y: 163, endPoint x: 154, endPoint y: 157, distance: 30.0
click at [154, 157] on div "Icon/Menu Close New Form Element Save Field Section Divider Field Label Copy - …" at bounding box center [374, 183] width 748 height 366
type input "Income Description - 5"
click at [522, 105] on button "Save" at bounding box center [541, 113] width 39 height 16
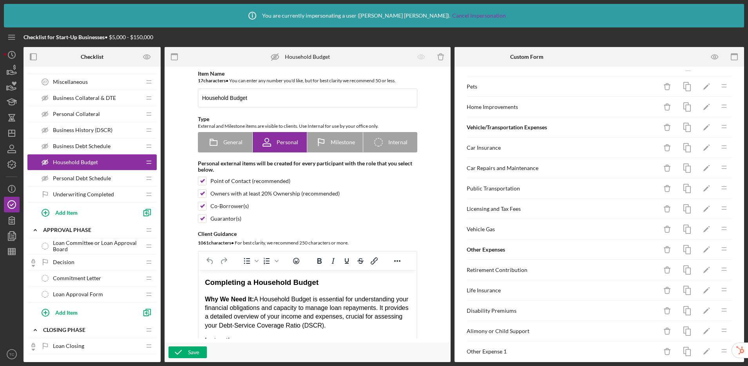
scroll to position [948, 0]
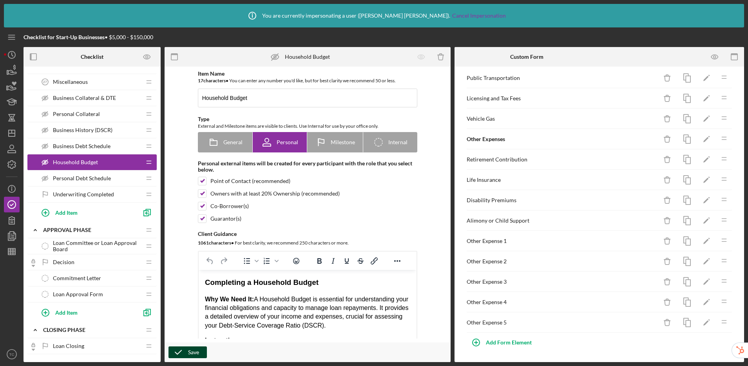
click at [189, 356] on div "Save" at bounding box center [193, 352] width 11 height 12
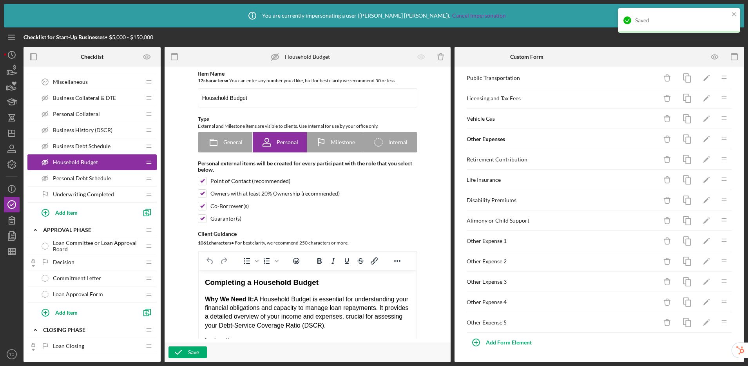
click at [94, 146] on span "Business Debt Schedule" at bounding box center [82, 146] width 58 height 6
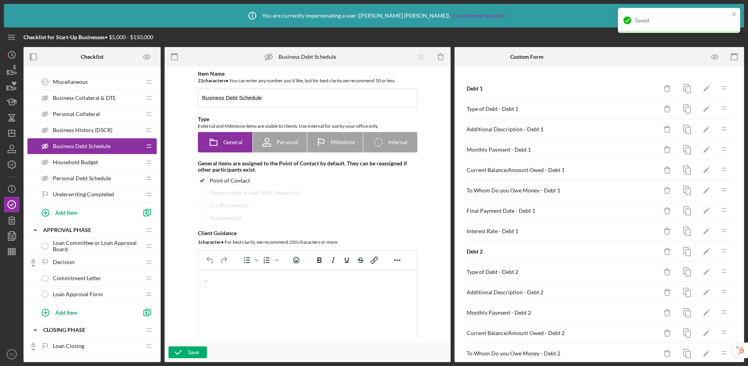
scroll to position [235, 0]
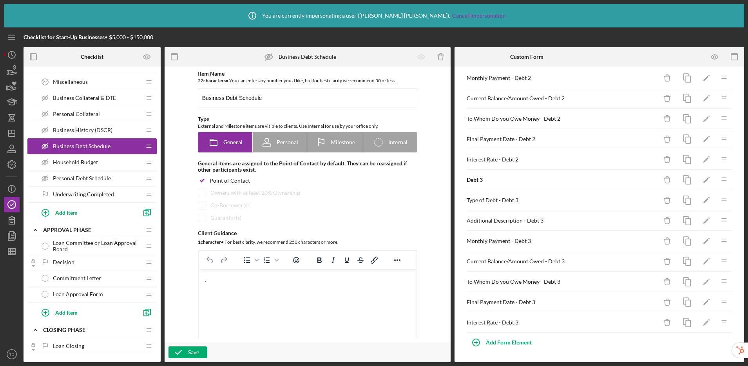
click at [93, 128] on span "Business History (DSCR)" at bounding box center [83, 130] width 60 height 6
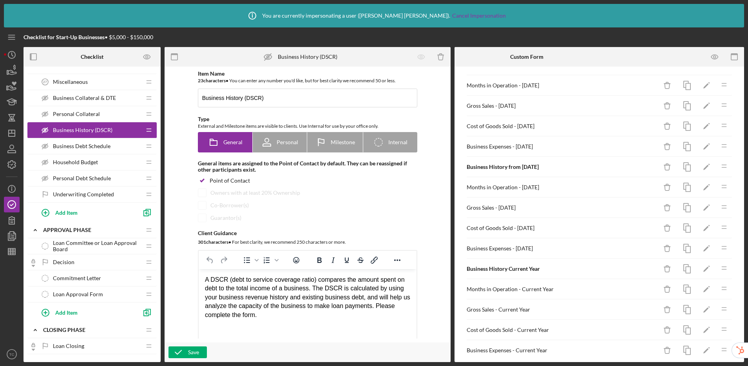
scroll to position [51, 0]
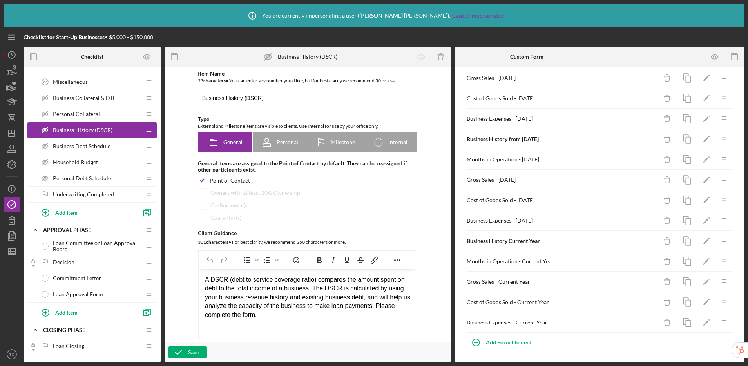
drag, startPoint x: 76, startPoint y: 112, endPoint x: 79, endPoint y: 110, distance: 4.5
click at [76, 112] on span "Personal Collateral" at bounding box center [76, 114] width 47 height 6
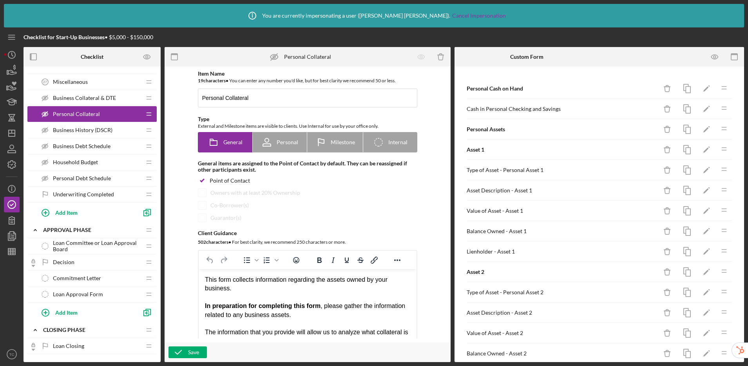
click at [98, 92] on div "Business Collateral & DTE Business Collateral & DTE" at bounding box center [89, 98] width 104 height 16
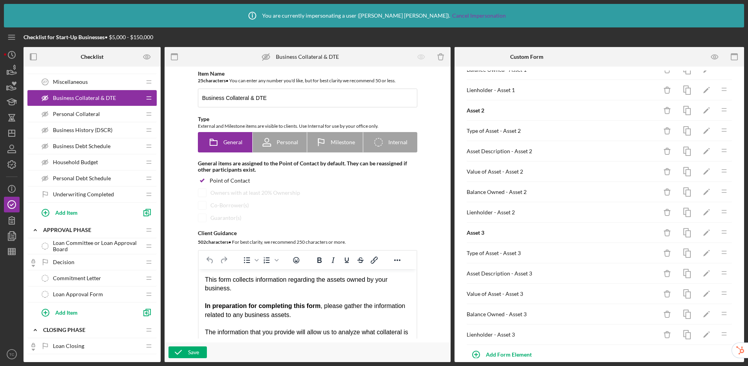
scroll to position [235, 0]
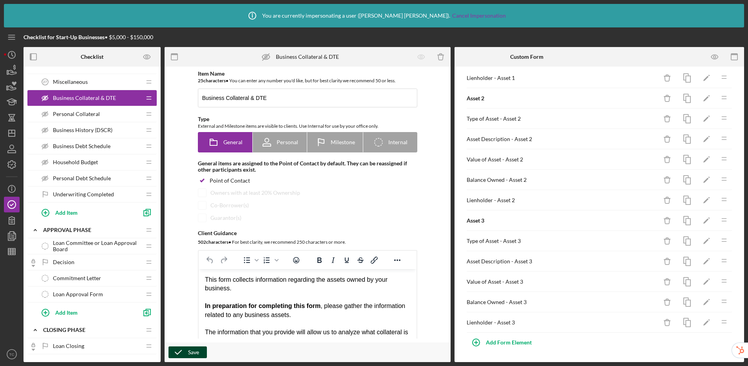
click at [185, 352] on icon "button" at bounding box center [178, 352] width 20 height 20
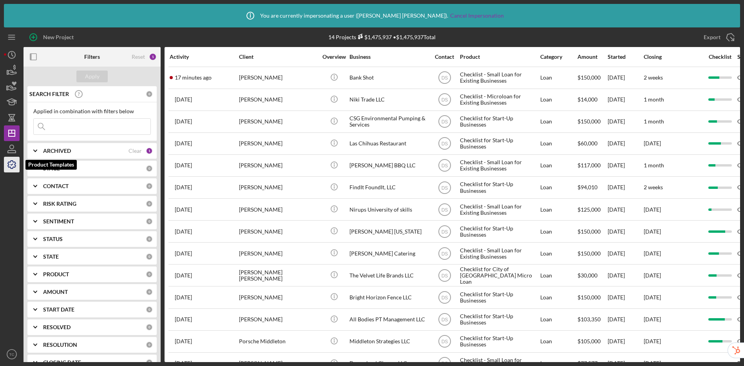
click at [6, 168] on icon "button" at bounding box center [12, 165] width 20 height 20
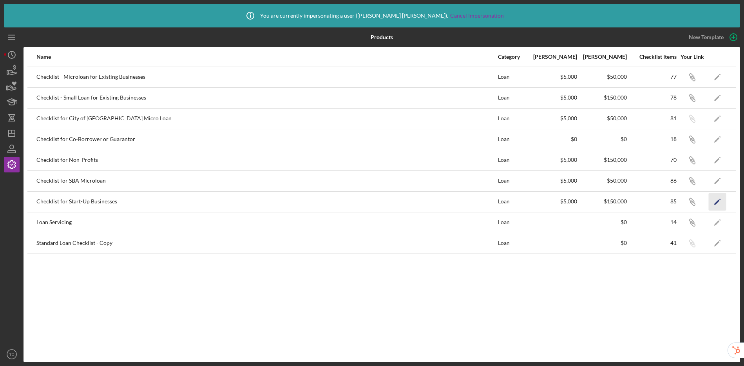
click at [626, 200] on icon "Icon/Edit" at bounding box center [718, 202] width 18 height 18
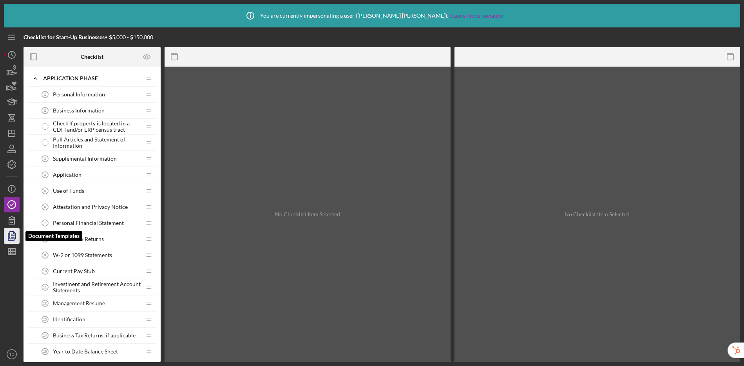
click at [12, 239] on icon "button" at bounding box center [12, 236] width 20 height 20
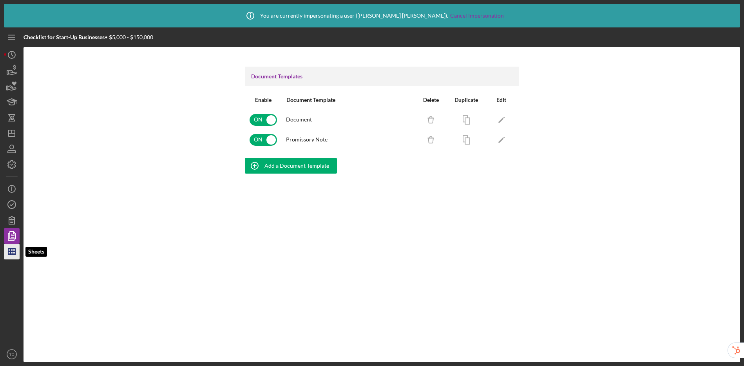
click at [12, 253] on icon "button" at bounding box center [12, 252] width 20 height 20
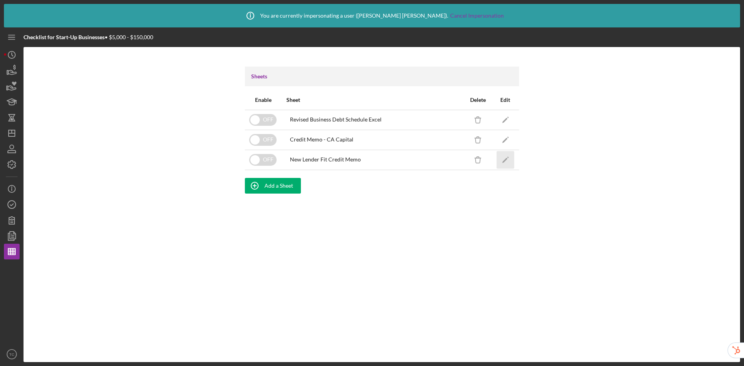
click at [508, 159] on icon "Icon/Edit" at bounding box center [505, 160] width 18 height 18
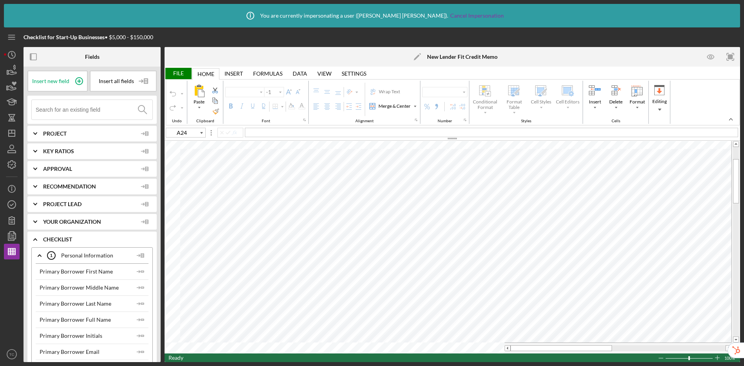
type input "Calibri"
type input "10"
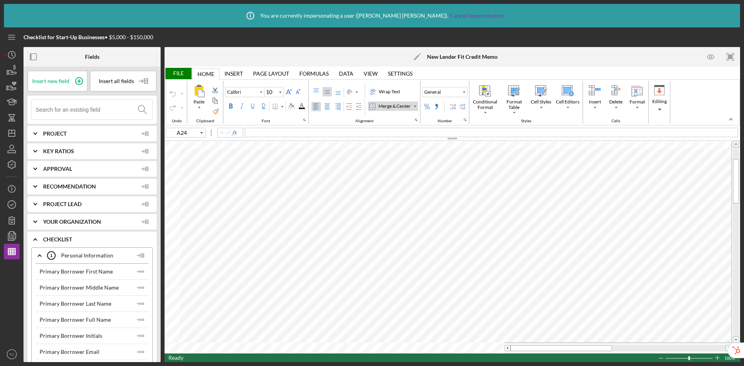
type input "Print_Area"
type input "10"
type input "M9"
